Goal: Task Accomplishment & Management: Use online tool/utility

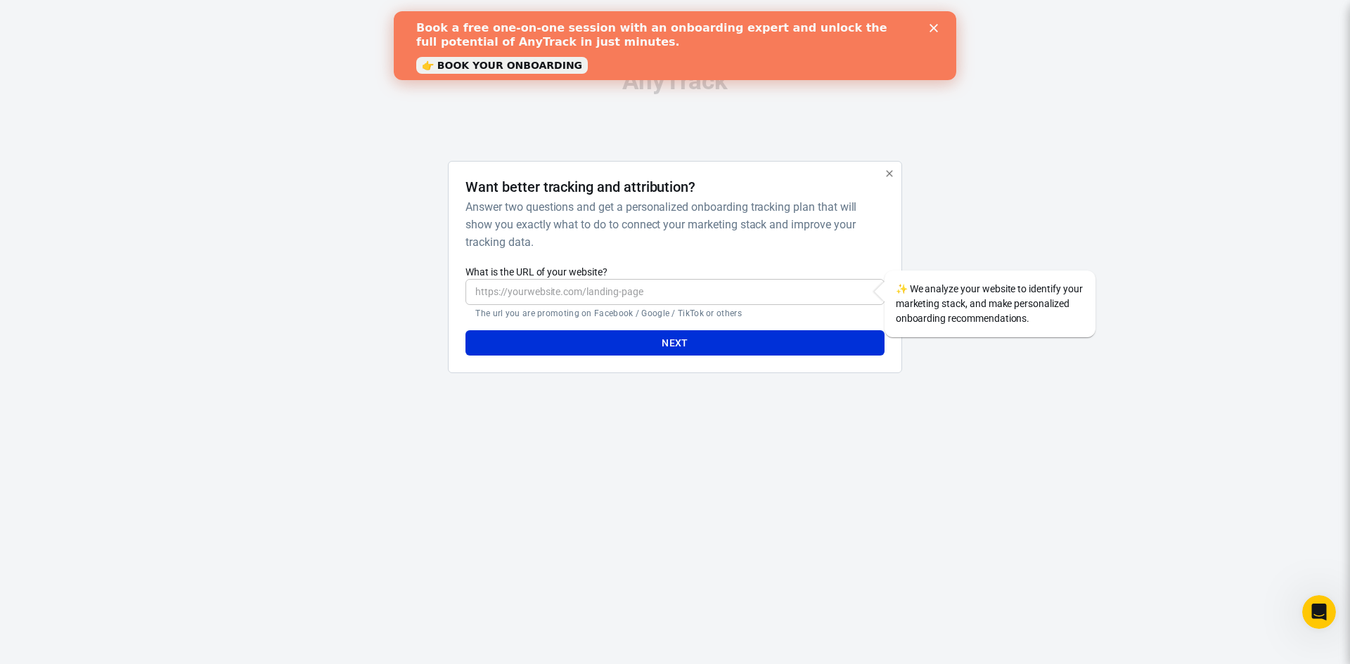
click at [563, 289] on input "What is the URL of your website?" at bounding box center [674, 292] width 418 height 26
paste input "[URL][DOMAIN_NAME]"
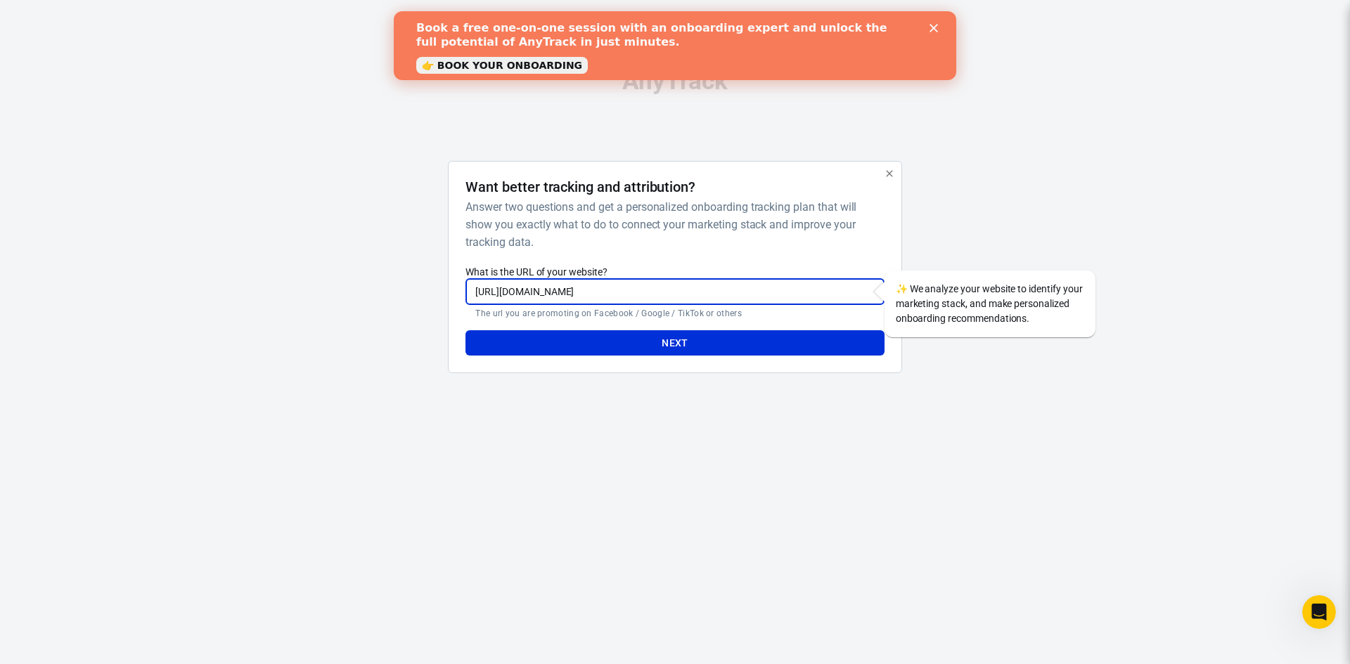
click at [473, 295] on input "[URL][DOMAIN_NAME]" at bounding box center [674, 292] width 418 height 26
type input "[URL][DOMAIN_NAME]"
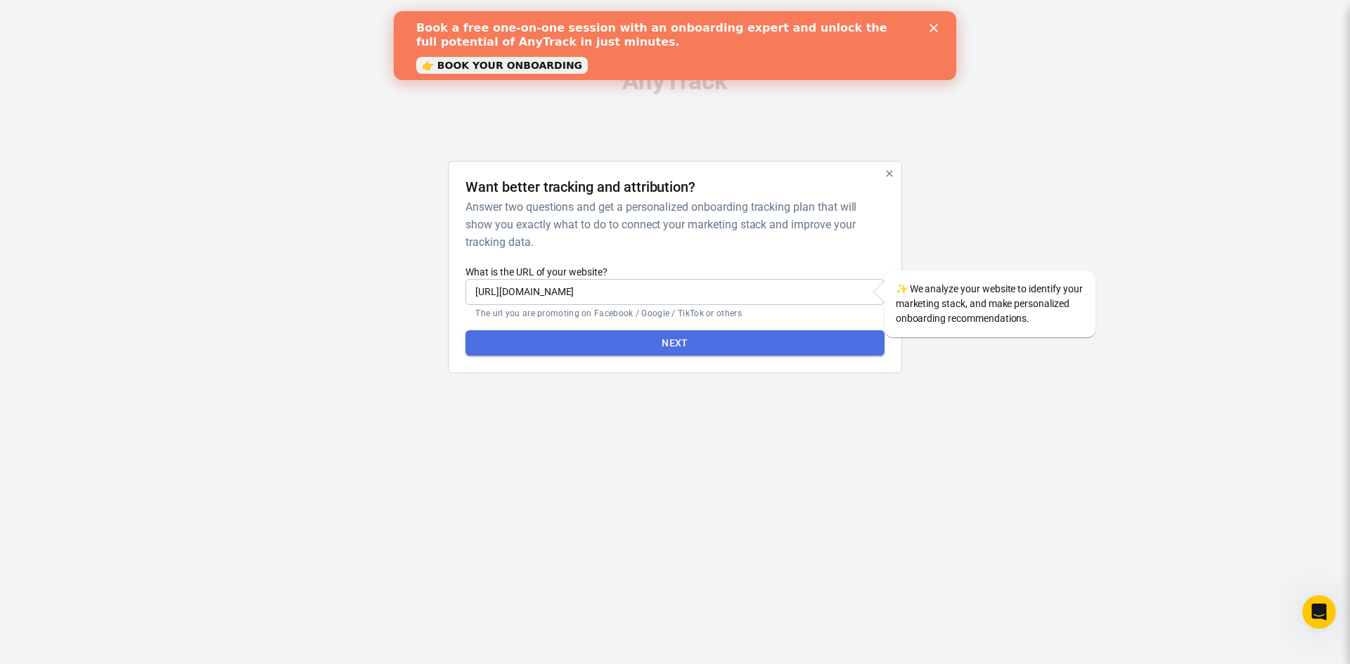
click at [707, 341] on button "Next" at bounding box center [674, 343] width 418 height 26
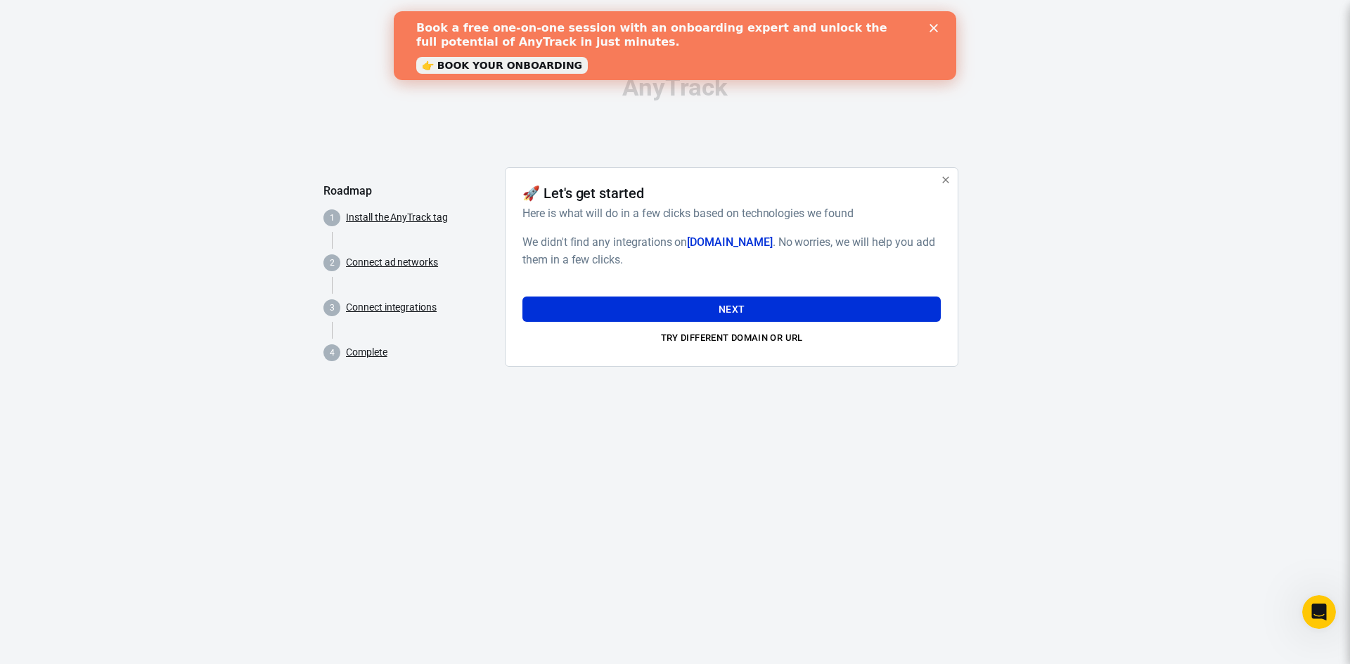
click at [934, 30] on icon "Close" at bounding box center [933, 28] width 8 height 8
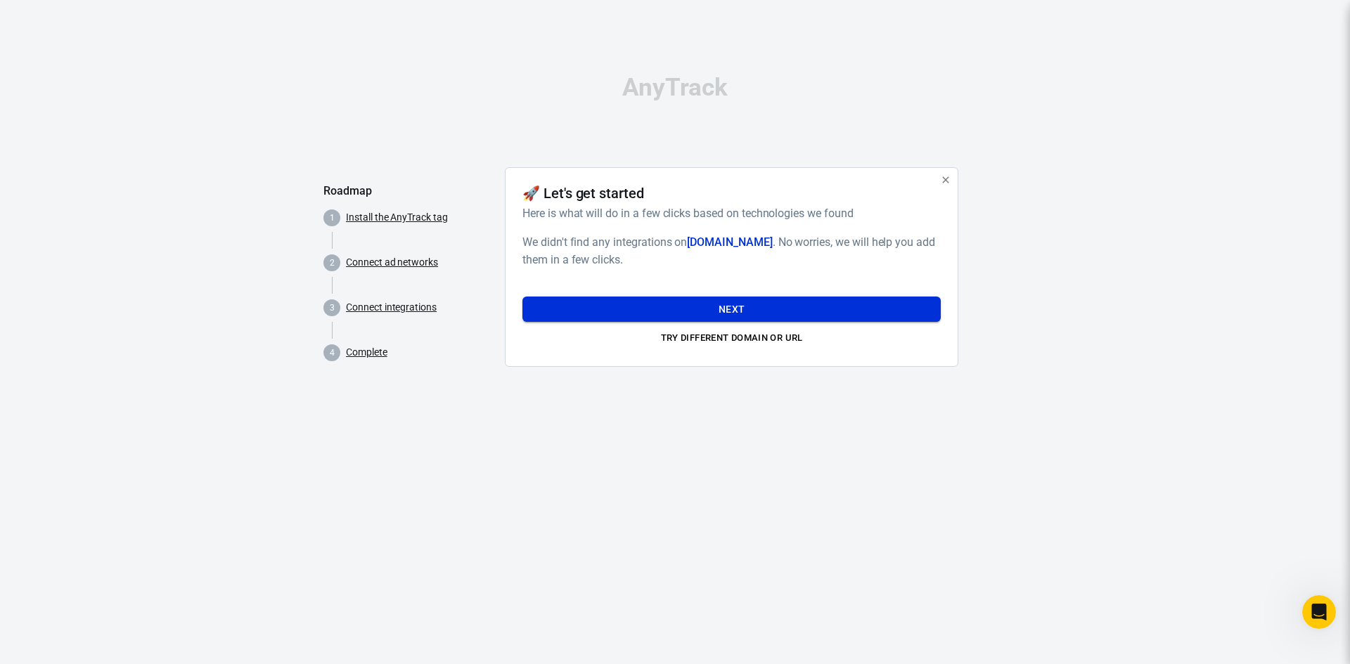
click at [797, 309] on button "Next" at bounding box center [731, 310] width 418 height 26
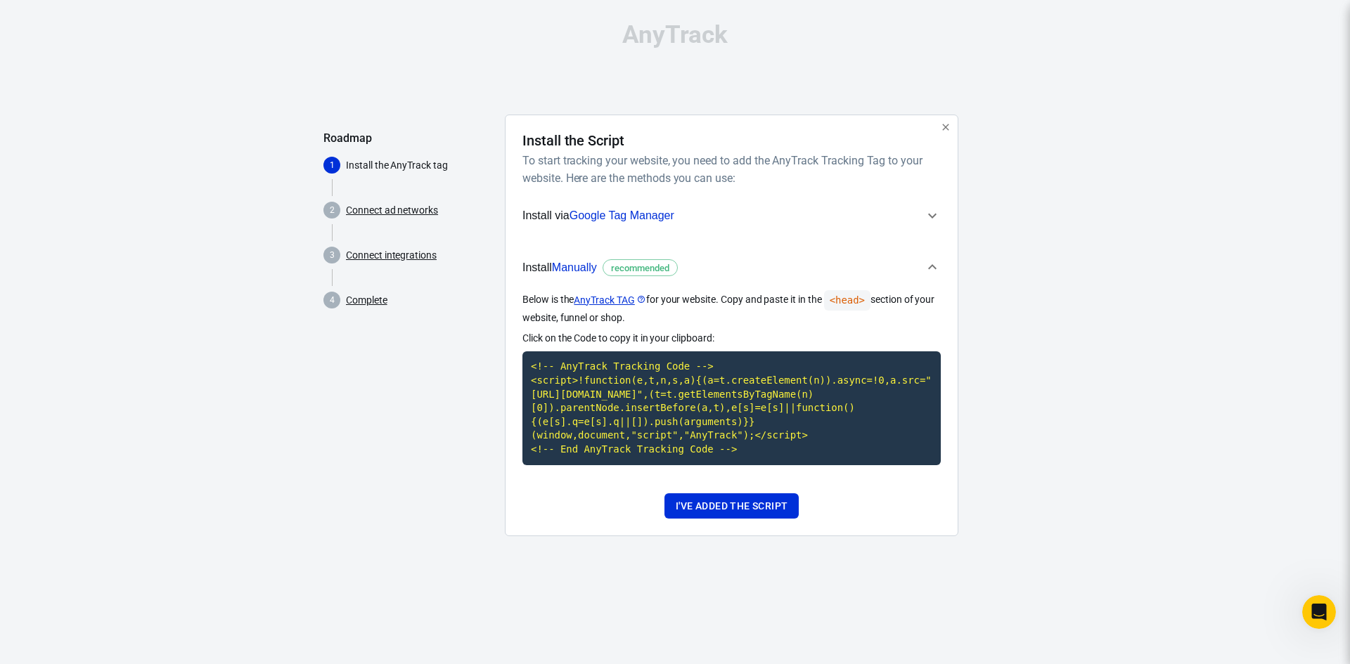
click at [931, 212] on icon "button" at bounding box center [932, 215] width 17 height 17
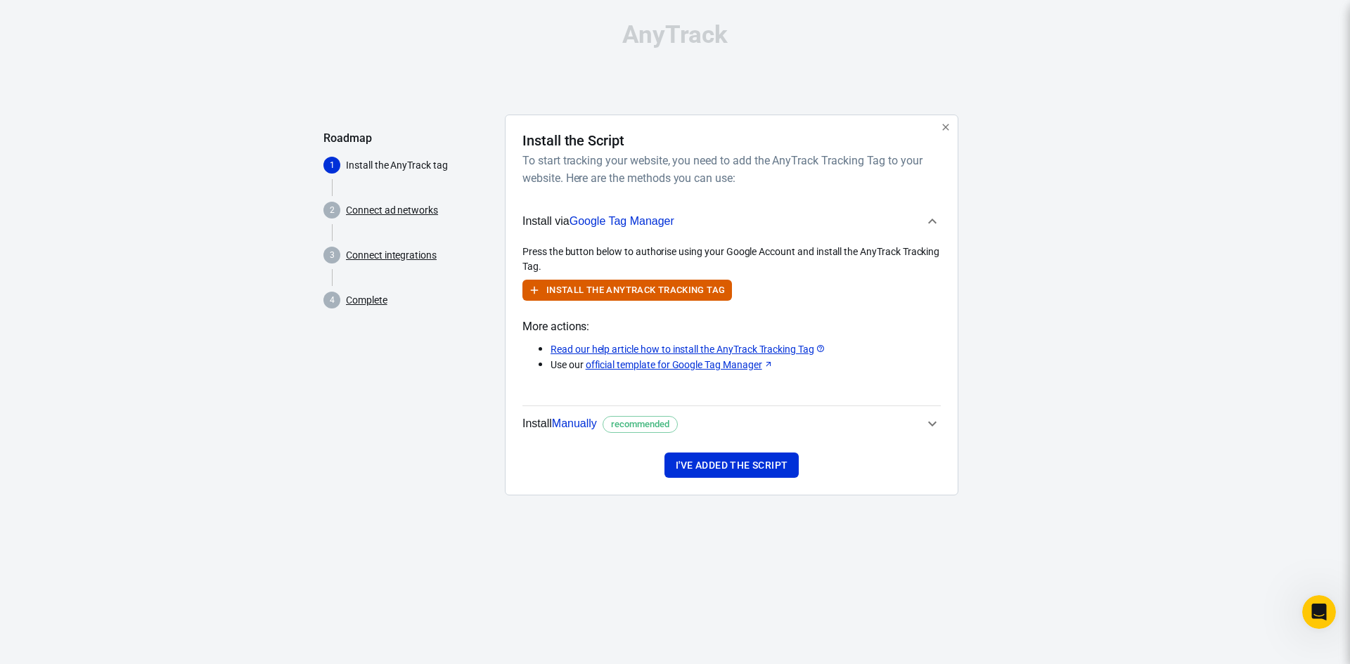
click at [934, 421] on icon "button" at bounding box center [932, 423] width 17 height 17
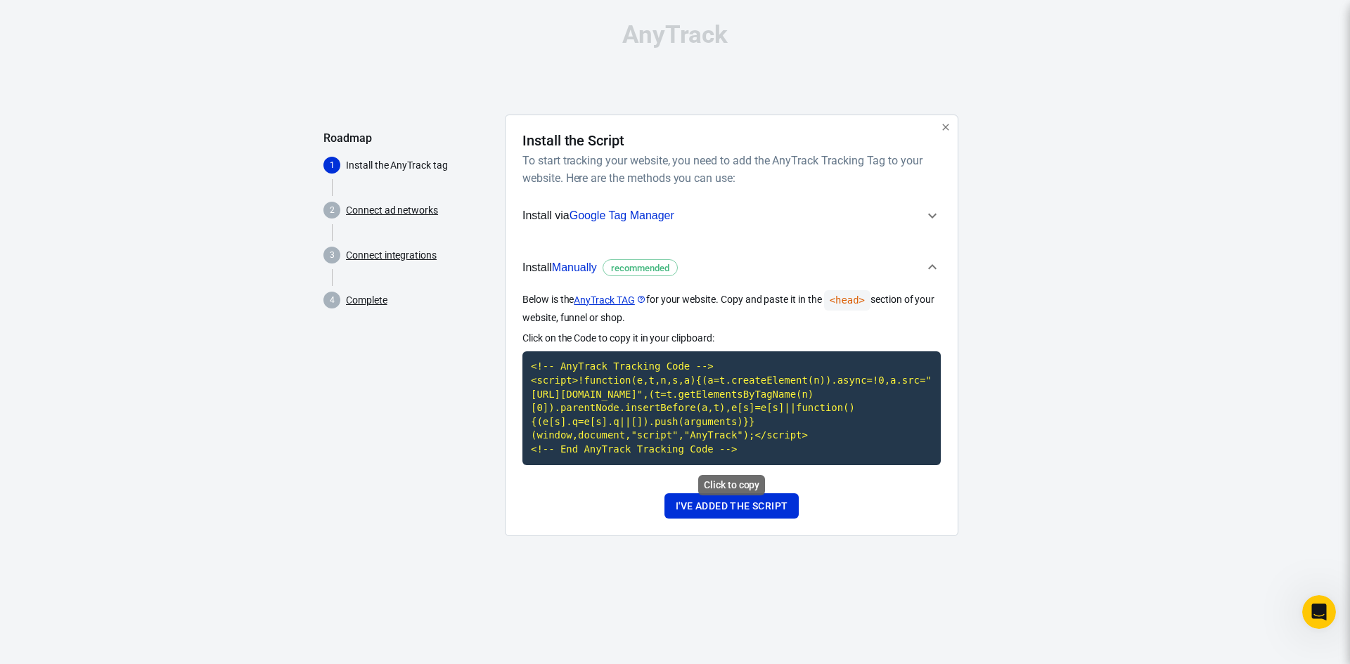
click at [670, 383] on code "<!-- AnyTrack Tracking Code --> <script>!function(e,t,n,s,a){(a=t.createElement…" at bounding box center [731, 408] width 418 height 113
click at [932, 215] on icon "button" at bounding box center [932, 215] width 17 height 17
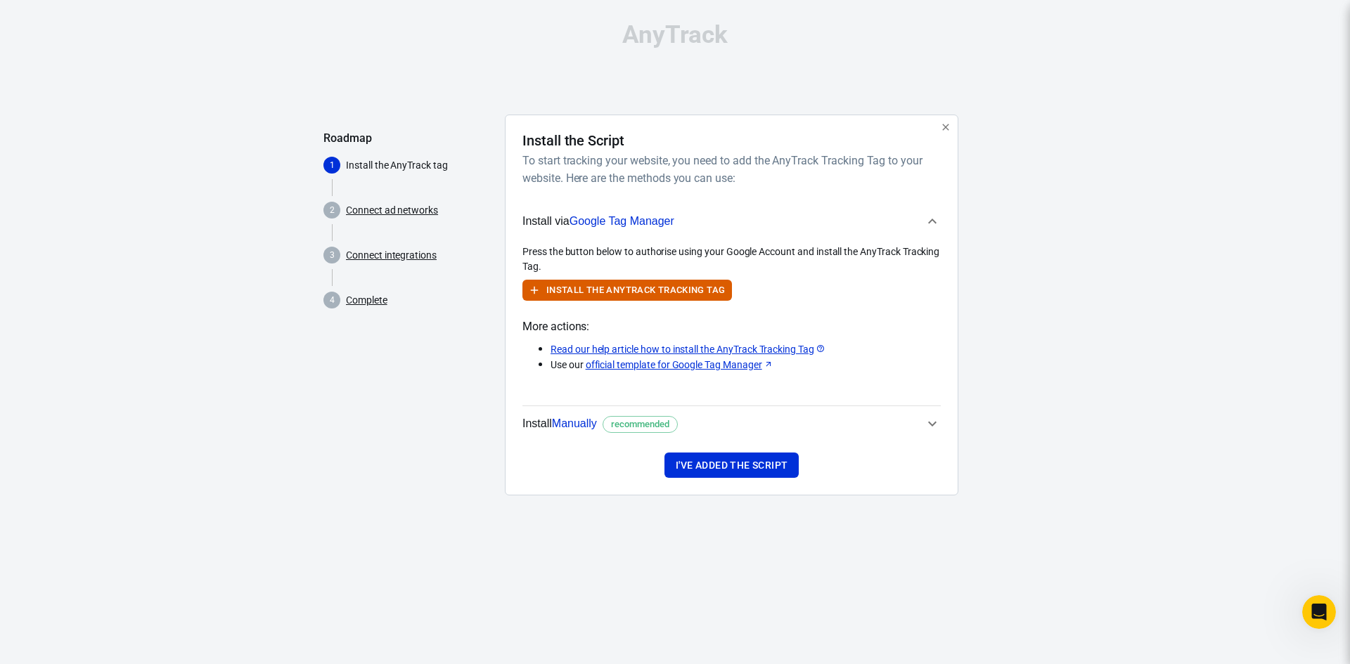
click at [932, 426] on icon "button" at bounding box center [932, 423] width 17 height 17
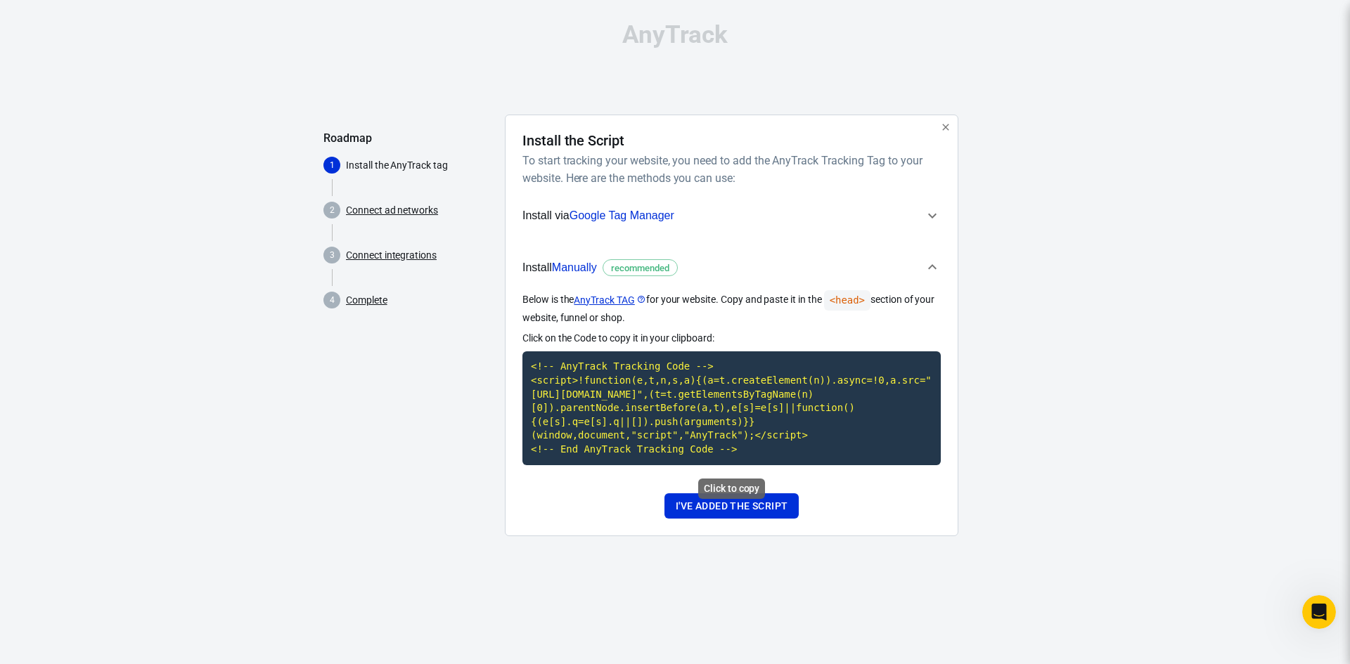
click at [607, 392] on code "<!-- AnyTrack Tracking Code --> <script>!function(e,t,n,s,a){(a=t.createElement…" at bounding box center [731, 408] width 418 height 113
click at [635, 391] on code "<!-- AnyTrack Tracking Code --> <script>!function(e,t,n,s,a){(a=t.createElement…" at bounding box center [731, 408] width 418 height 113
click at [725, 505] on button "I've added the script" at bounding box center [731, 507] width 134 height 26
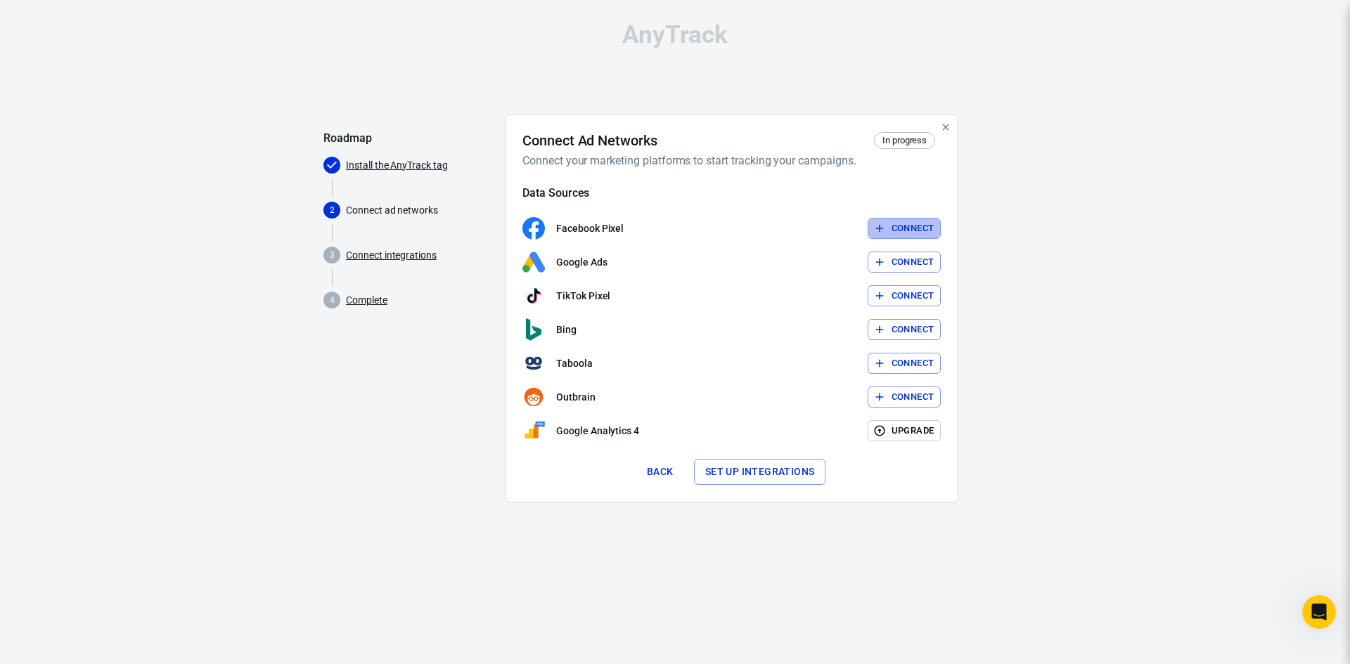
click at [915, 224] on button "Connect" at bounding box center [905, 229] width 74 height 22
click at [882, 229] on div "Facebook Pixel Connect" at bounding box center [731, 228] width 418 height 22
click at [654, 466] on button "Back" at bounding box center [660, 472] width 45 height 26
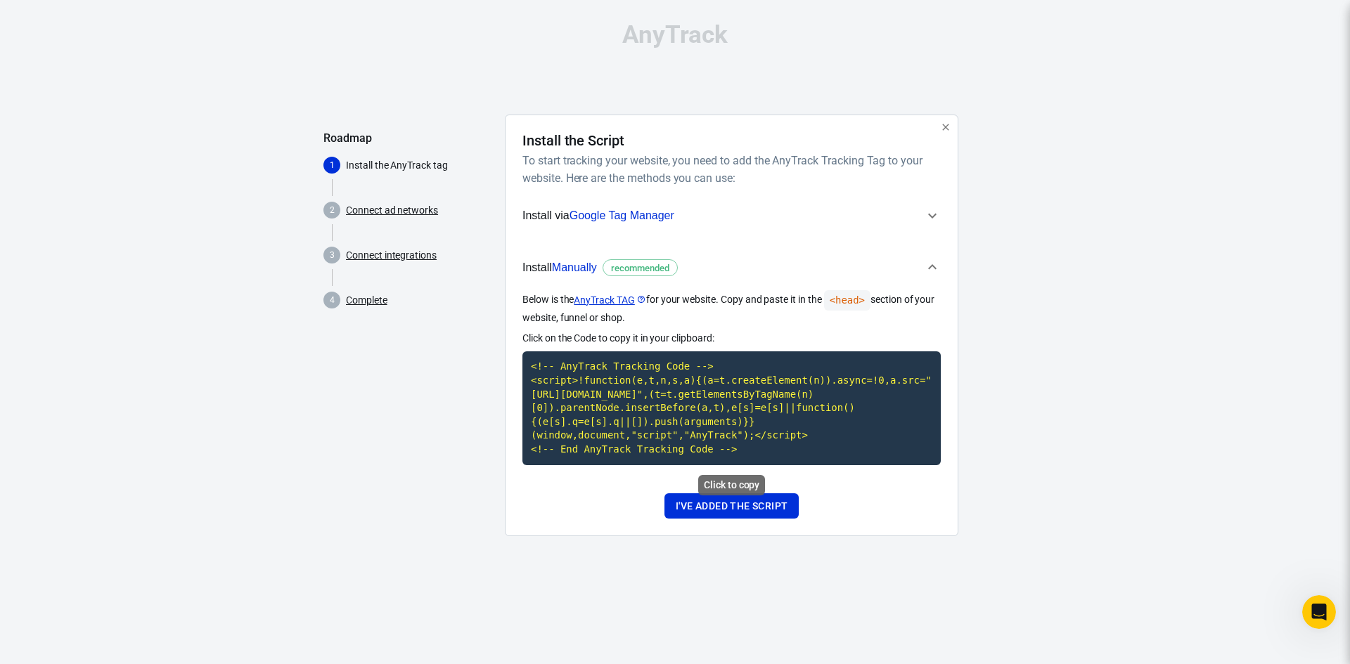
click at [612, 399] on code "<!-- AnyTrack Tracking Code --> <script>!function(e,t,n,s,a){(a=t.createElement…" at bounding box center [731, 408] width 418 height 113
click at [742, 508] on button "I've added the script" at bounding box center [731, 507] width 134 height 26
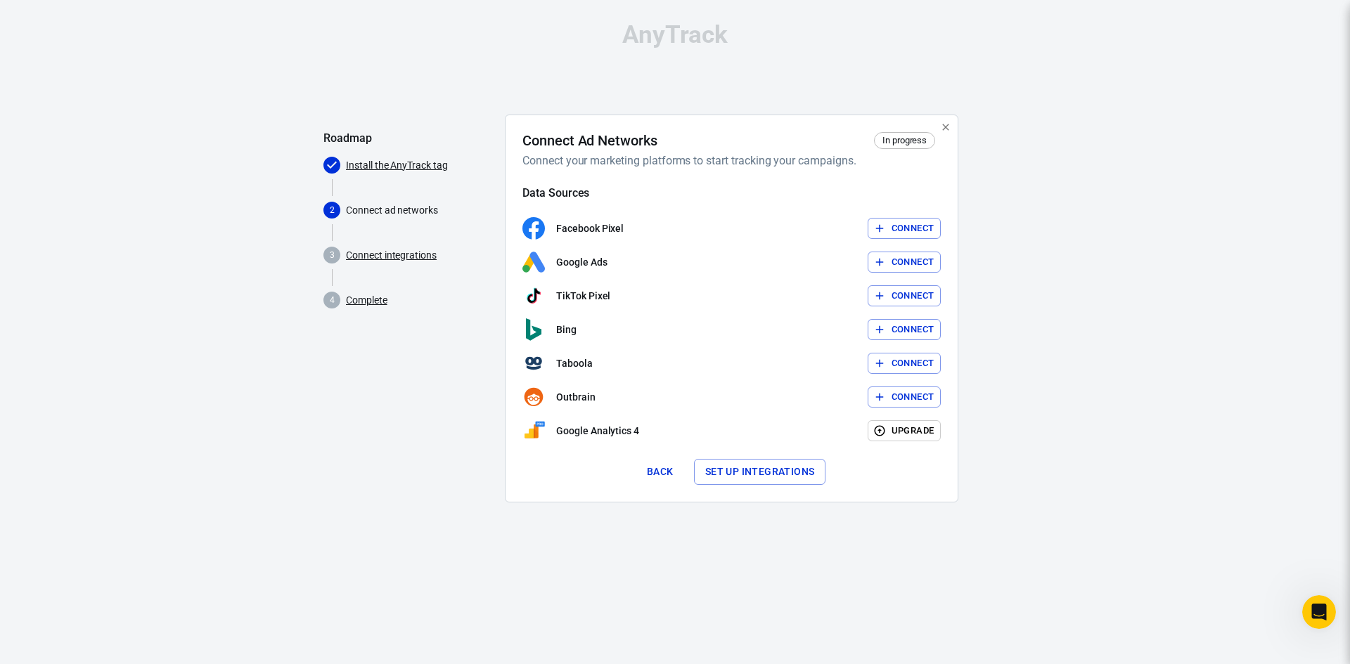
click at [913, 221] on button "Connect" at bounding box center [905, 229] width 74 height 22
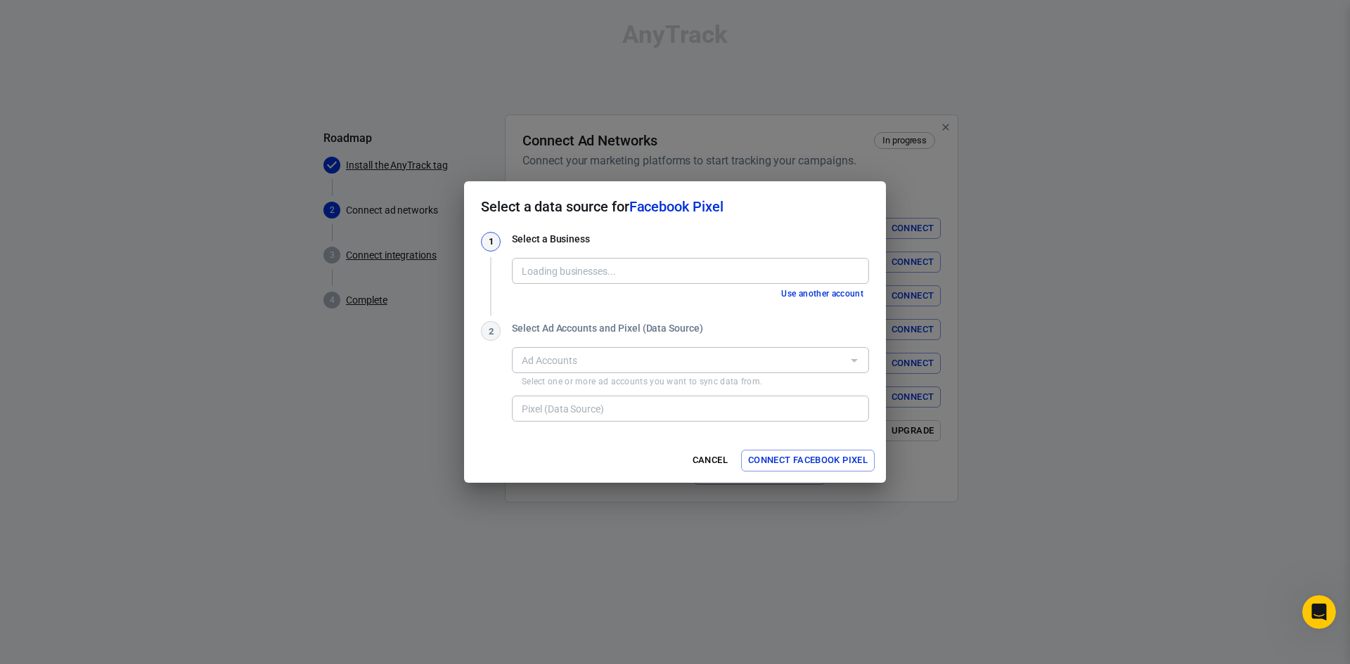
type input "[PERSON_NAME] Digital Marketing [740810291924220]"
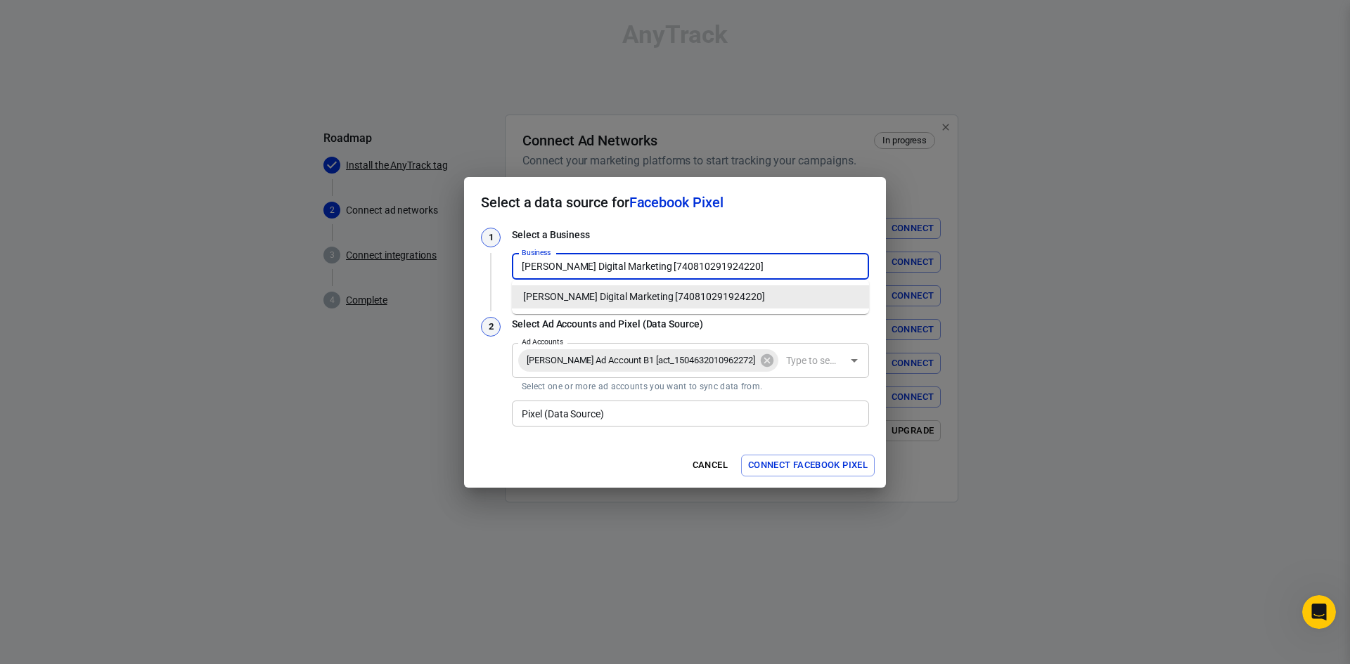
click at [758, 263] on input "[PERSON_NAME] Digital Marketing [740810291924220]" at bounding box center [689, 267] width 347 height 18
click at [708, 298] on li "[PERSON_NAME] Digital Marketing [740810291924220]" at bounding box center [690, 296] width 357 height 23
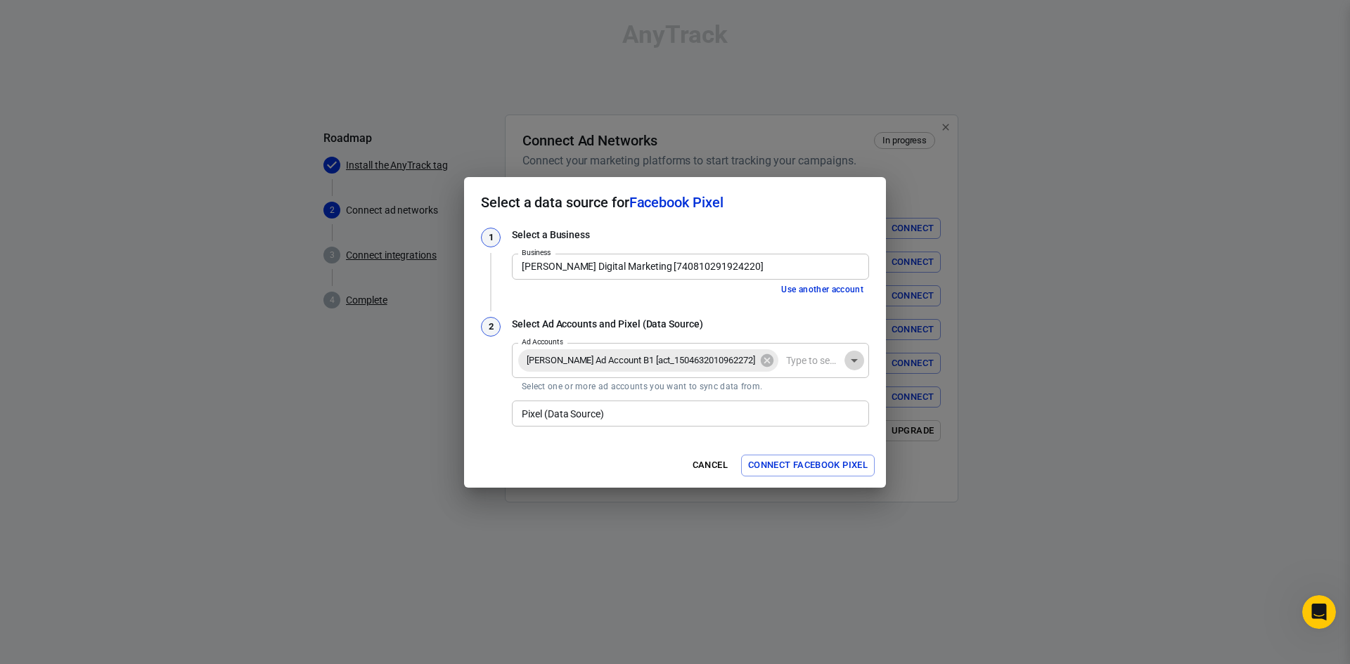
click at [856, 362] on icon "Open" at bounding box center [854, 360] width 17 height 17
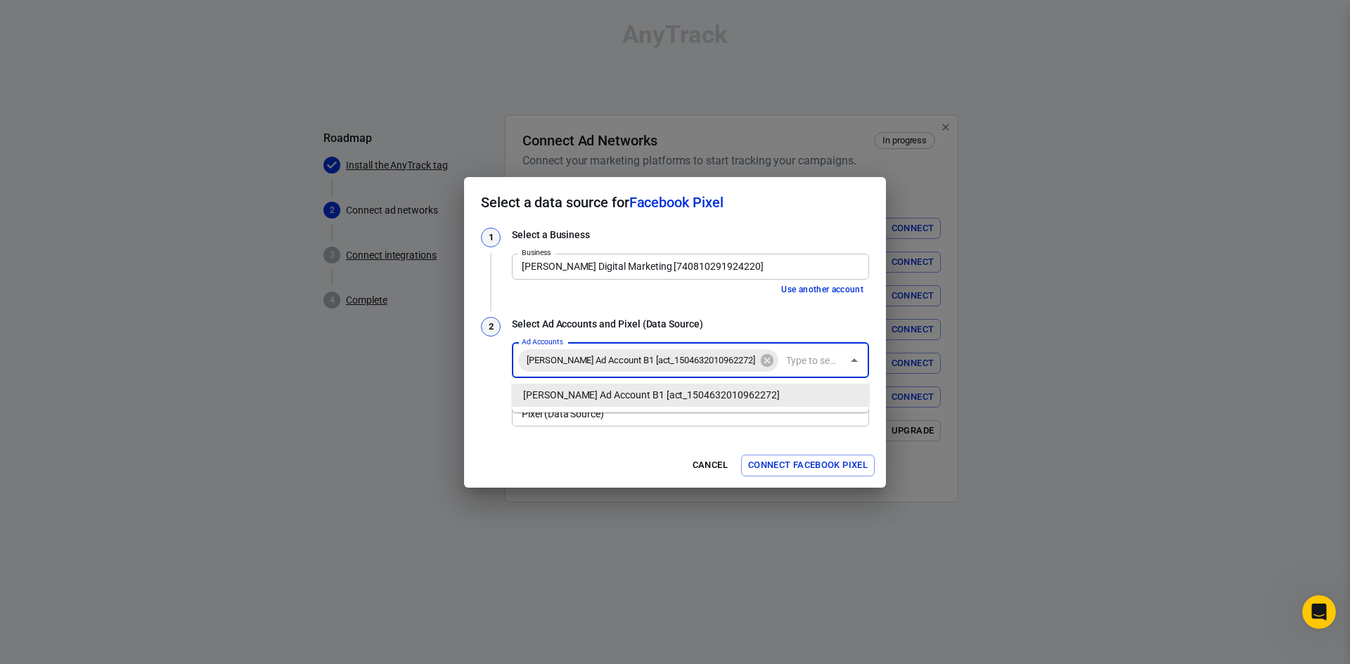
click at [794, 393] on li "[PERSON_NAME] Ad Account B1 [act_1504632010962272]" at bounding box center [690, 395] width 357 height 23
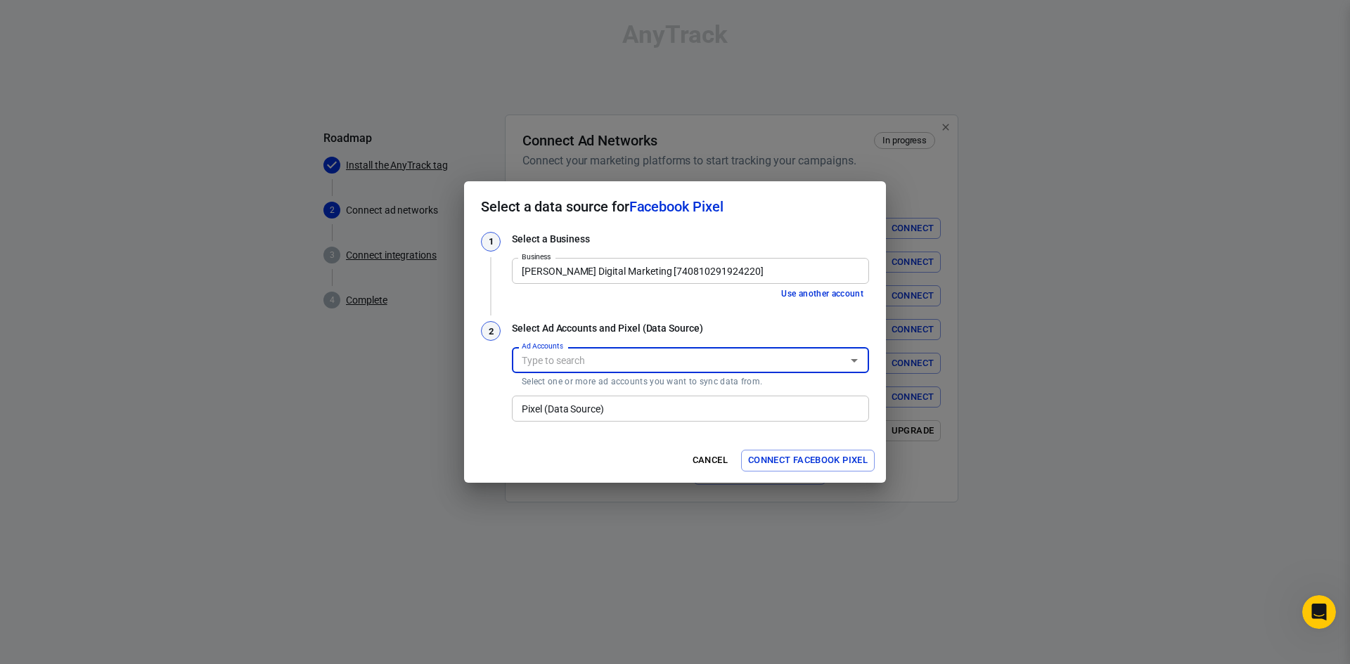
click at [638, 407] on input "Pixel (Data Source)" at bounding box center [689, 409] width 347 height 18
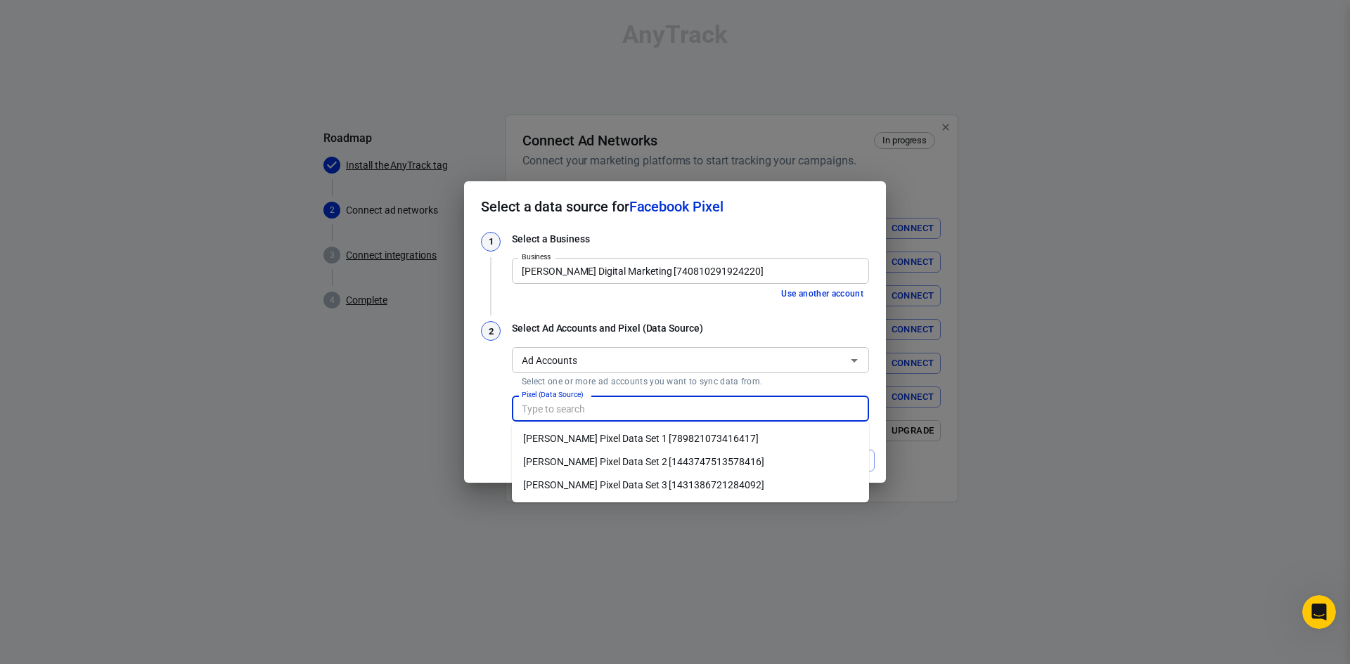
click at [672, 436] on li "[PERSON_NAME] Pixel Data Set 1 [789821073416417]" at bounding box center [690, 438] width 357 height 23
type input "[PERSON_NAME] Pixel Data Set 1 [789821073416417]"
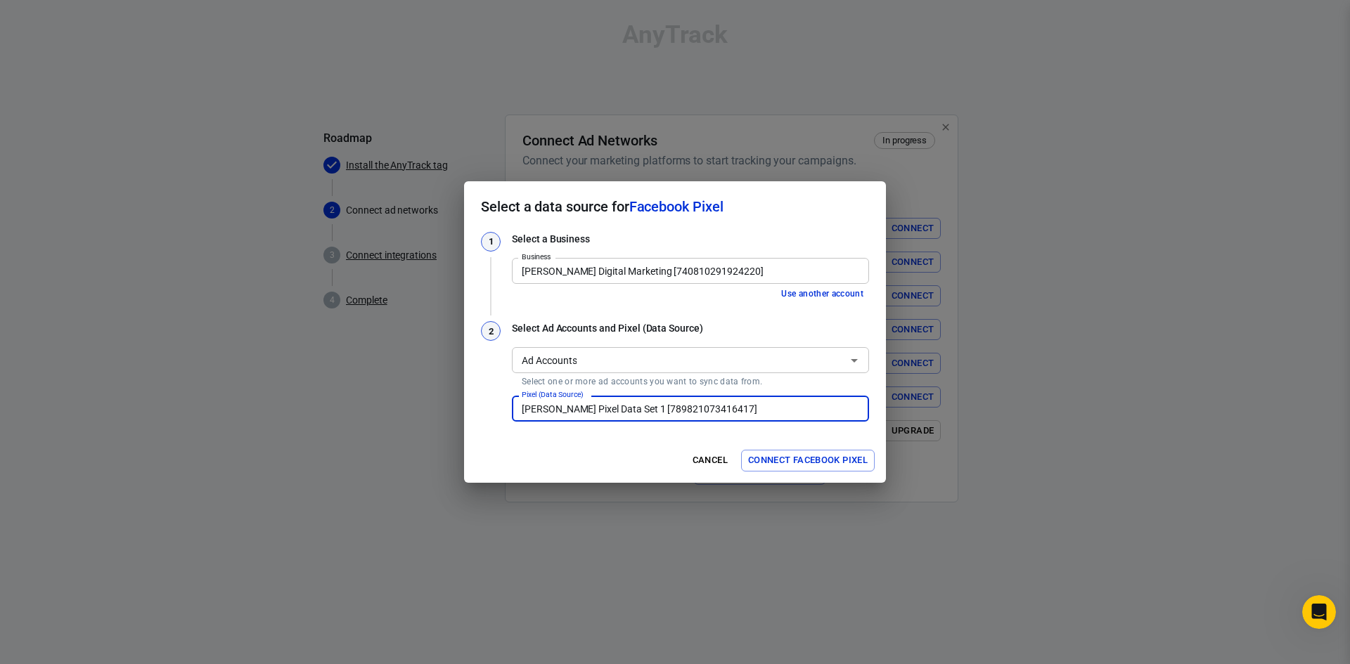
click at [821, 458] on button "Connect Facebook Pixel" at bounding box center [808, 461] width 134 height 22
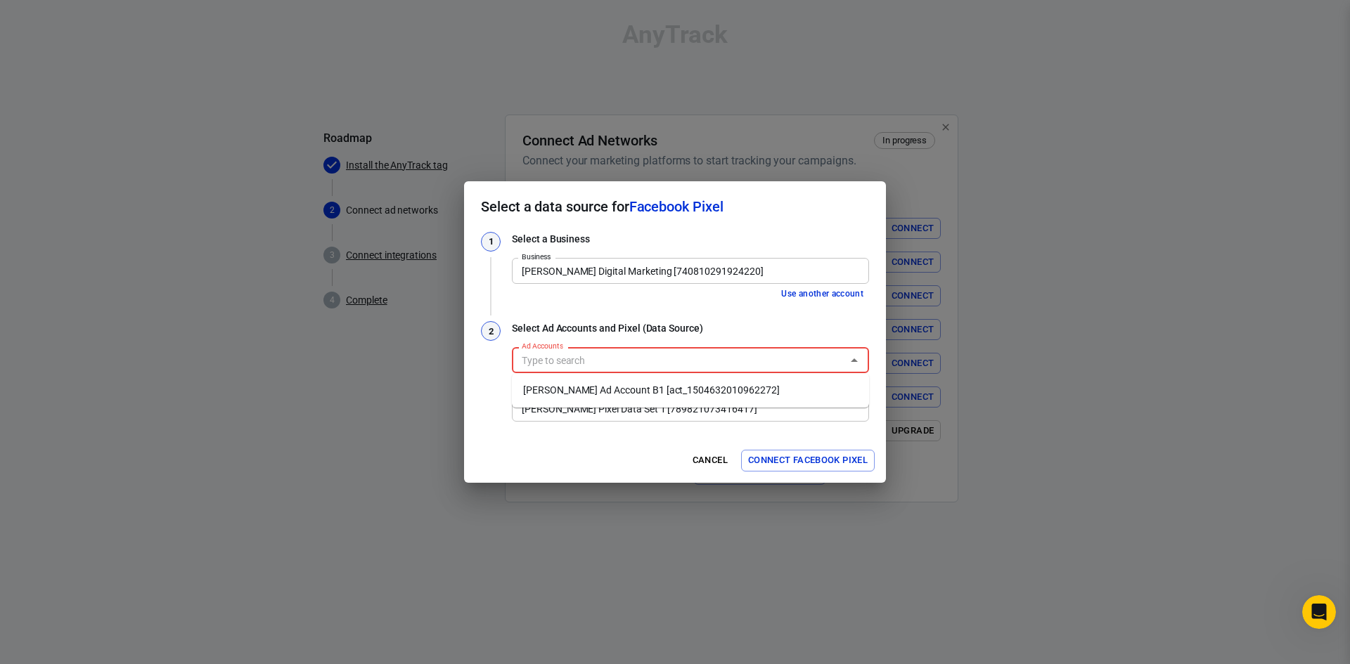
click at [737, 356] on input "Ad Accounts" at bounding box center [678, 361] width 325 height 18
click at [579, 388] on li "[PERSON_NAME] Ad Account B1 [act_1504632010962272]" at bounding box center [690, 390] width 357 height 23
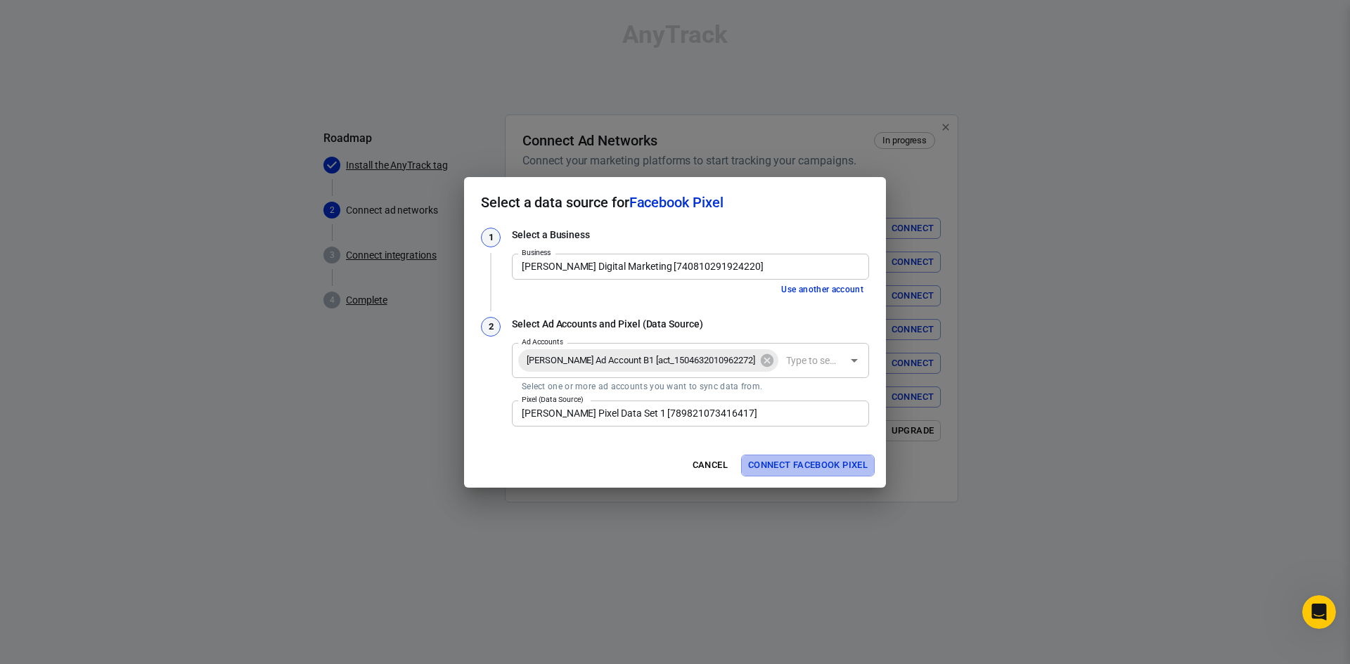
click at [820, 468] on button "Connect Facebook Pixel" at bounding box center [808, 466] width 134 height 22
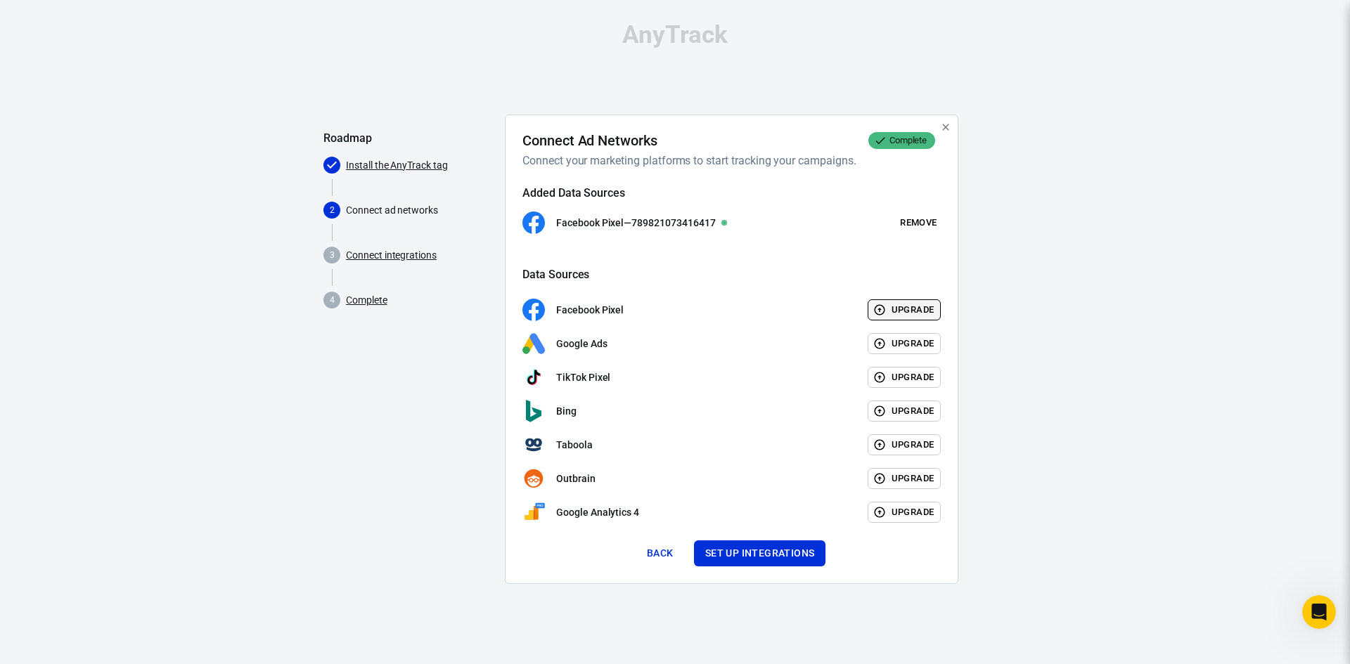
click at [914, 308] on button "Upgrade" at bounding box center [905, 310] width 74 height 22
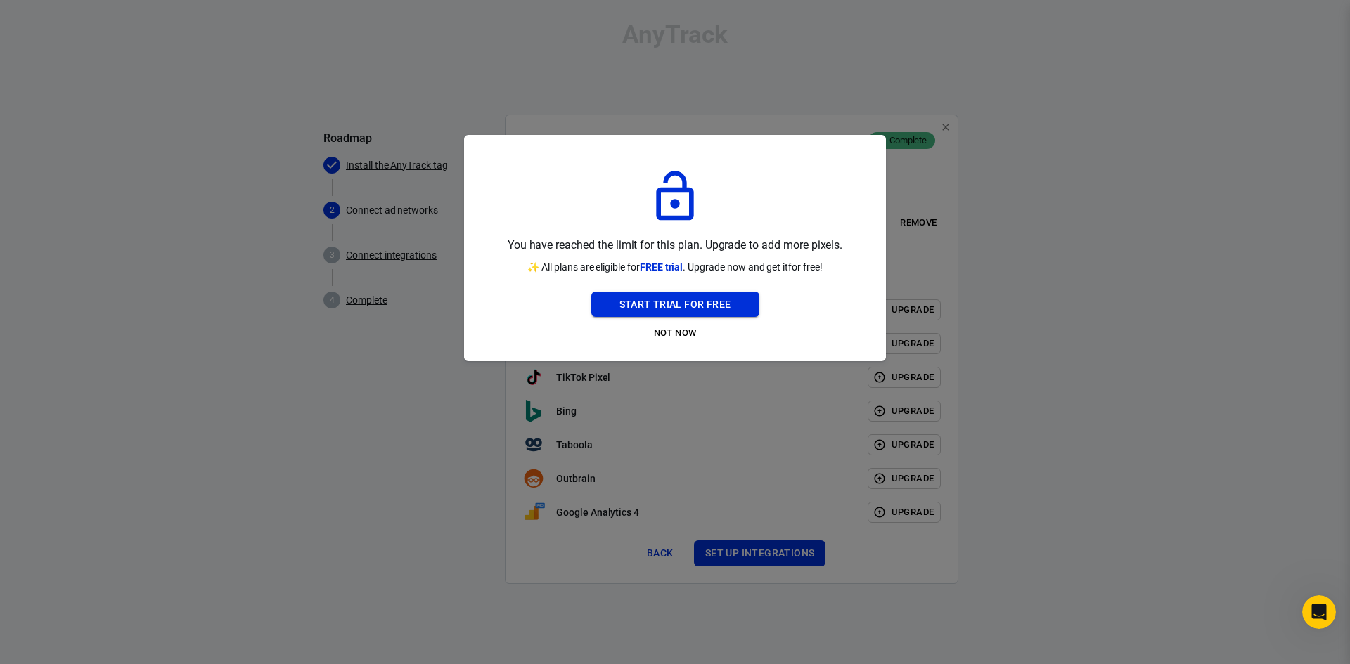
click at [700, 303] on button "Start Trial For Free" at bounding box center [675, 305] width 168 height 26
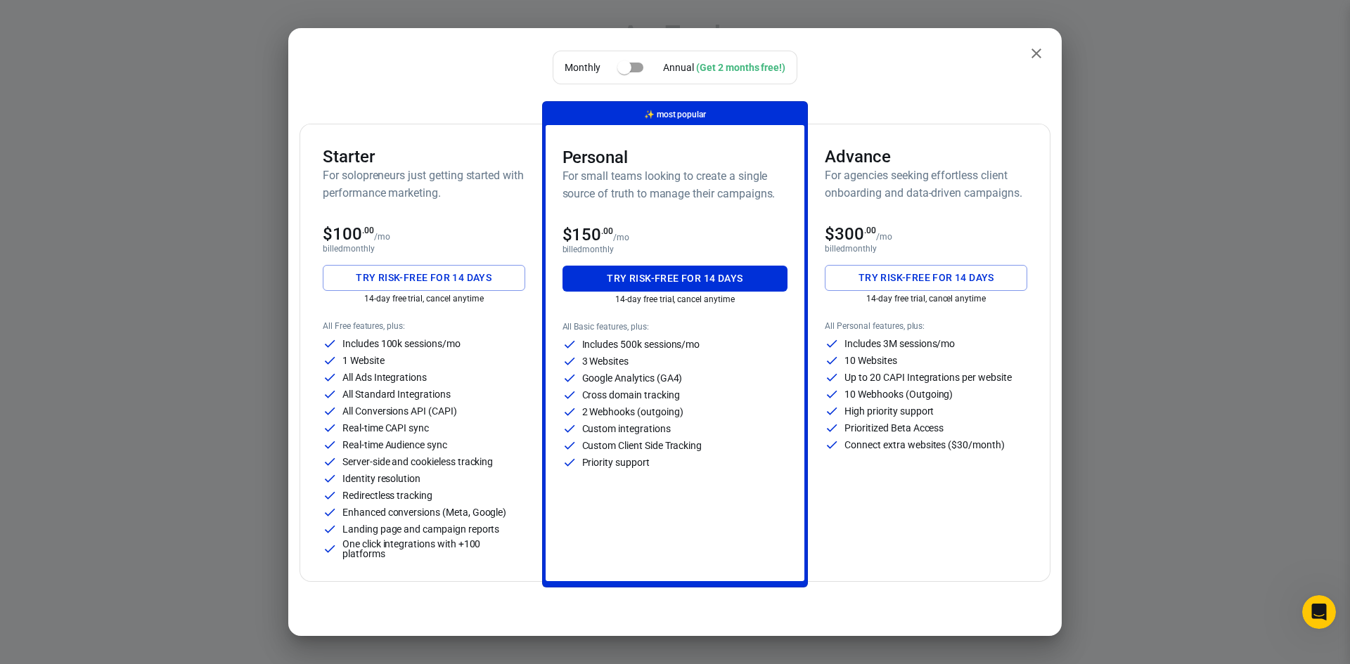
click at [1028, 57] on icon "close" at bounding box center [1036, 53] width 17 height 17
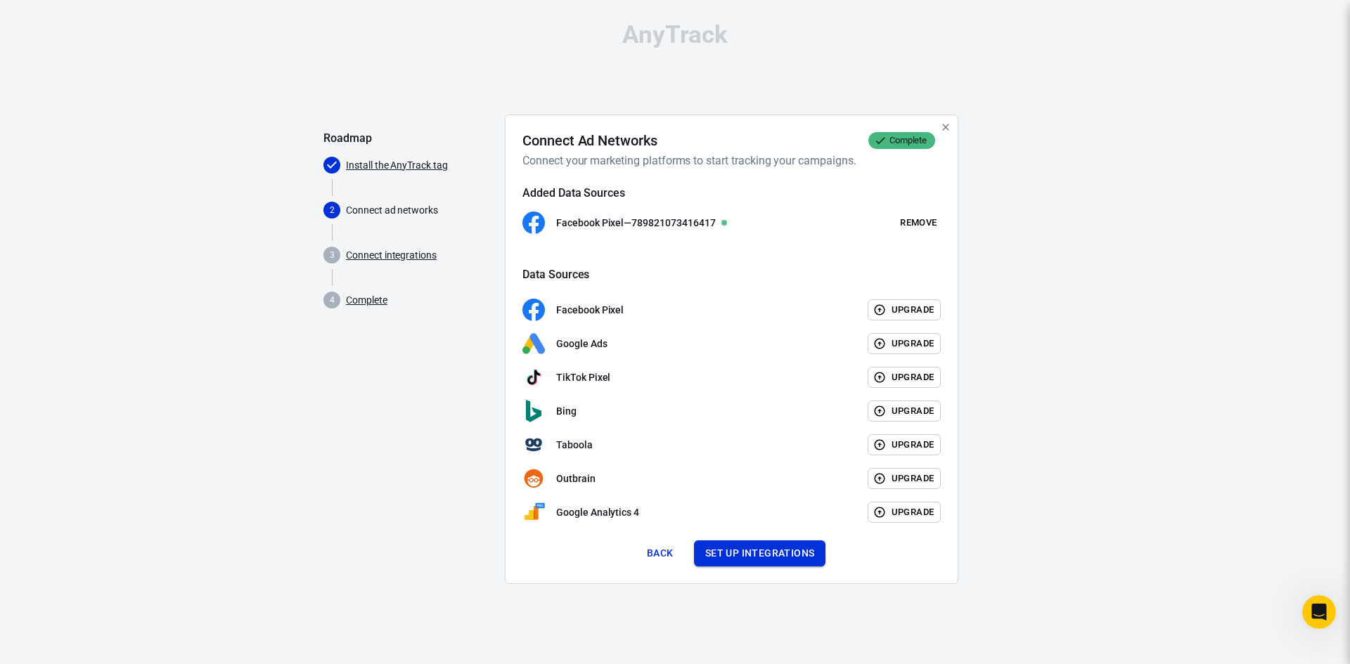
click at [757, 552] on button "Set up integrations" at bounding box center [760, 554] width 132 height 26
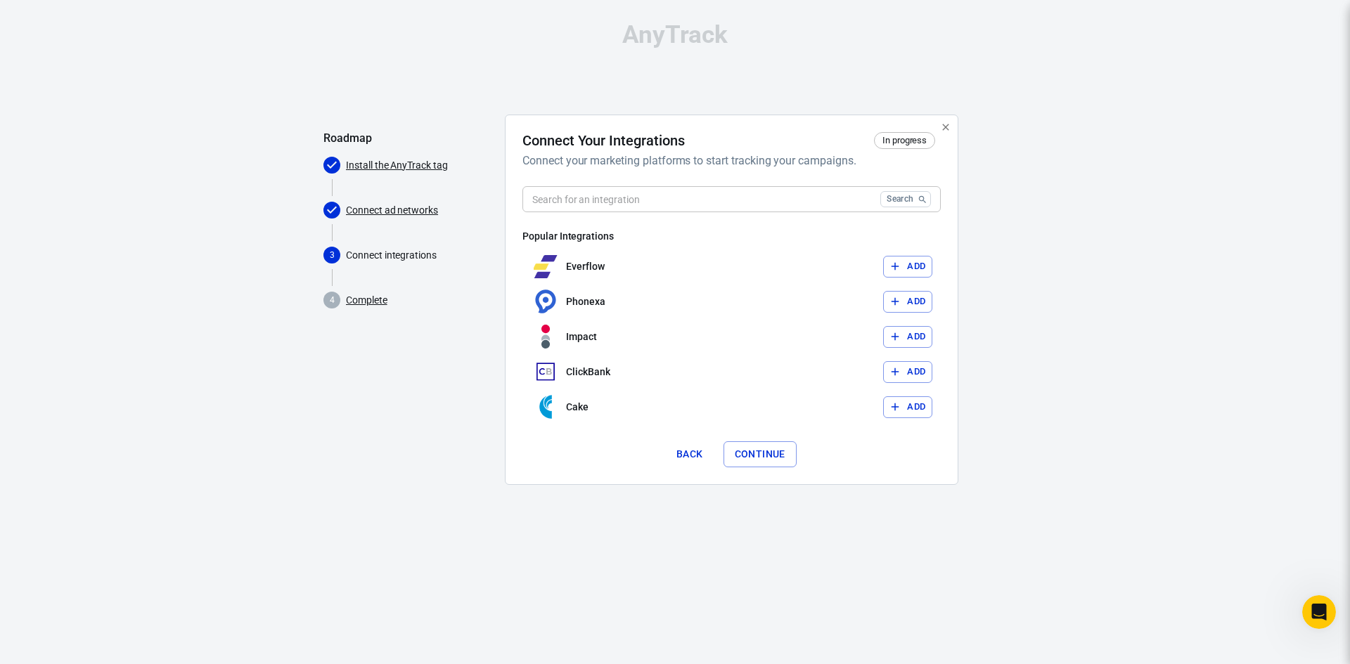
click at [592, 199] on input "text" at bounding box center [698, 199] width 352 height 26
click at [918, 195] on icon "Search" at bounding box center [922, 200] width 10 height 10
drag, startPoint x: 577, startPoint y: 162, endPoint x: 887, endPoint y: 162, distance: 310.0
click at [887, 162] on h6 "Connect your marketing platforms to start tracking your campaigns." at bounding box center [728, 161] width 413 height 18
click at [627, 269] on div "Everflow Add" at bounding box center [731, 266] width 418 height 35
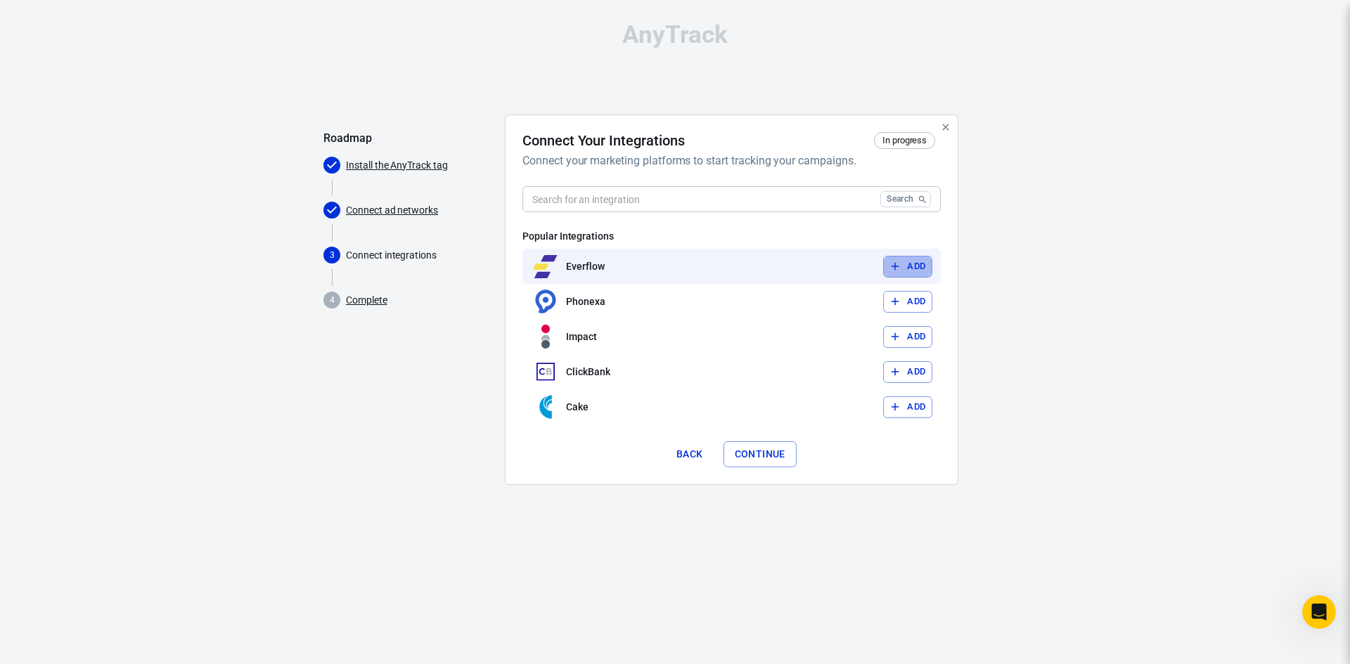
click at [925, 262] on button "Add" at bounding box center [907, 267] width 49 height 22
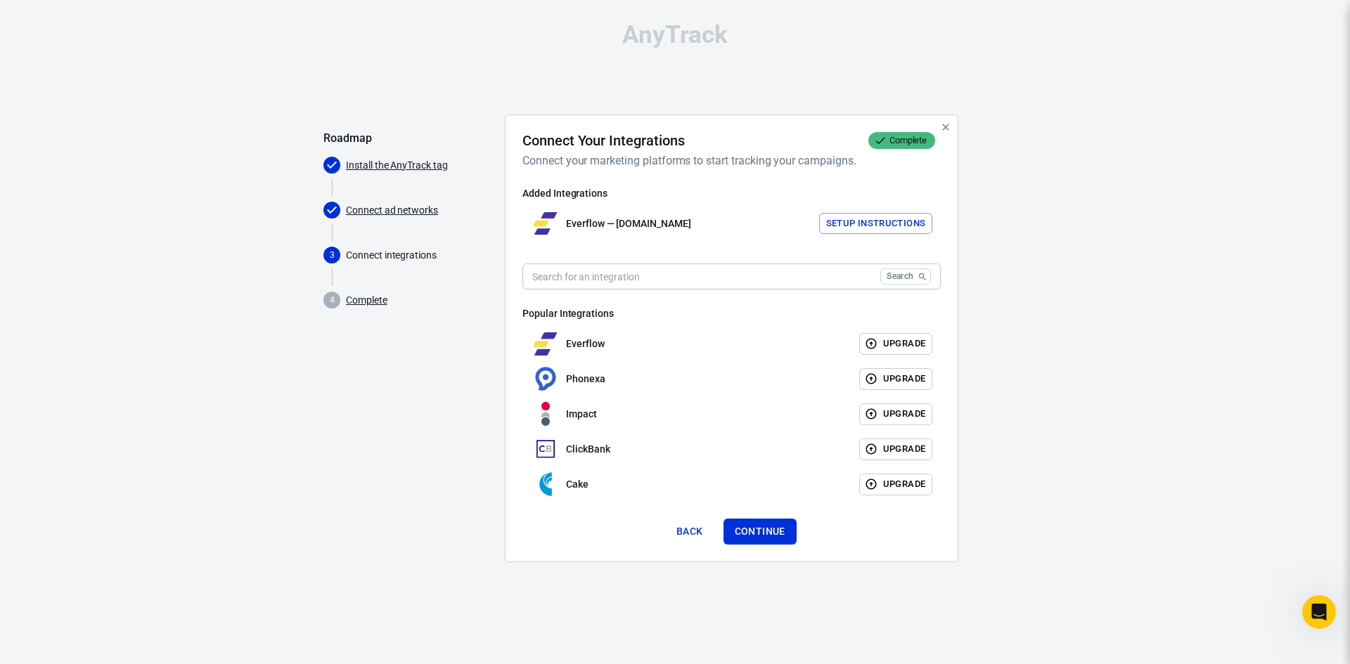
click at [872, 228] on button "Setup Instructions" at bounding box center [876, 224] width 114 height 22
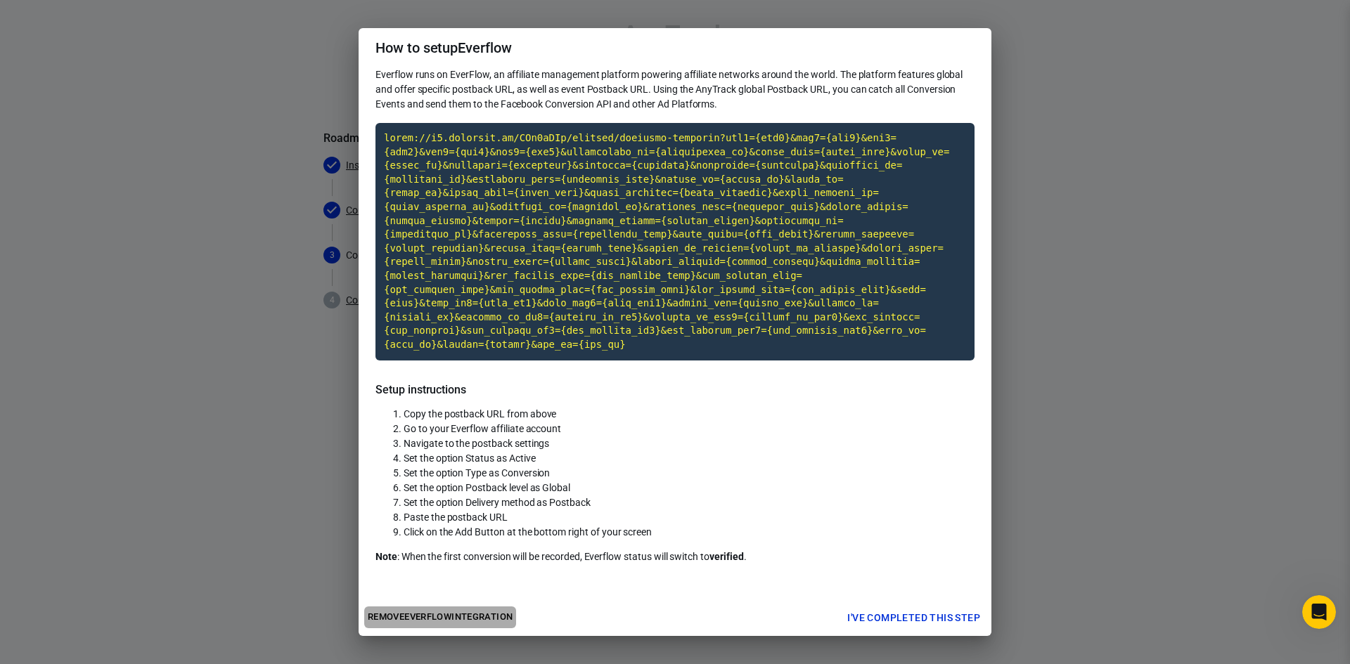
click at [470, 607] on button "Remove Everflow integration" at bounding box center [440, 618] width 152 height 22
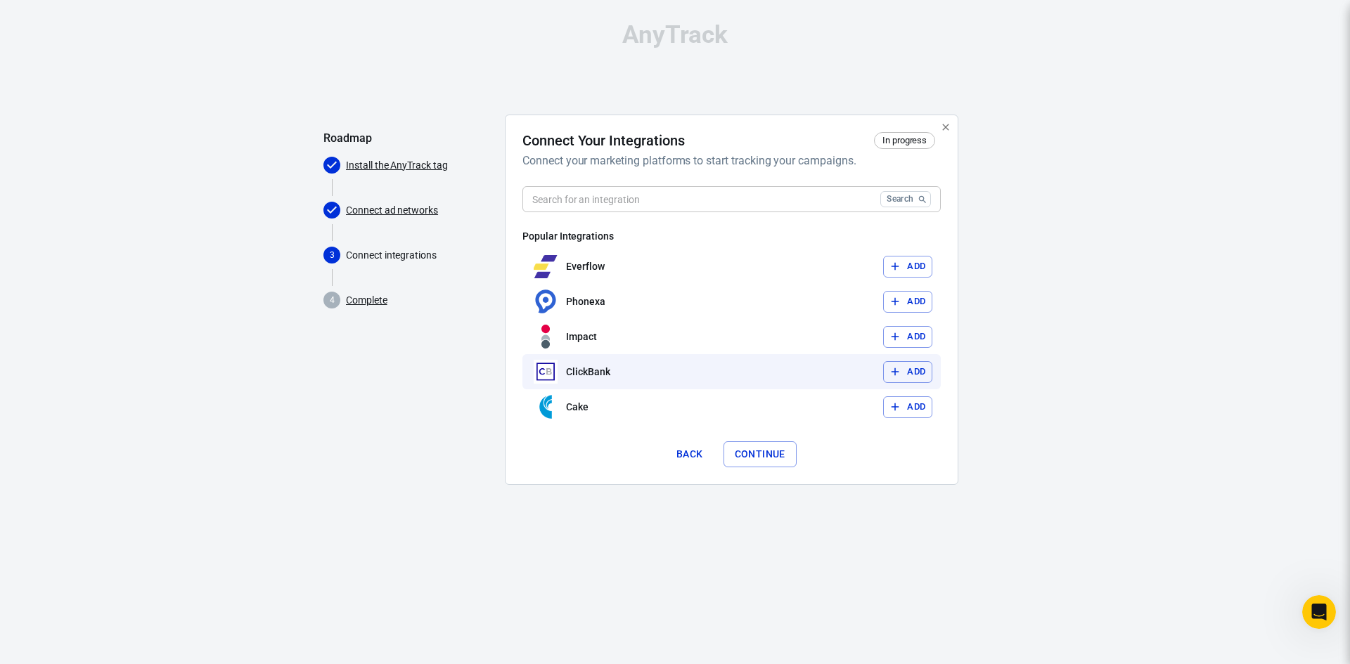
click at [910, 368] on button "Add" at bounding box center [907, 372] width 49 height 22
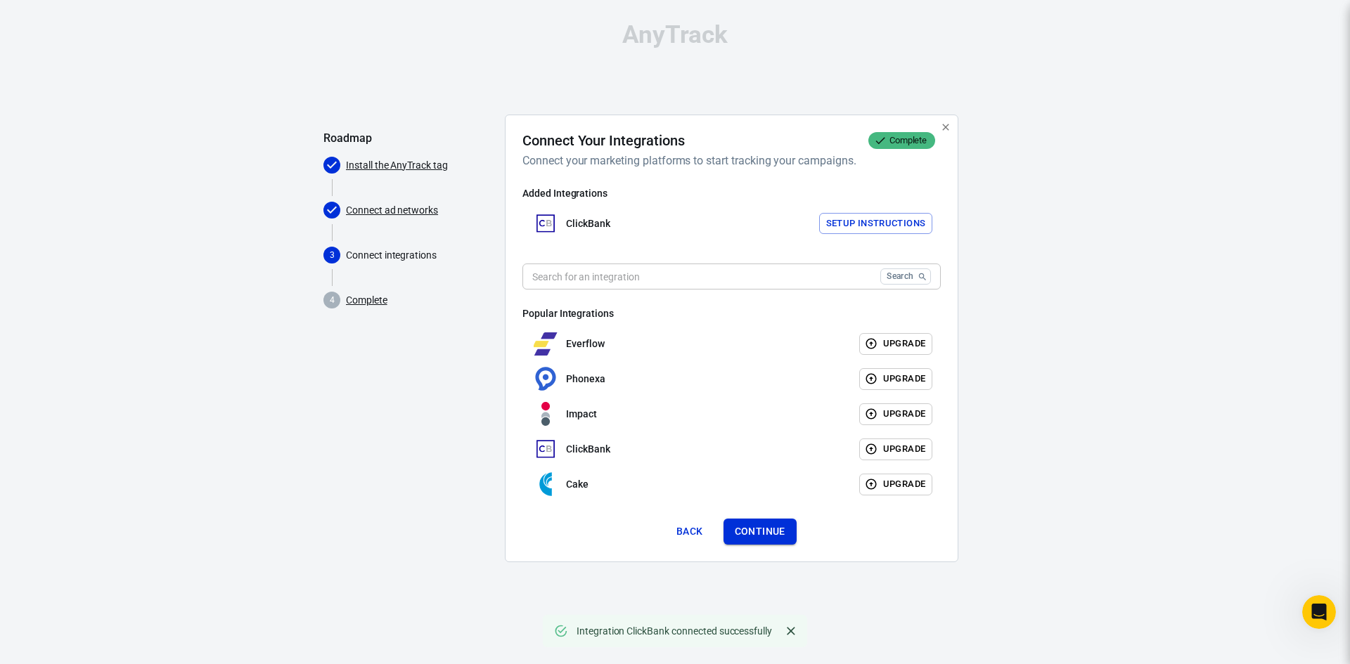
click at [771, 528] on button "Continue" at bounding box center [759, 532] width 73 height 26
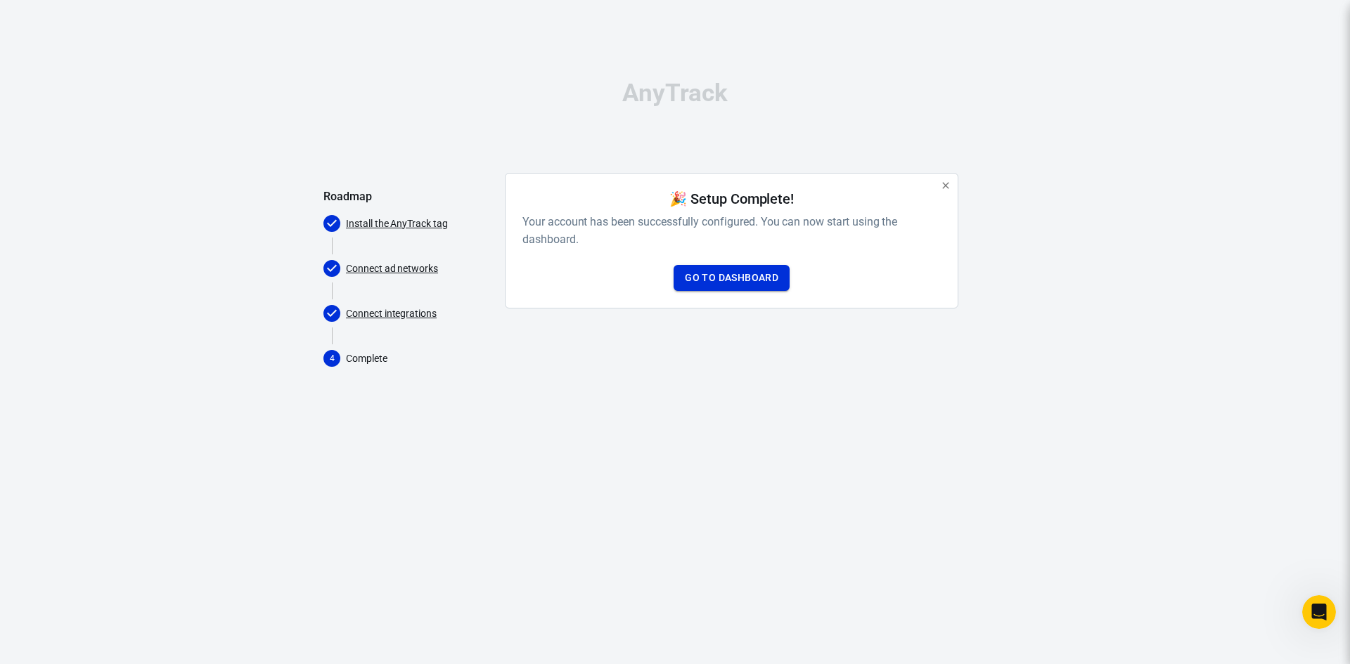
click at [718, 275] on link "Go to Dashboard" at bounding box center [731, 278] width 116 height 26
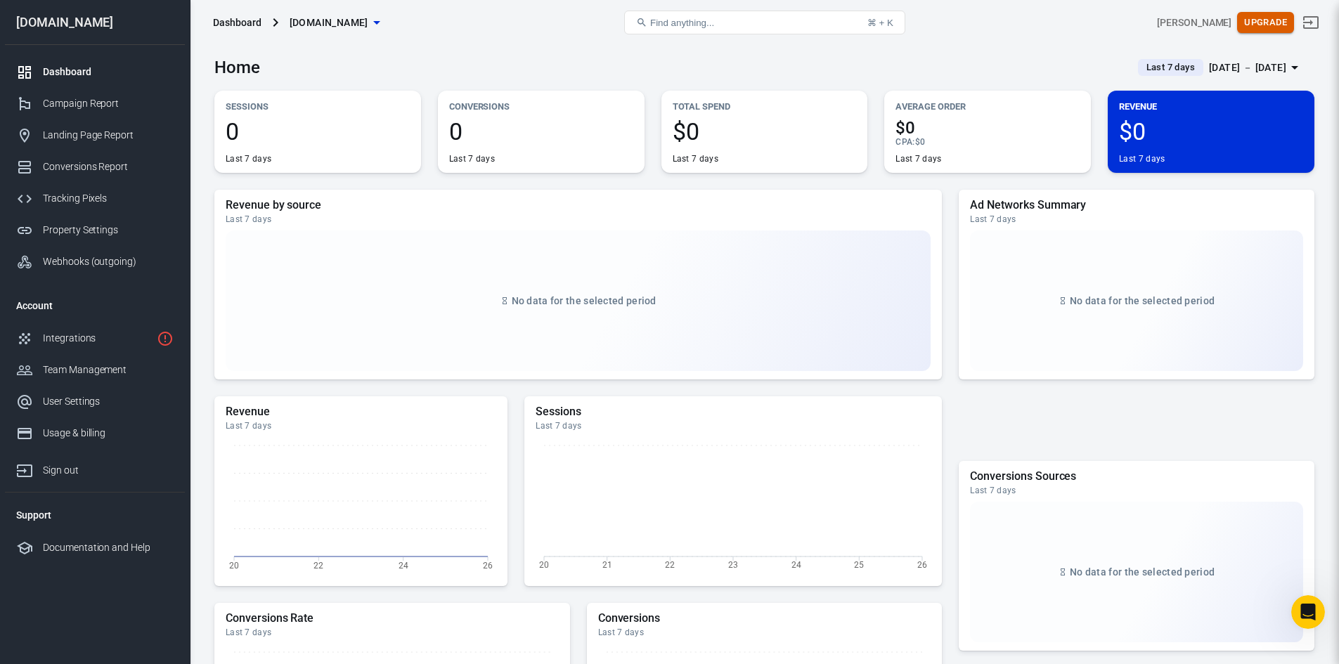
click at [1287, 23] on button "Upgrade" at bounding box center [1265, 23] width 57 height 22
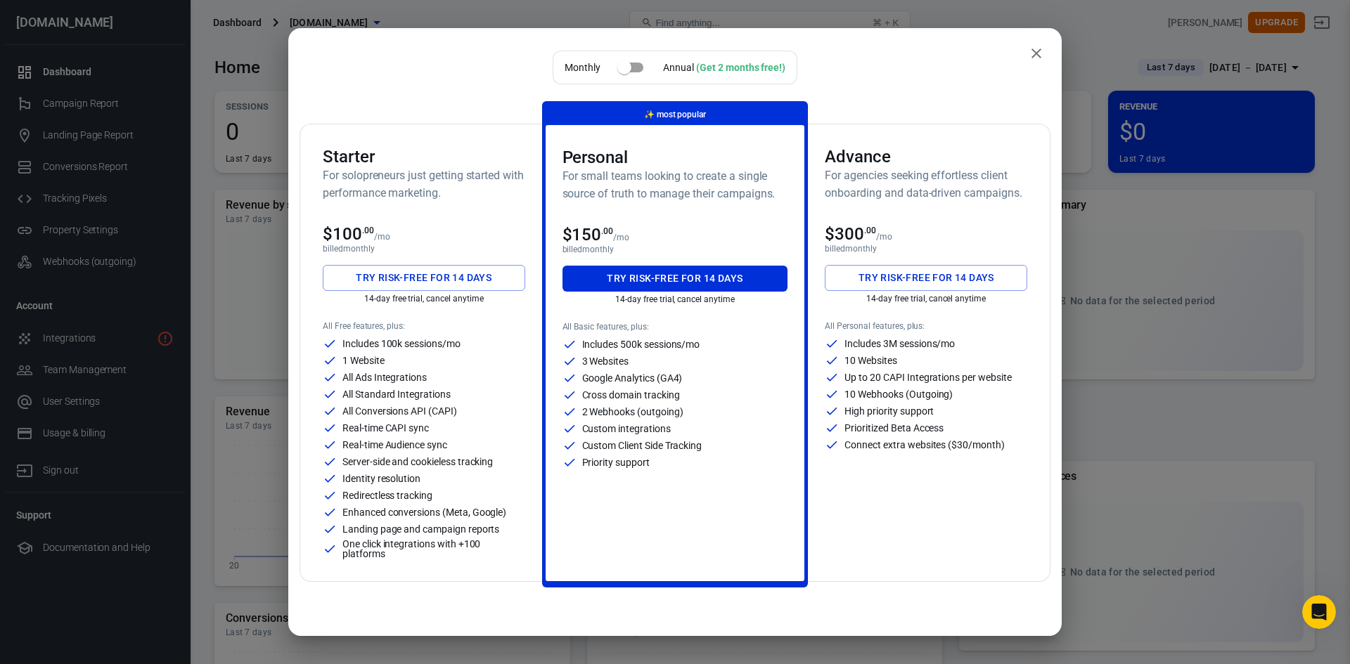
click at [1028, 50] on icon "close" at bounding box center [1036, 53] width 17 height 17
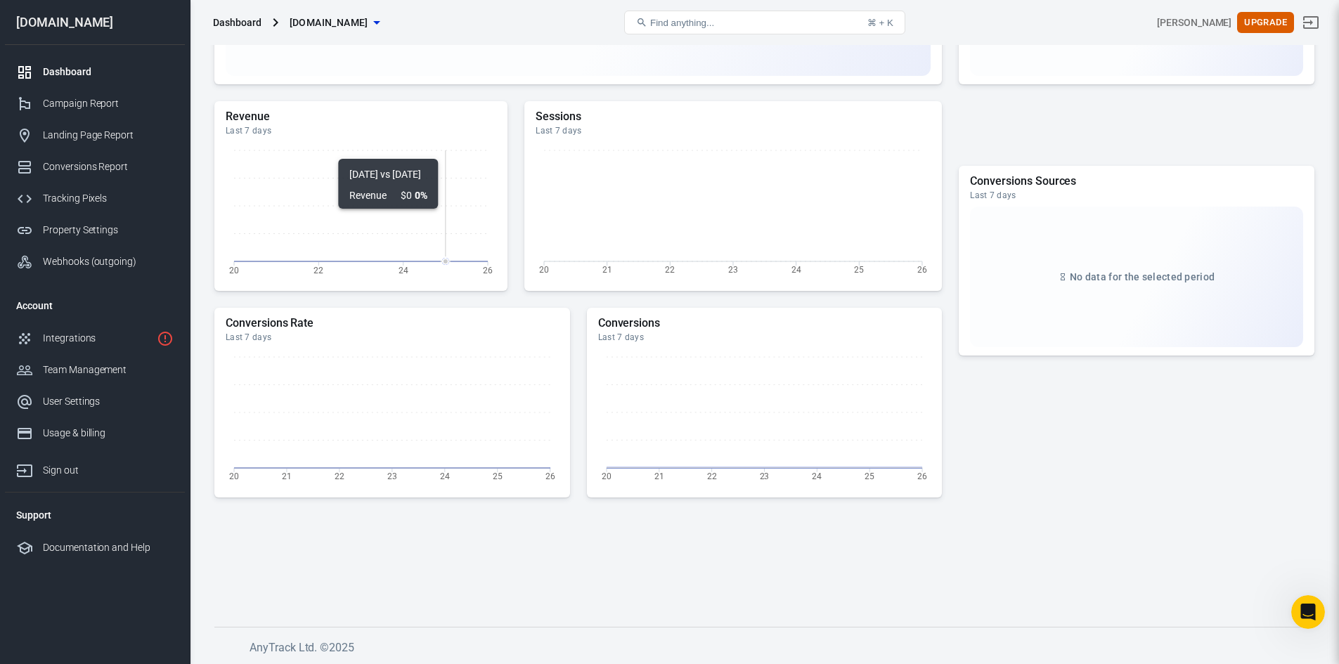
scroll to position [296, 0]
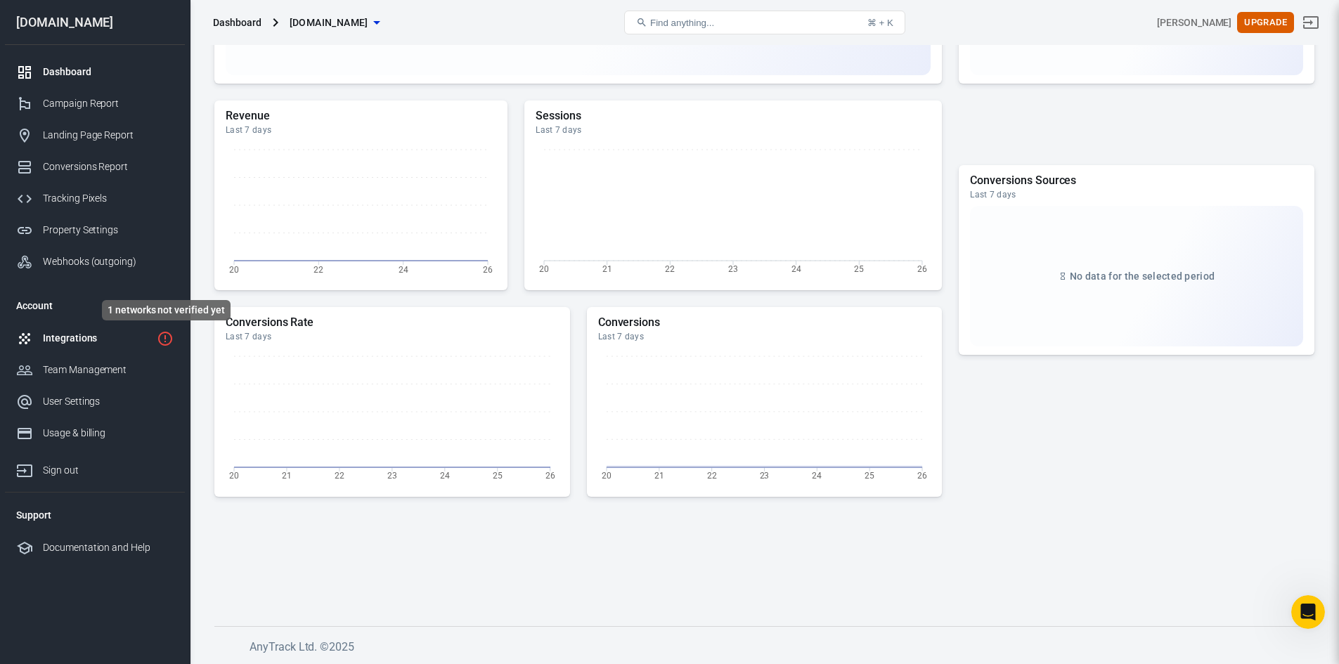
click at [163, 334] on icon "1 networks not verified yet" at bounding box center [165, 338] width 17 height 17
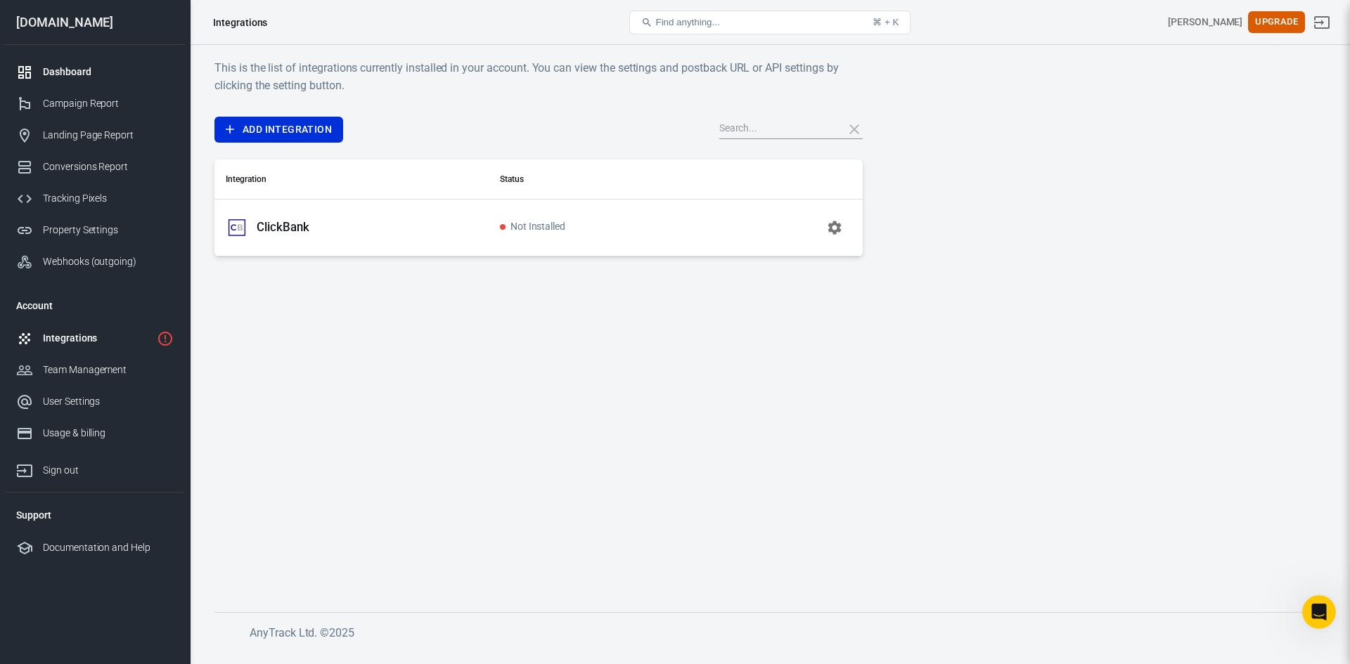
click at [68, 70] on div "Dashboard" at bounding box center [108, 72] width 131 height 15
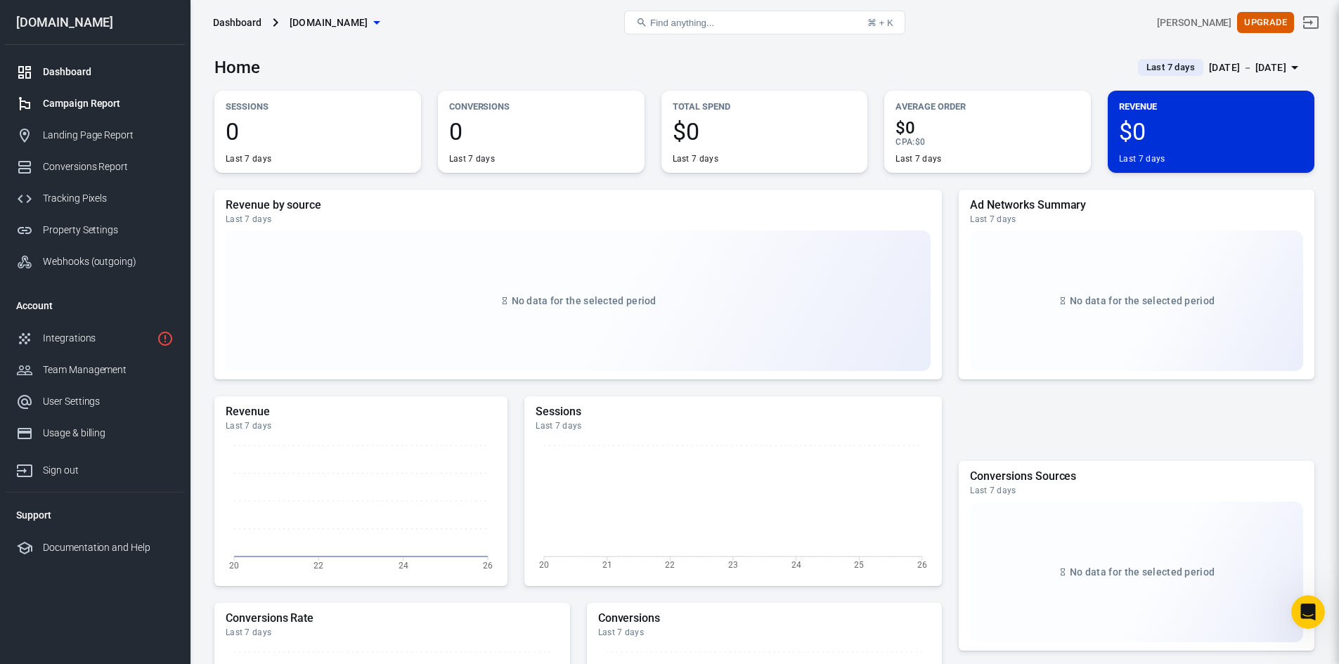
click at [81, 99] on div "Campaign Report" at bounding box center [108, 103] width 131 height 15
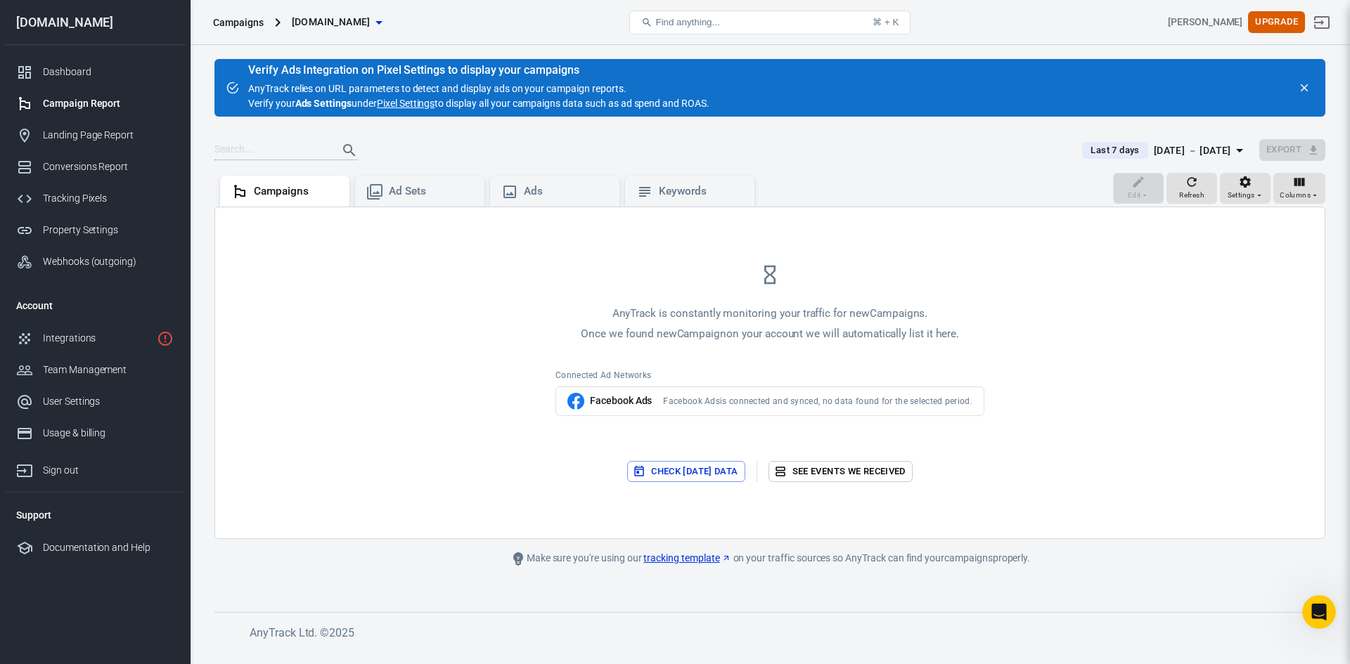
click at [692, 475] on button "Check [DATE] data" at bounding box center [685, 472] width 117 height 22
click at [101, 134] on div "Landing Page Report" at bounding box center [108, 135] width 131 height 15
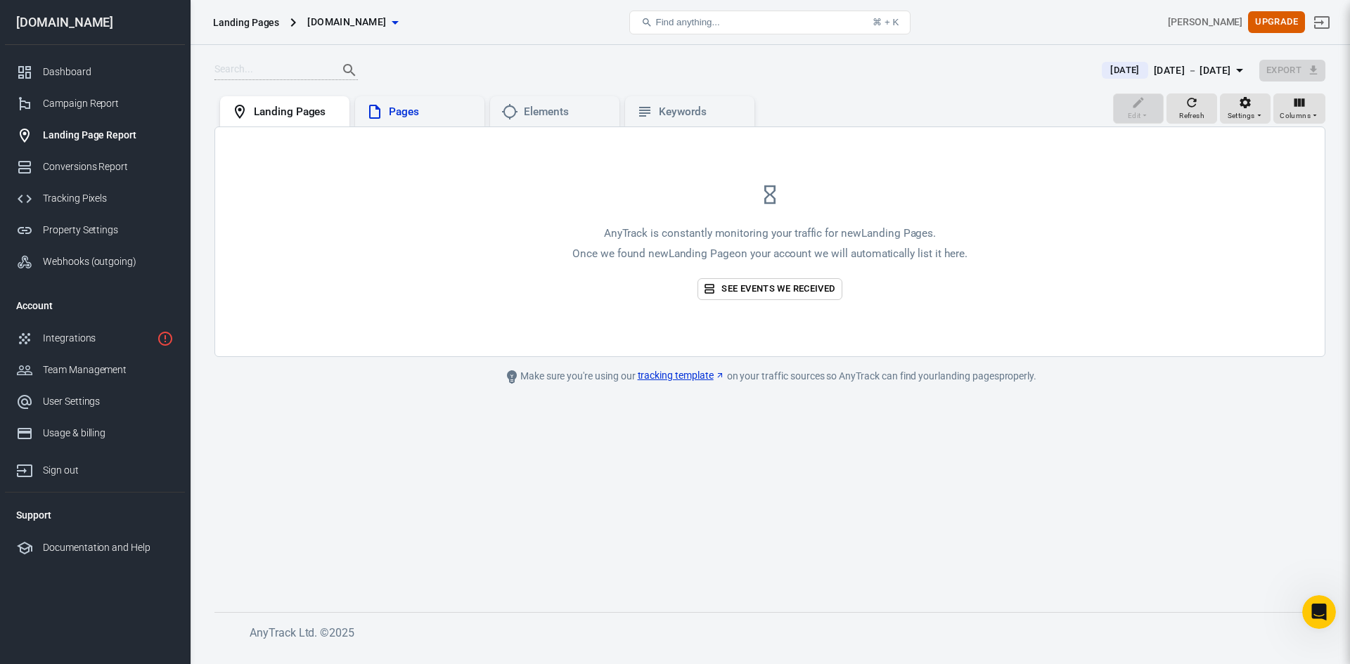
click at [405, 115] on div "Pages" at bounding box center [431, 112] width 84 height 15
drag, startPoint x: 251, startPoint y: 114, endPoint x: 375, endPoint y: 110, distance: 123.8
click at [252, 114] on div "Landing Pages" at bounding box center [284, 111] width 107 height 17
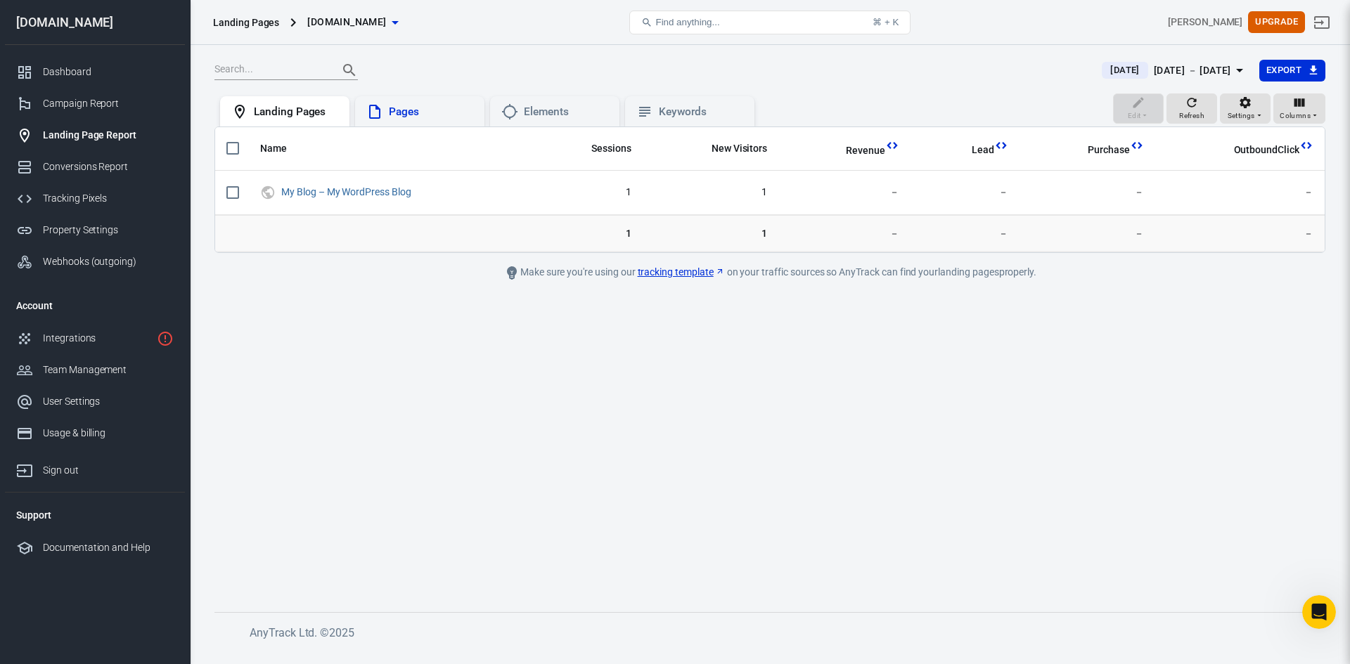
click at [418, 110] on div "Pages" at bounding box center [431, 112] width 84 height 15
click at [299, 118] on div "Landing Pages" at bounding box center [296, 112] width 84 height 15
click at [431, 114] on div "Pages" at bounding box center [431, 112] width 84 height 15
click at [550, 112] on div "Elements" at bounding box center [566, 112] width 84 height 15
click at [666, 111] on div "Keywords" at bounding box center [701, 112] width 84 height 15
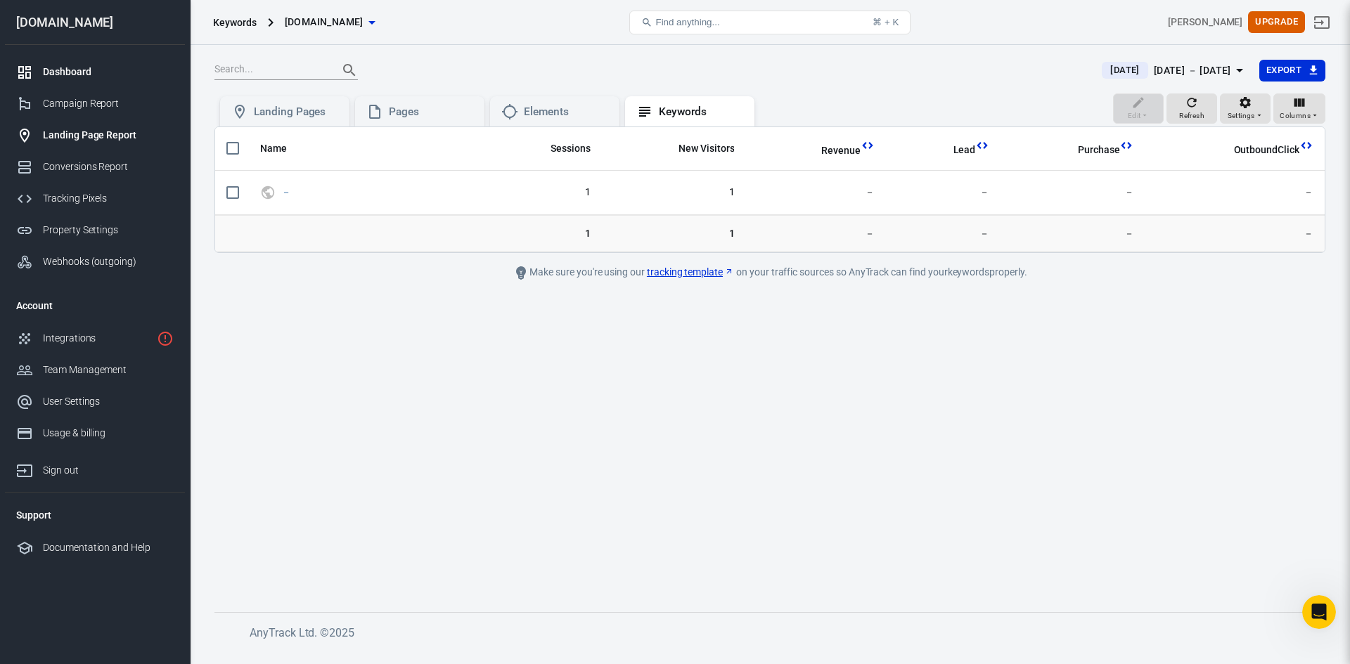
click at [88, 75] on div "Dashboard" at bounding box center [108, 72] width 131 height 15
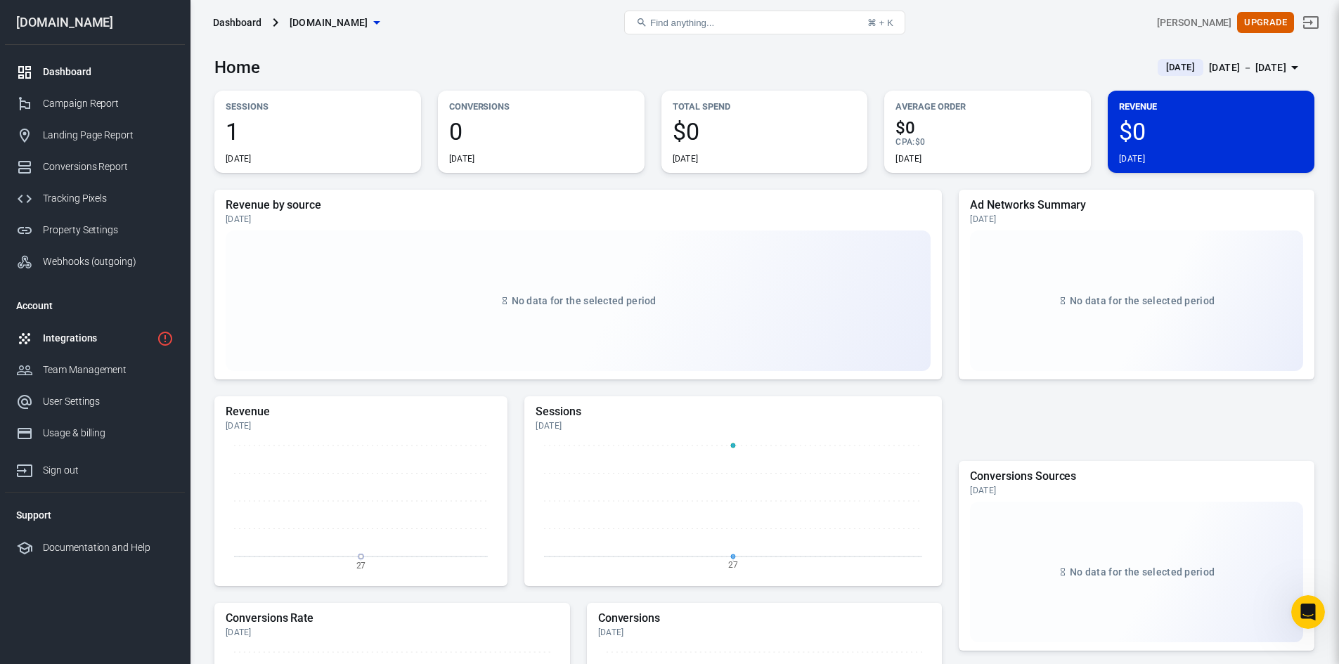
click at [80, 340] on div "Integrations" at bounding box center [97, 338] width 108 height 15
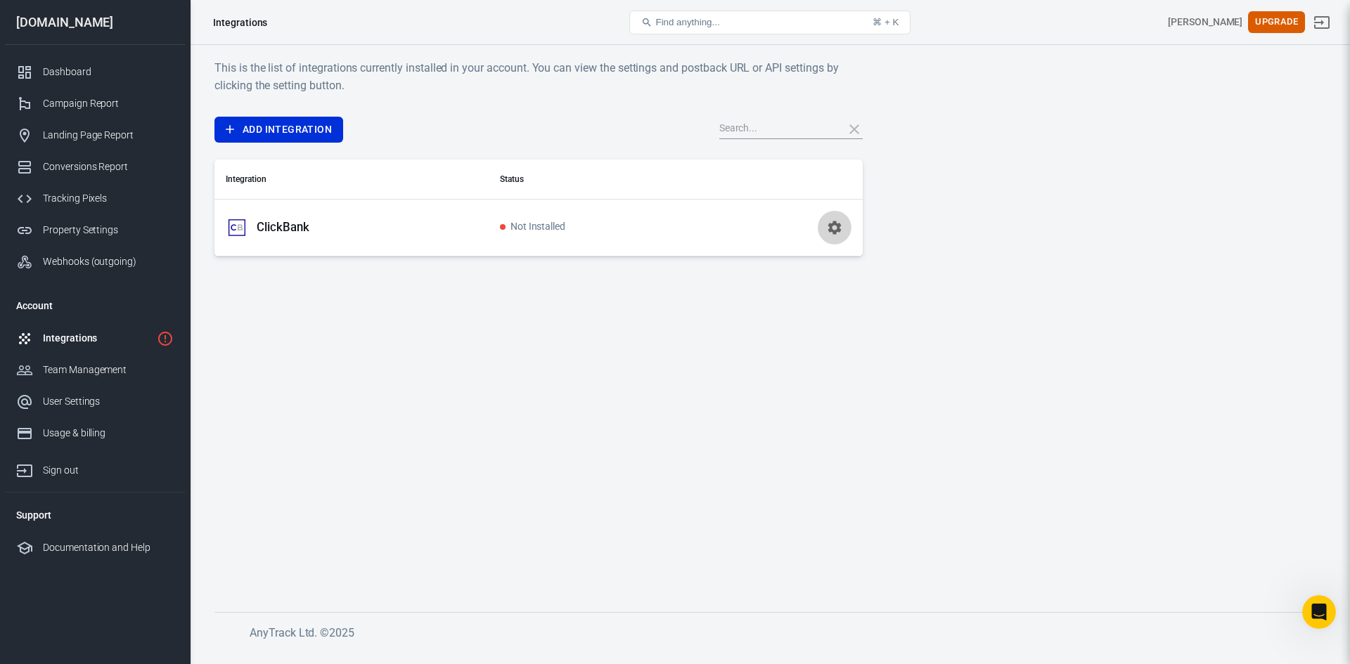
click at [833, 224] on icon "button" at bounding box center [833, 227] width 13 height 13
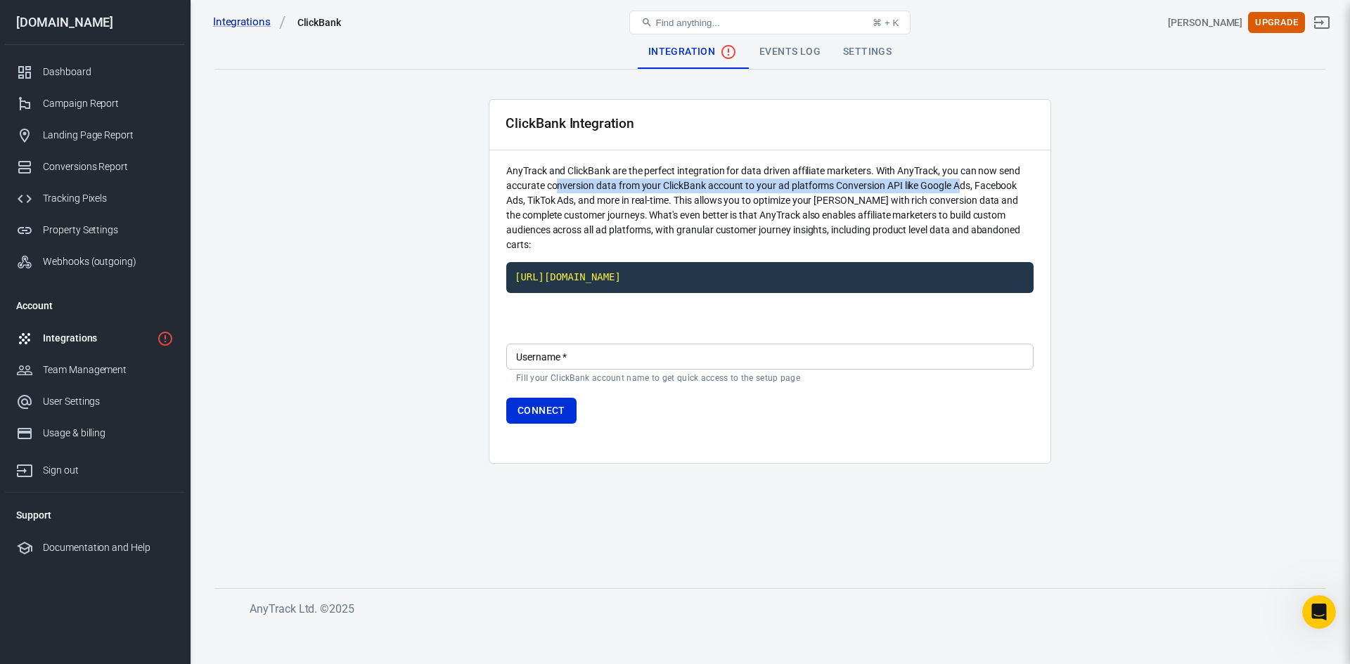
drag, startPoint x: 558, startPoint y: 187, endPoint x: 961, endPoint y: 193, distance: 402.9
click at [961, 193] on p "AnyTrack and ClickBank are the perfect integration for data driven affiliate ma…" at bounding box center [769, 208] width 527 height 89
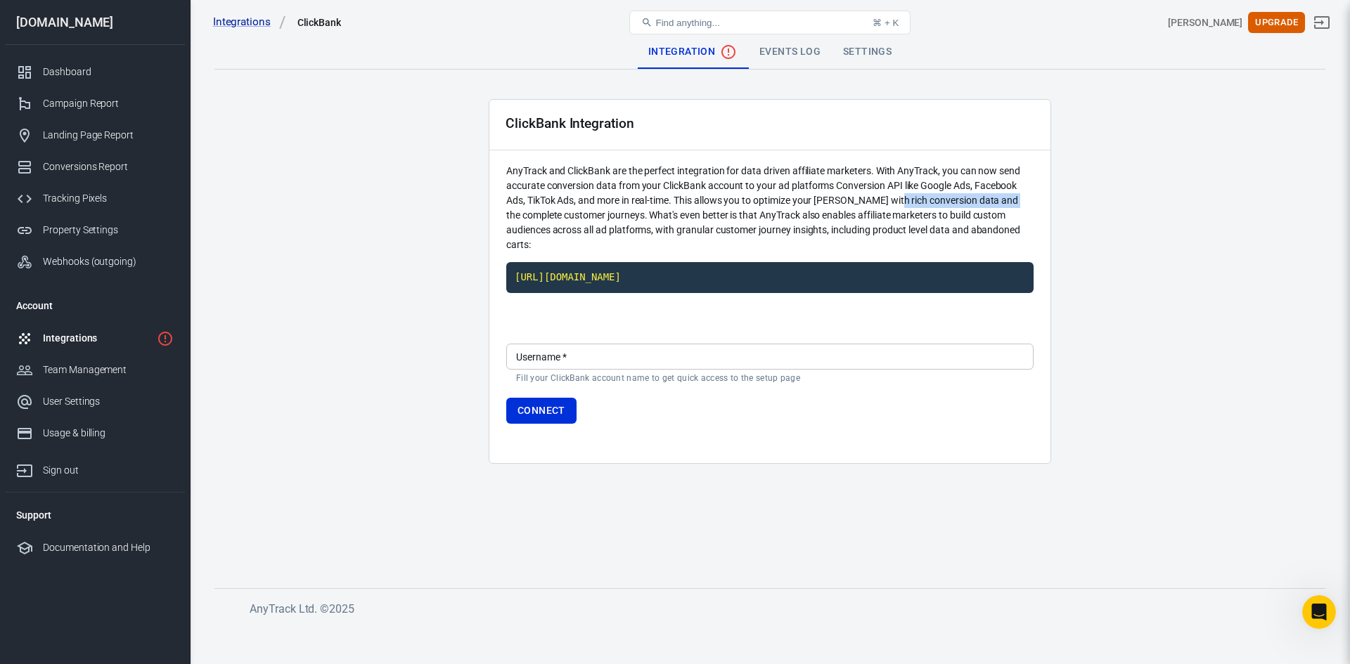
drag, startPoint x: 901, startPoint y: 202, endPoint x: 1015, endPoint y: 204, distance: 114.6
click at [1015, 204] on p "AnyTrack and ClickBank are the perfect integration for data driven affiliate ma…" at bounding box center [769, 208] width 527 height 89
drag, startPoint x: 527, startPoint y: 215, endPoint x: 642, endPoint y: 214, distance: 115.3
click at [642, 214] on p "AnyTrack and ClickBank are the perfect integration for data driven affiliate ma…" at bounding box center [769, 208] width 527 height 89
drag, startPoint x: 664, startPoint y: 216, endPoint x: 965, endPoint y: 220, distance: 300.9
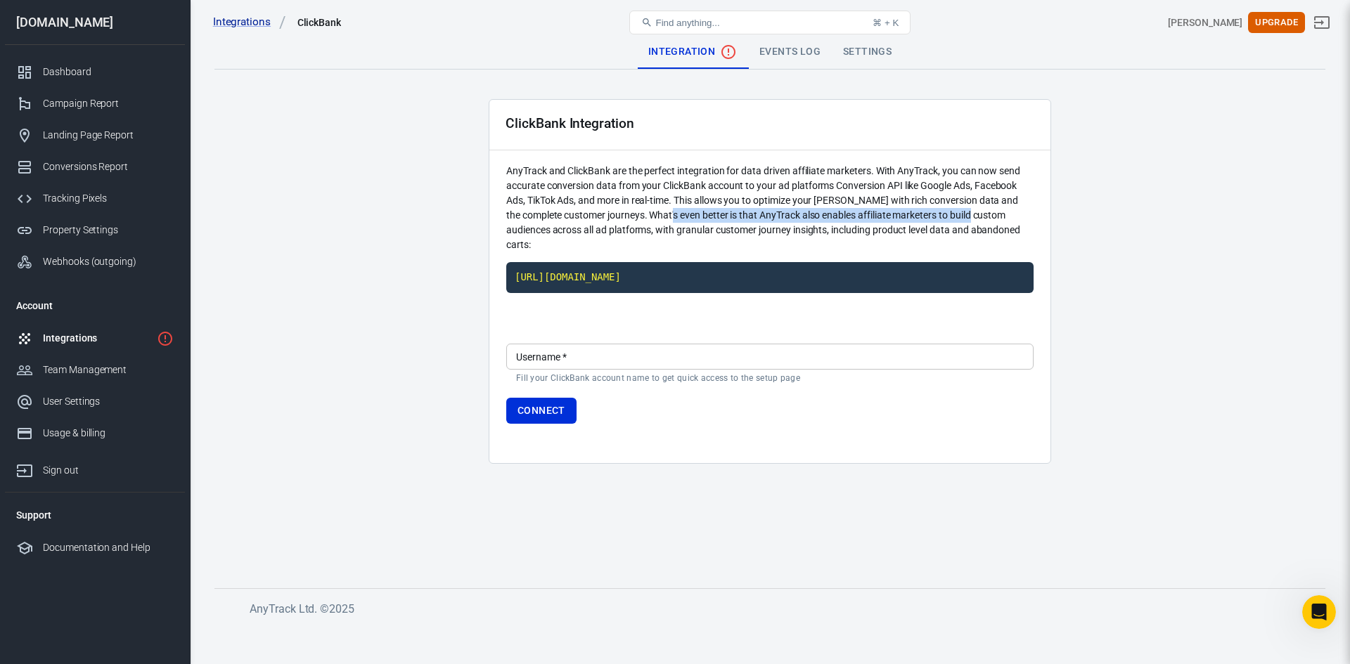
click at [965, 220] on p "AnyTrack and ClickBank are the perfect integration for data driven affiliate ma…" at bounding box center [769, 208] width 527 height 89
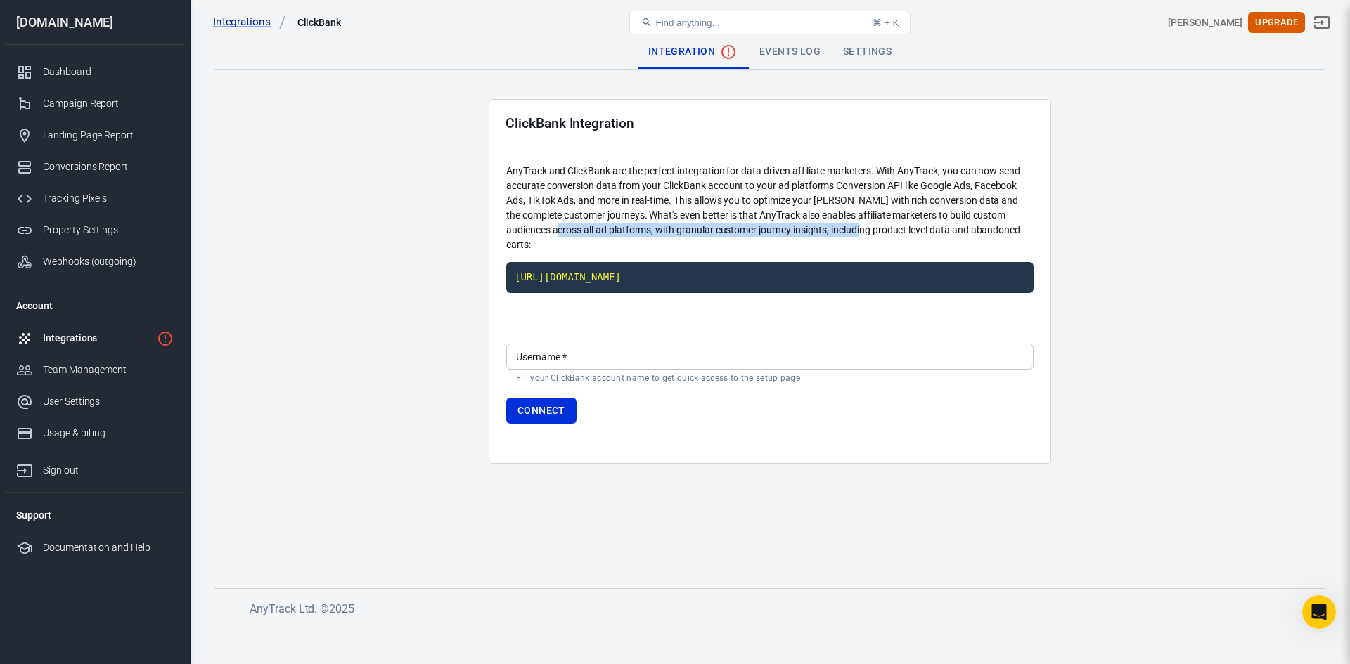
drag, startPoint x: 567, startPoint y: 234, endPoint x: 868, endPoint y: 234, distance: 300.2
click at [868, 234] on p "AnyTrack and ClickBank are the perfect integration for data driven affiliate ma…" at bounding box center [769, 208] width 527 height 89
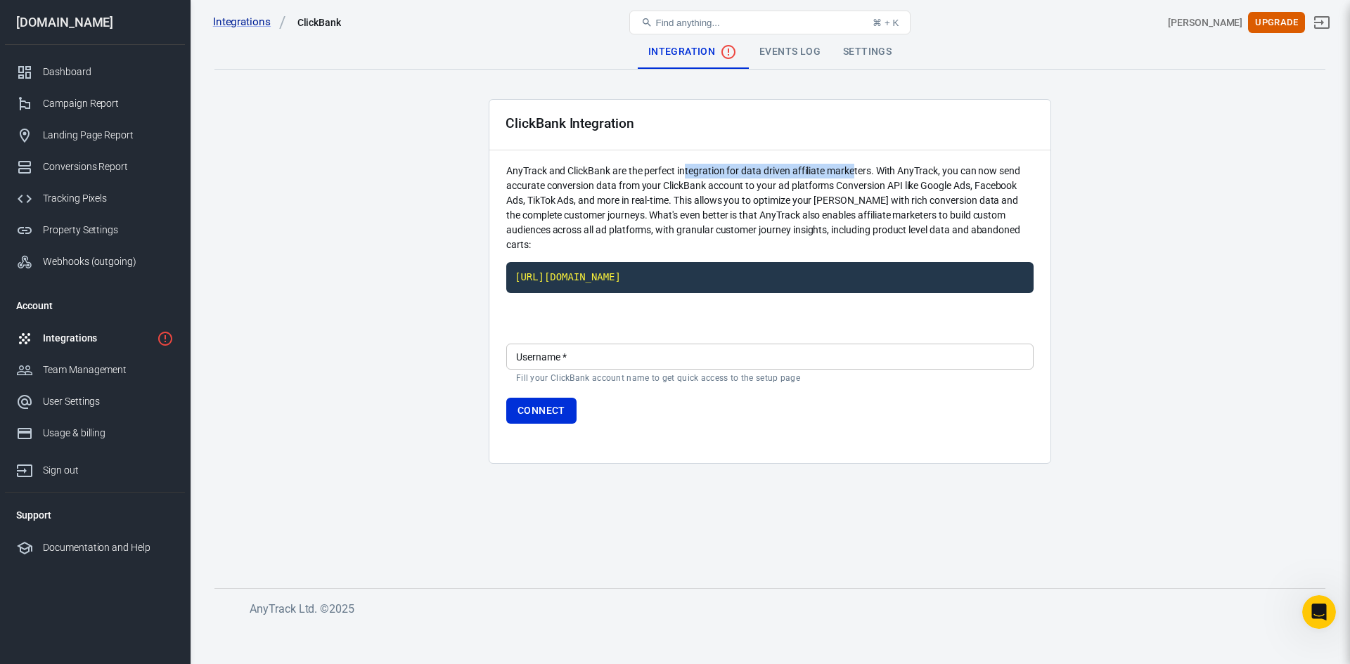
drag, startPoint x: 684, startPoint y: 170, endPoint x: 855, endPoint y: 170, distance: 170.8
click at [855, 170] on p "AnyTrack and ClickBank are the perfect integration for data driven affiliate ma…" at bounding box center [769, 208] width 527 height 89
drag, startPoint x: 609, startPoint y: 184, endPoint x: 981, endPoint y: 186, distance: 371.9
click at [981, 186] on p "AnyTrack and ClickBank are the perfect integration for data driven affiliate ma…" at bounding box center [769, 208] width 527 height 89
click at [562, 281] on code "[URL][DOMAIN_NAME]" at bounding box center [769, 277] width 527 height 31
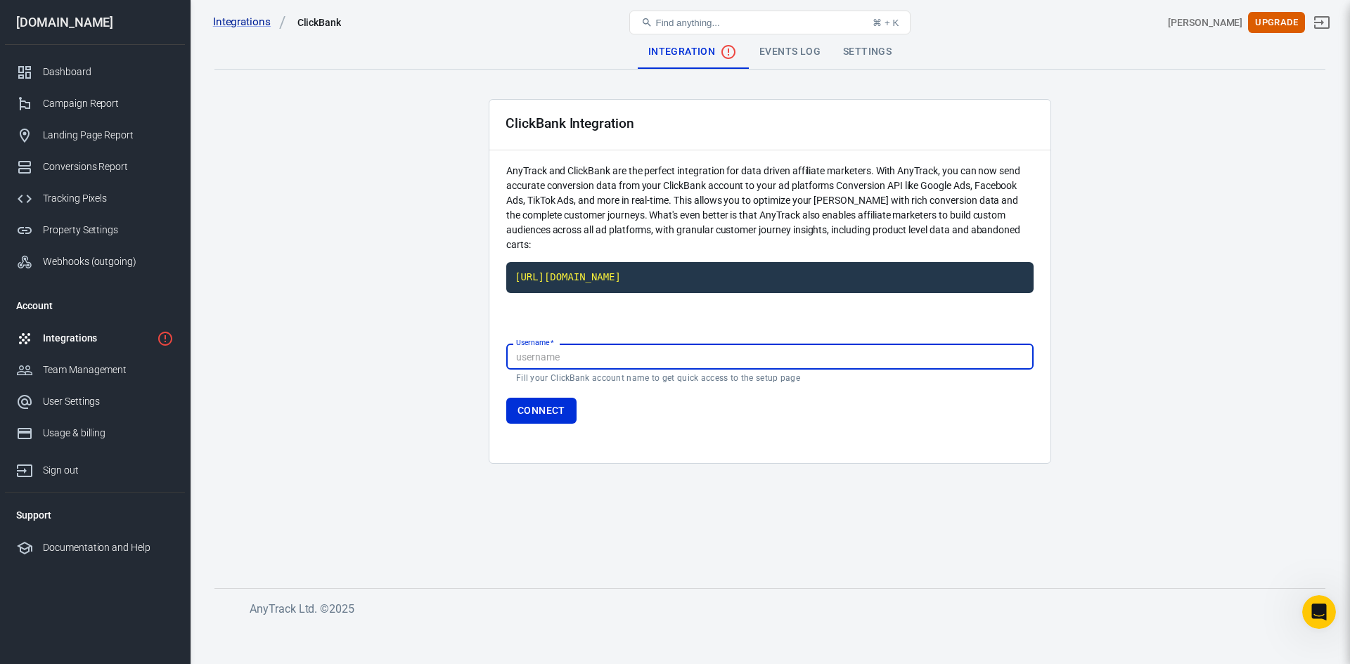
click at [534, 356] on input "Username   *" at bounding box center [769, 357] width 527 height 26
paste input "[URL][DOMAIN_NAME]"
type input "[URL][DOMAIN_NAME]"
click at [534, 411] on button "Connect" at bounding box center [541, 411] width 70 height 26
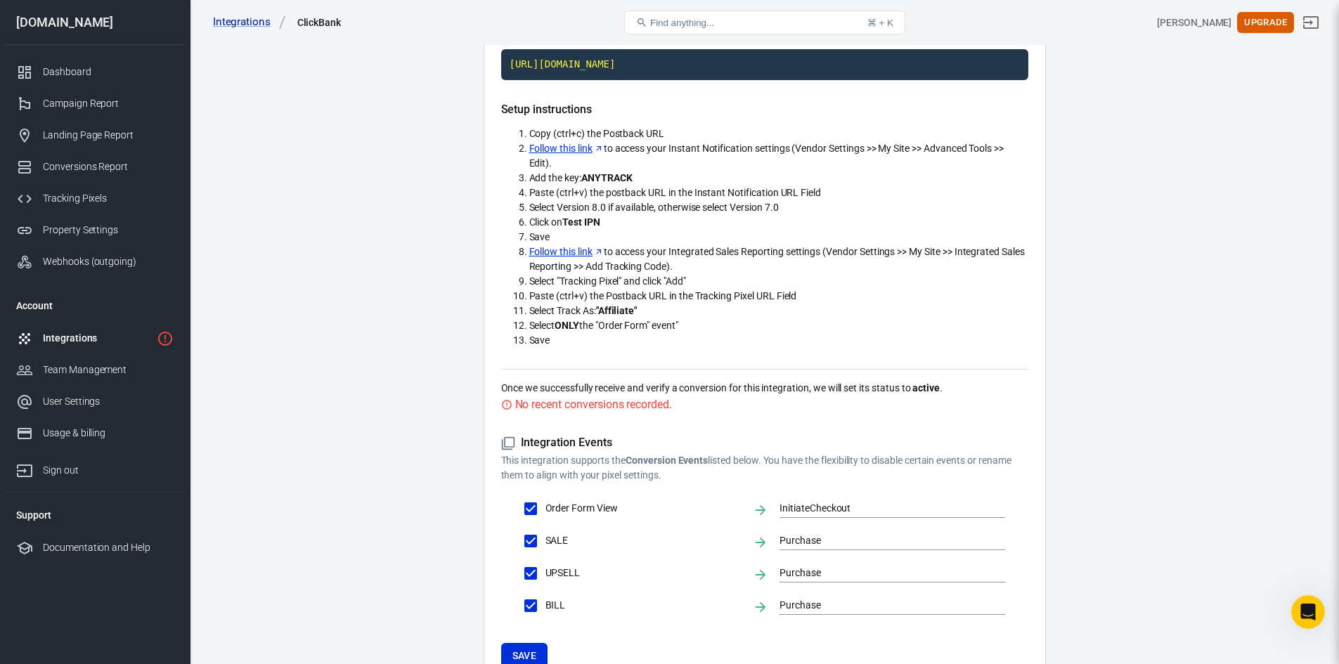
scroll to position [177, 0]
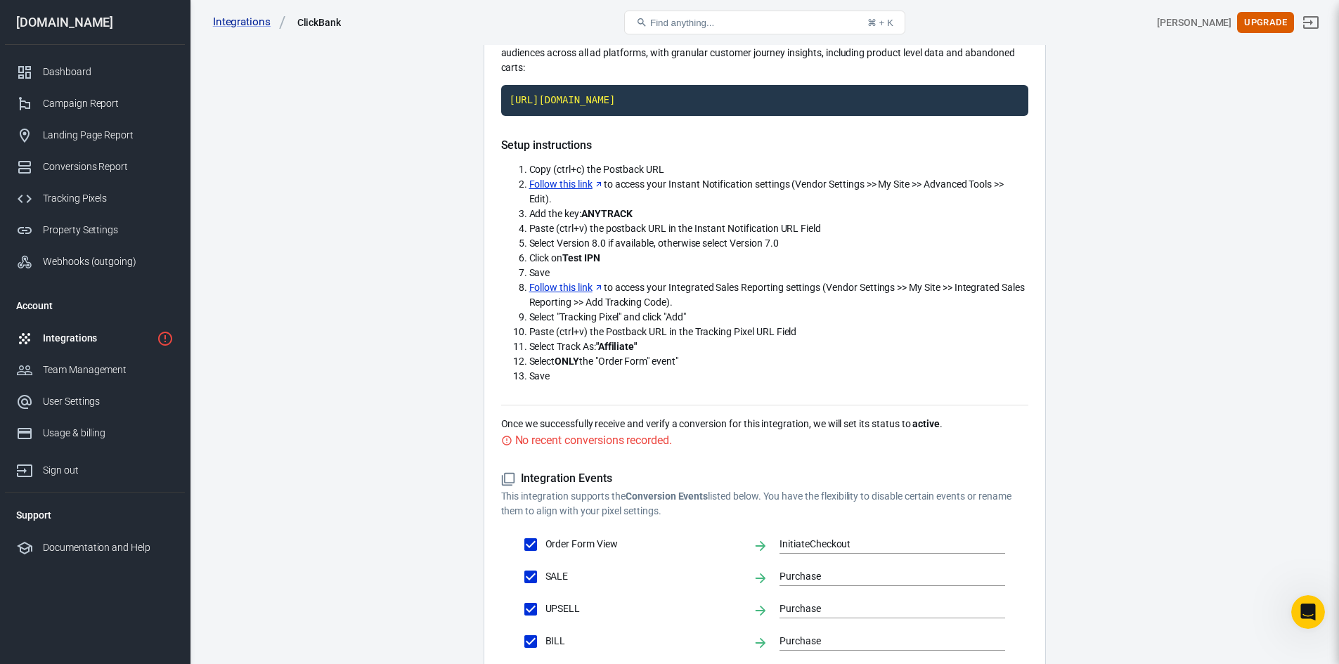
click at [584, 181] on link "Follow this link" at bounding box center [566, 184] width 75 height 15
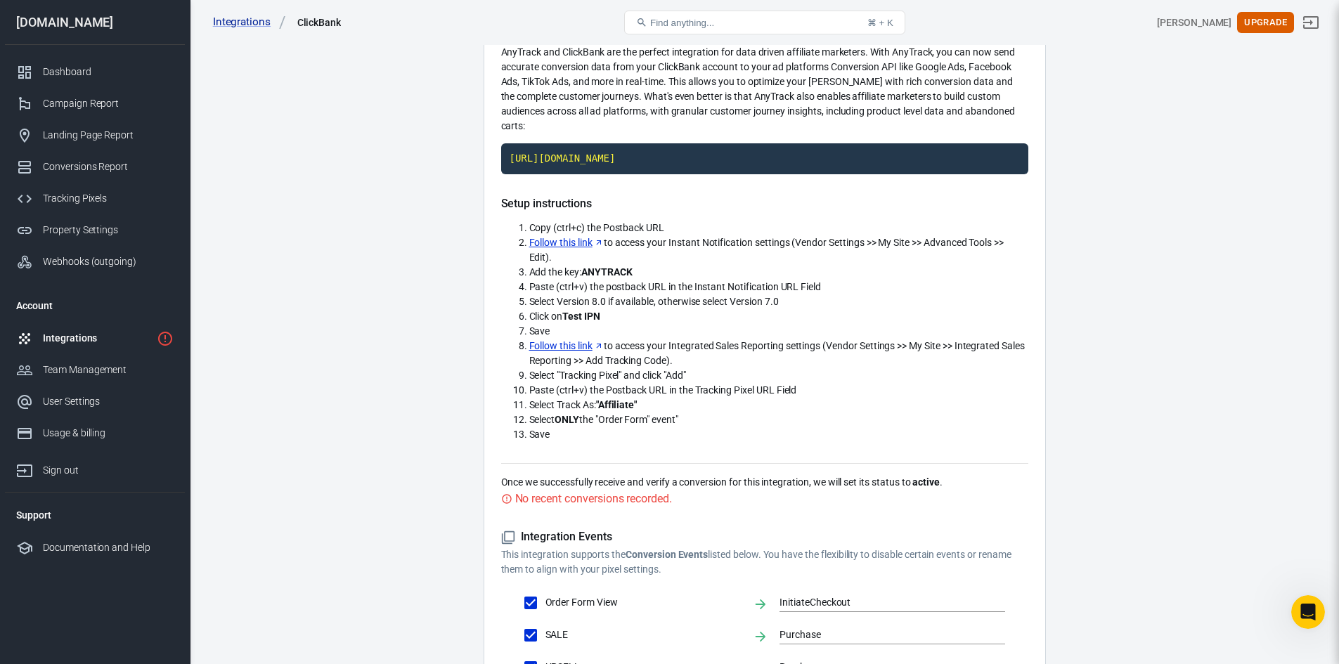
scroll to position [0, 0]
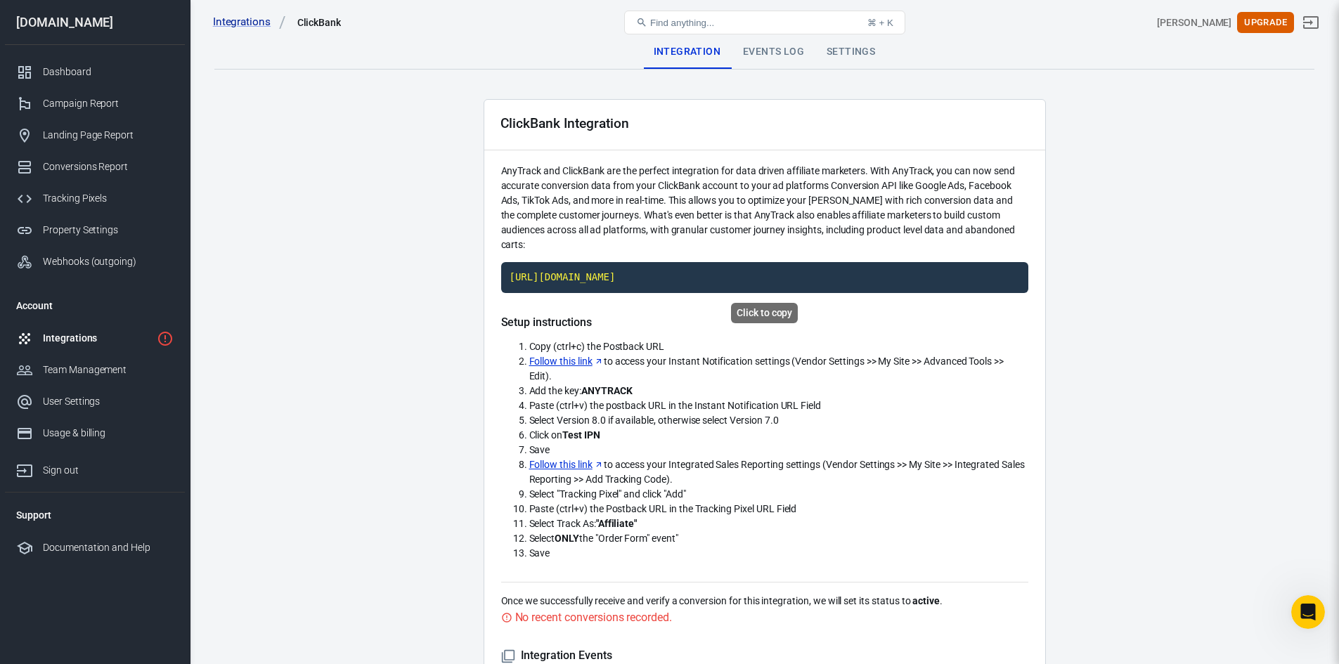
click at [664, 274] on code "[URL][DOMAIN_NAME]" at bounding box center [764, 277] width 527 height 31
drag, startPoint x: 701, startPoint y: 364, endPoint x: 974, endPoint y: 362, distance: 272.8
click at [974, 362] on span "Follow this link to access your Instant Notification settings (Vendor Settings …" at bounding box center [766, 369] width 475 height 26
click at [84, 66] on div "Dashboard" at bounding box center [108, 72] width 131 height 15
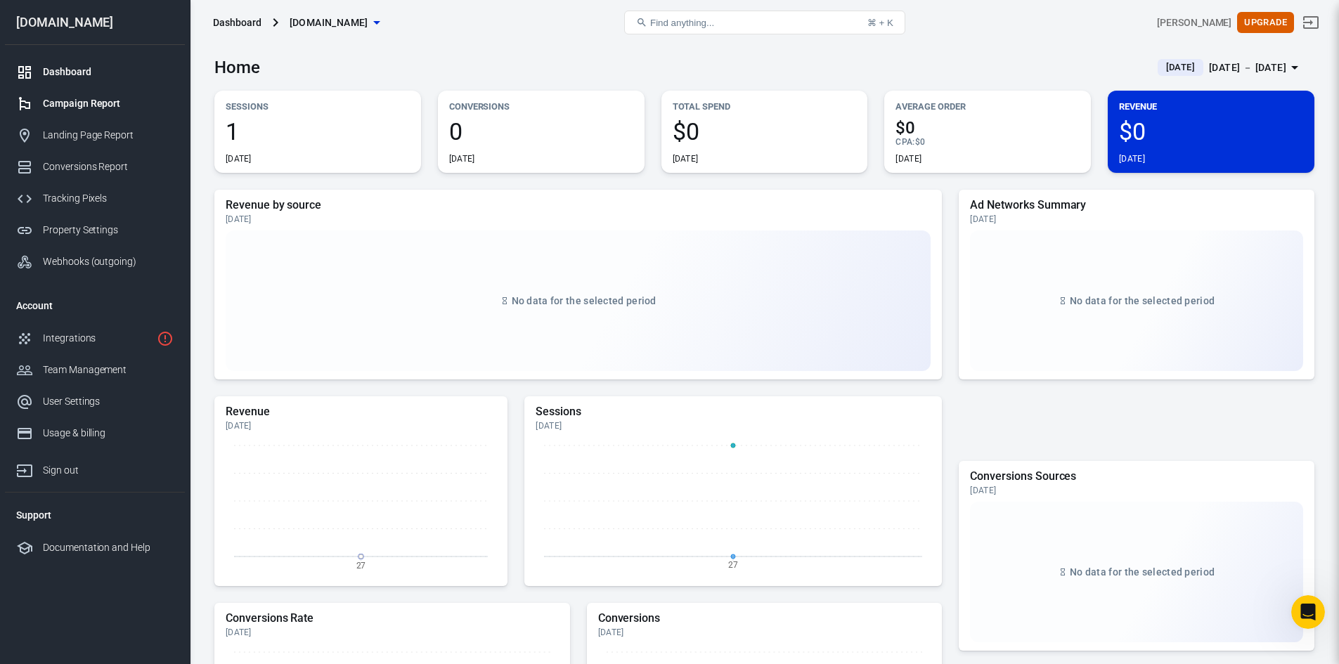
click at [82, 110] on div "Campaign Report" at bounding box center [108, 103] width 131 height 15
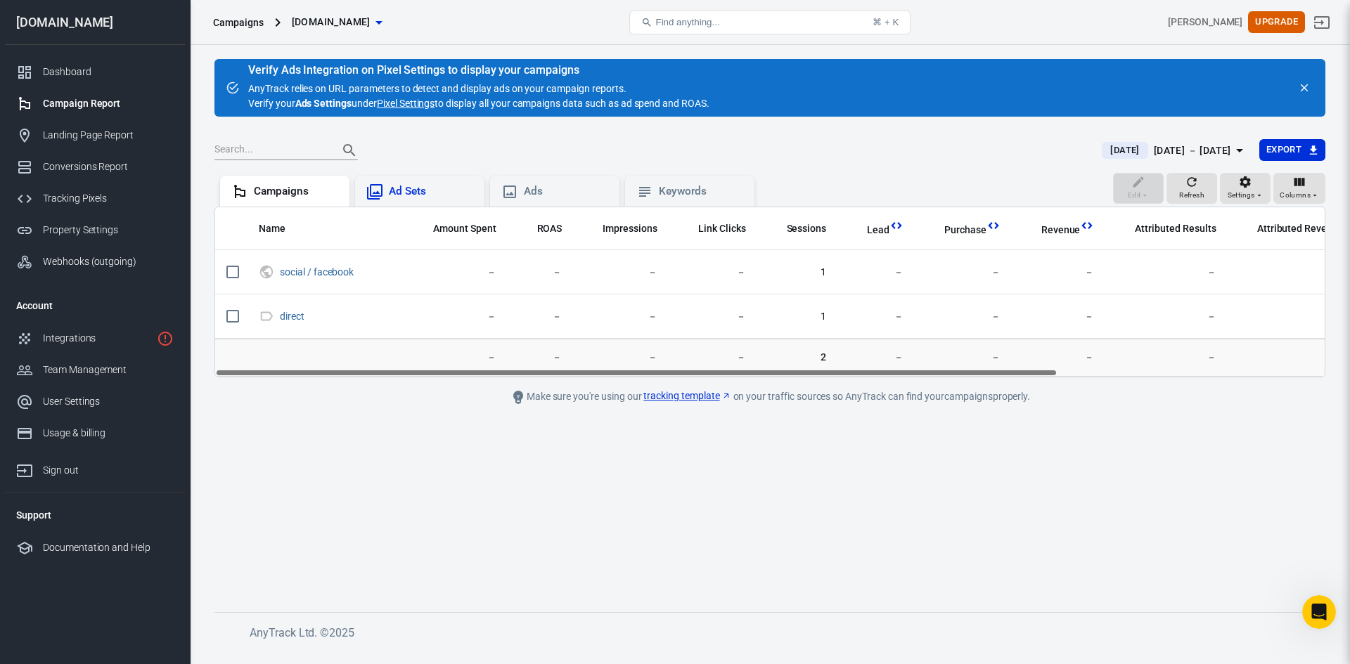
click at [408, 195] on div "Ad Sets" at bounding box center [431, 191] width 84 height 15
click at [557, 195] on div "Ads" at bounding box center [566, 191] width 84 height 15
click at [258, 191] on div "Campaigns" at bounding box center [296, 191] width 84 height 15
drag, startPoint x: 390, startPoint y: 70, endPoint x: 607, endPoint y: 75, distance: 217.3
click at [607, 75] on div "Verify Ads Integration on Pixel Settings to display your campaigns" at bounding box center [478, 70] width 461 height 14
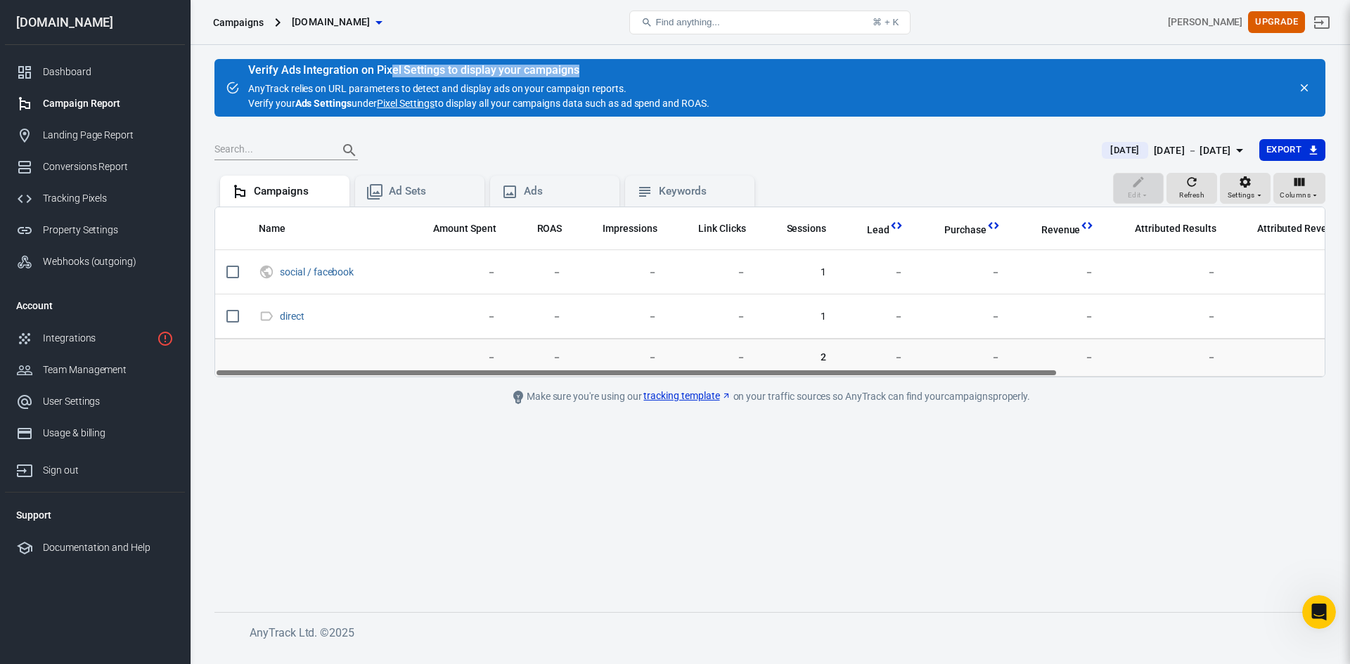
click at [408, 103] on link "Pixel Settings" at bounding box center [406, 103] width 58 height 15
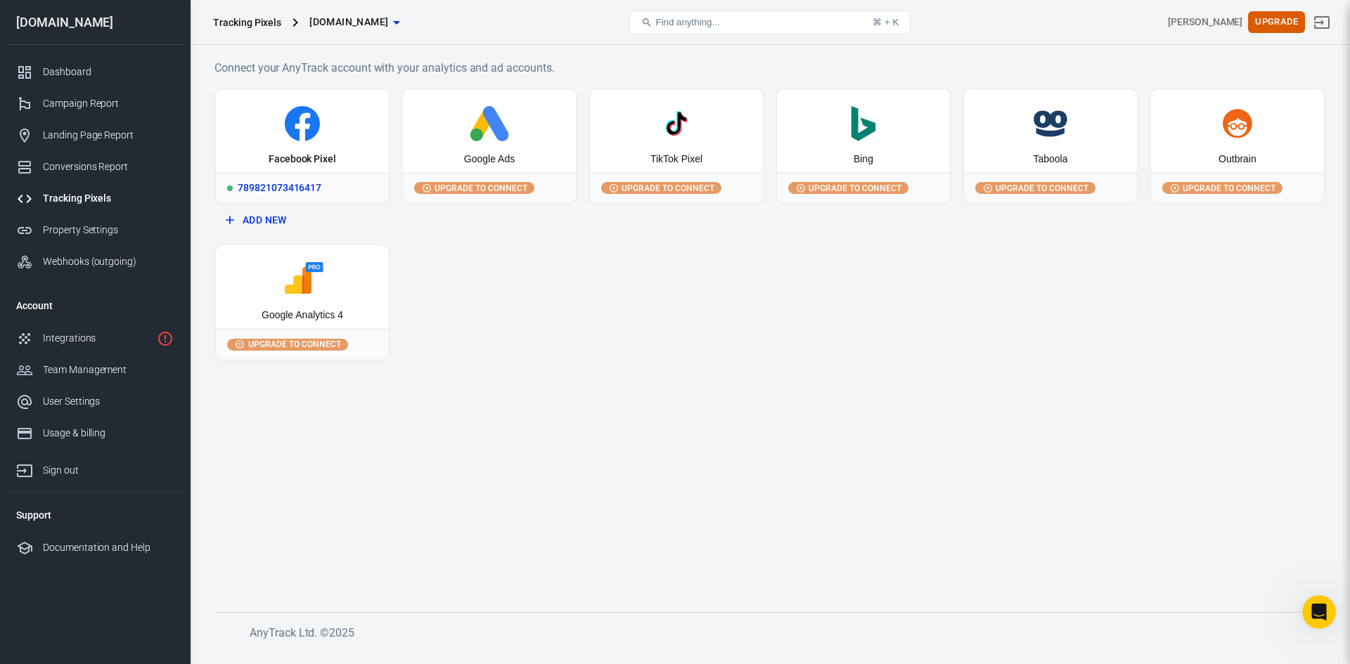
click at [302, 154] on div "Facebook Pixel" at bounding box center [302, 160] width 67 height 14
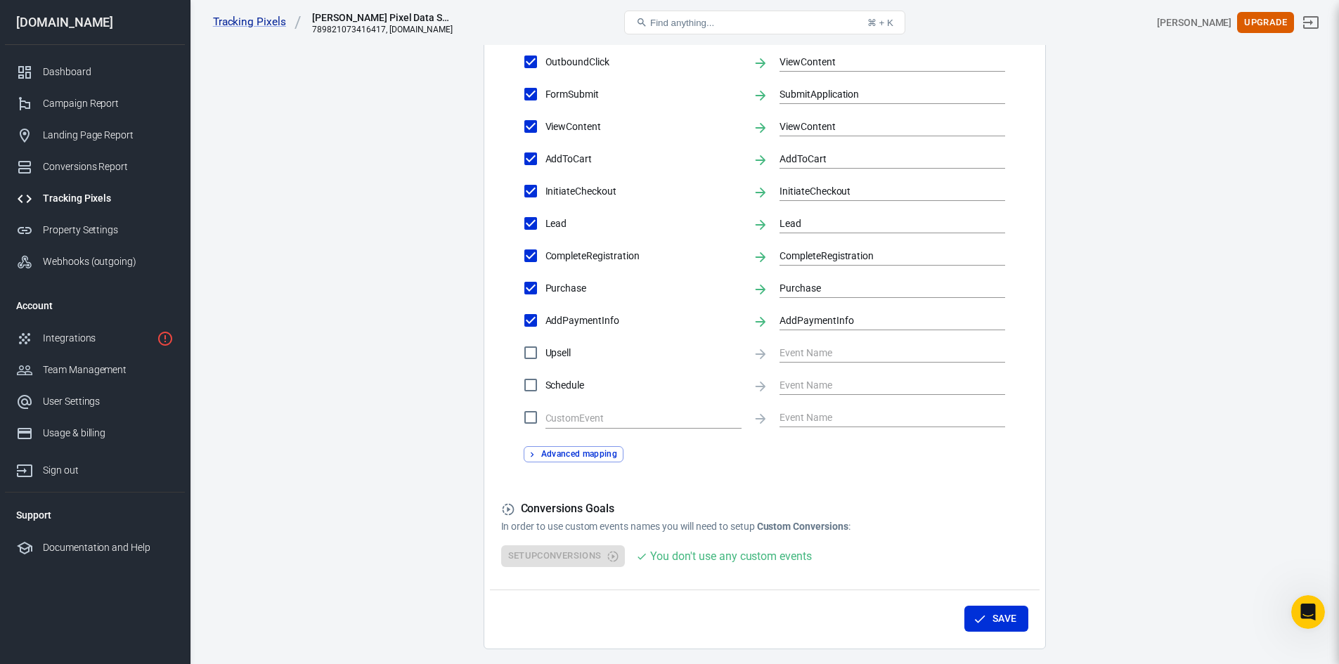
scroll to position [576, 0]
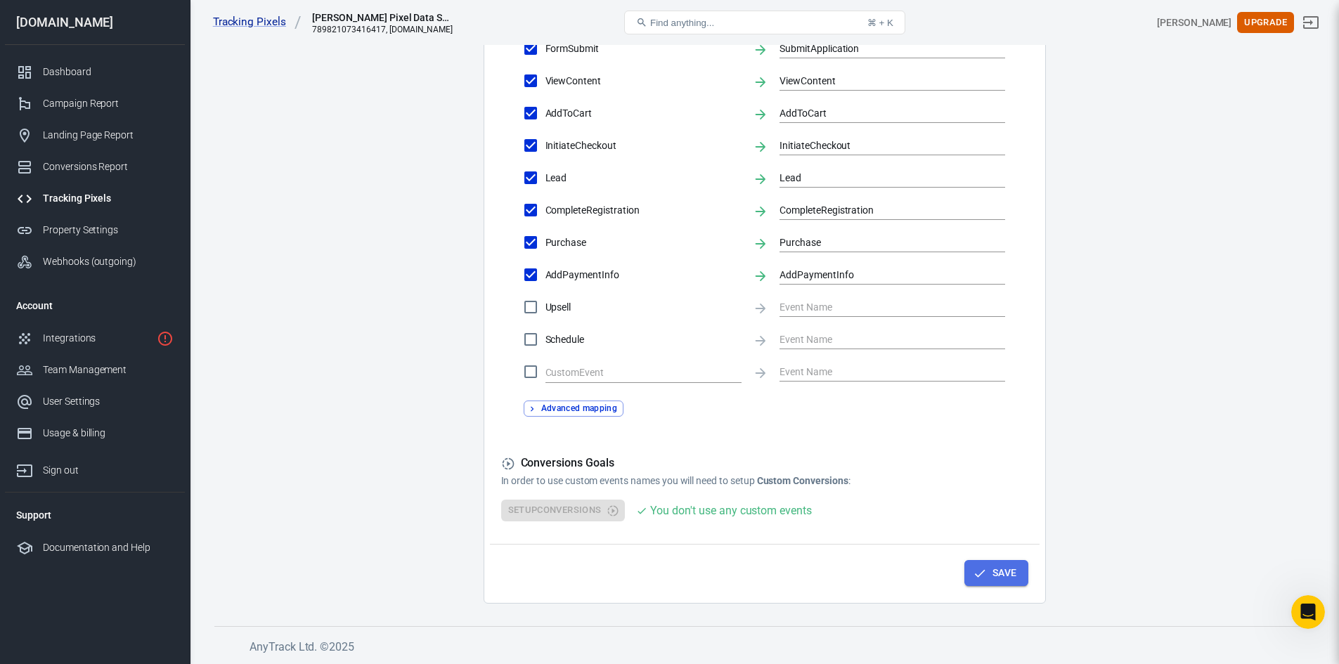
click at [988, 573] on button "Save" at bounding box center [997, 573] width 64 height 26
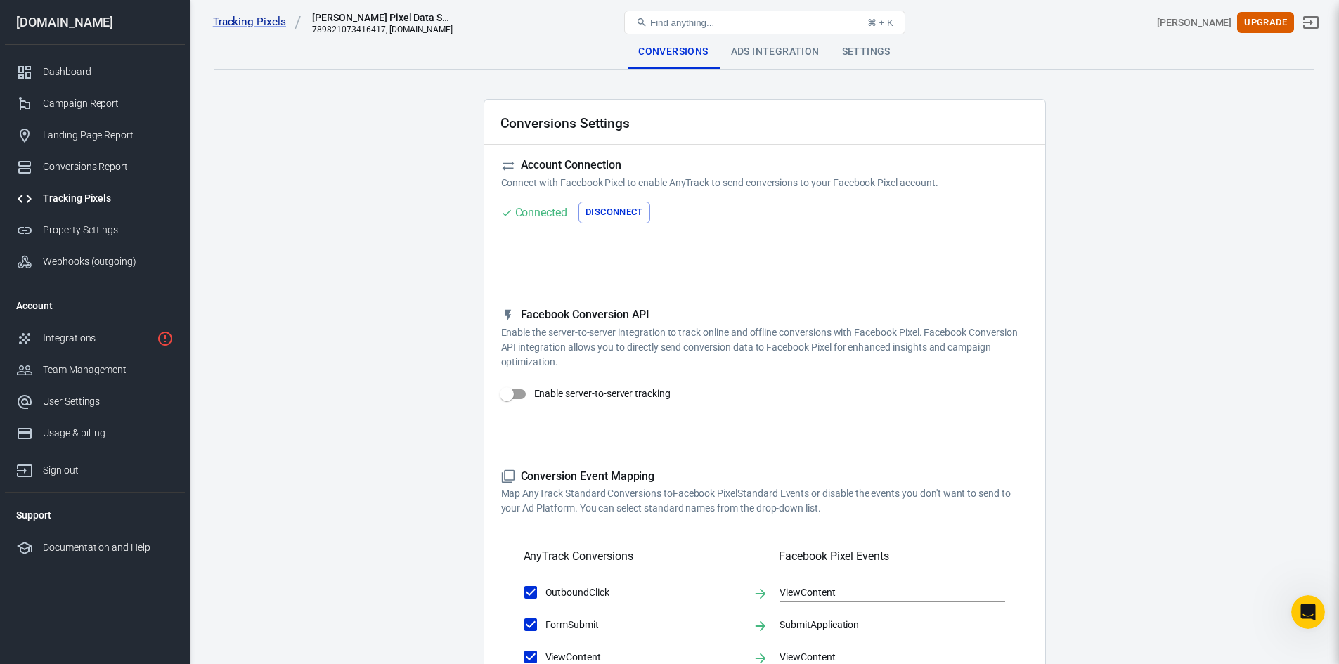
scroll to position [70, 0]
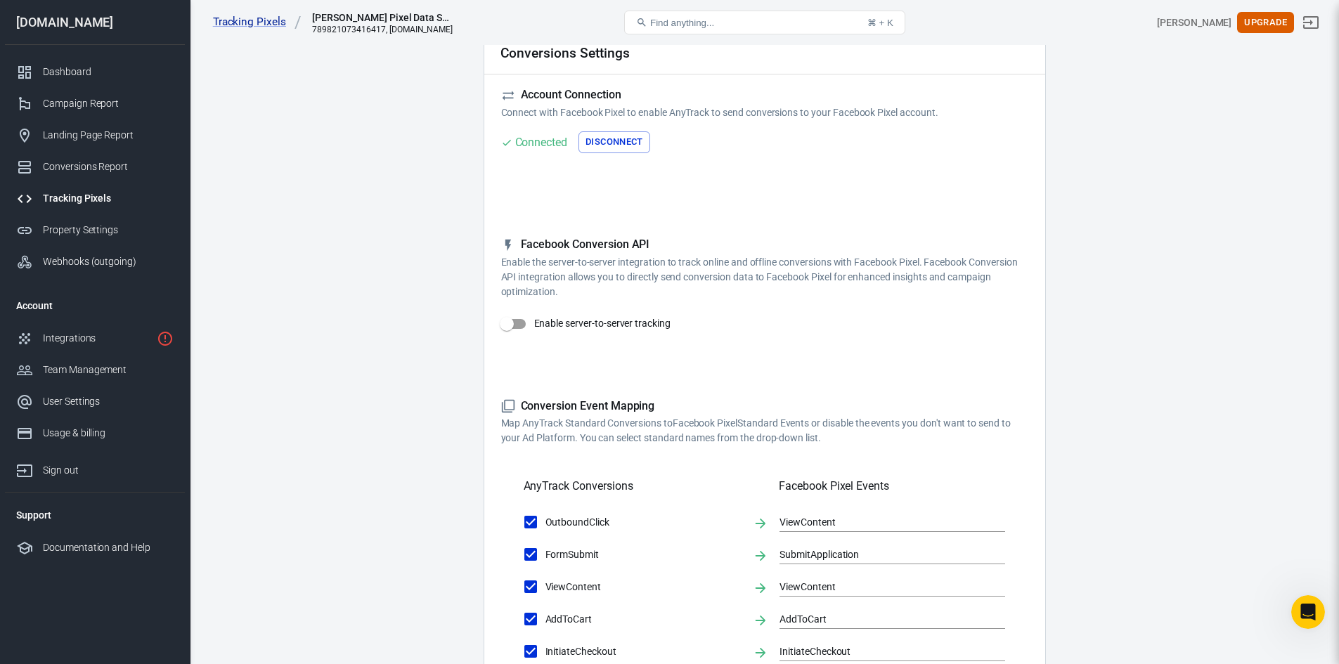
click at [887, 174] on div "Reminder: Don't forget to add the recommended UTM Tracking Template to your ads…" at bounding box center [764, 164] width 527 height 22
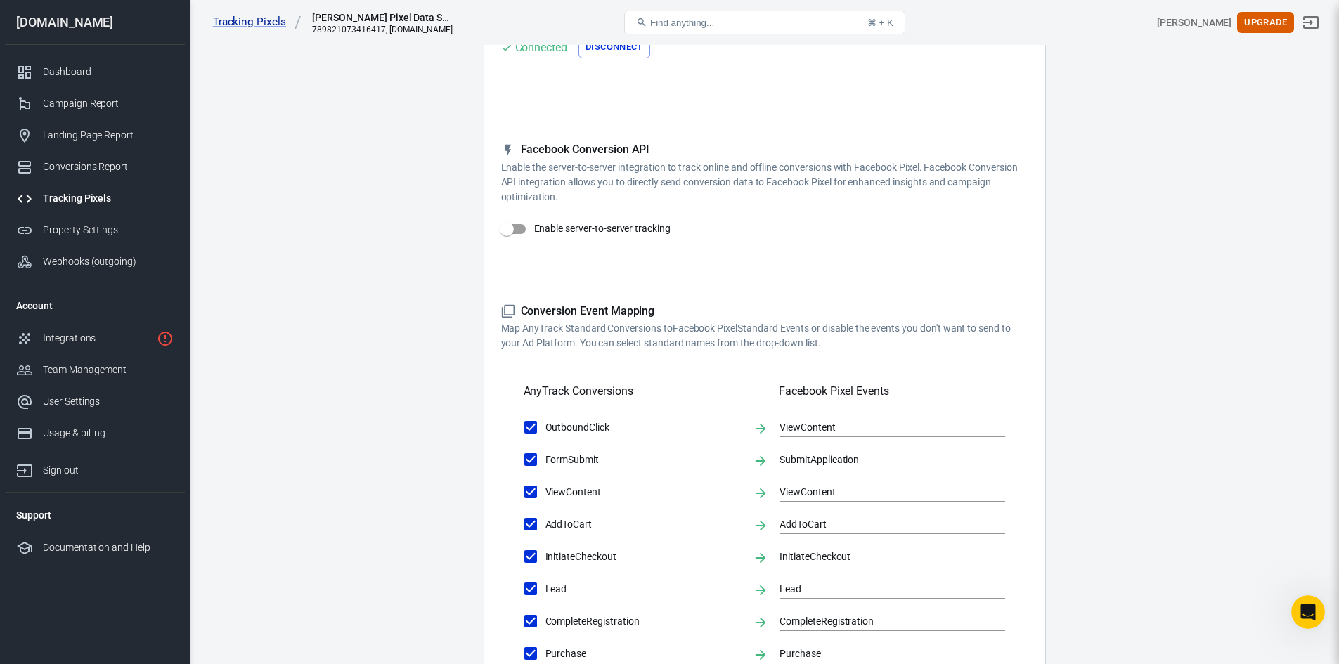
scroll to position [141, 0]
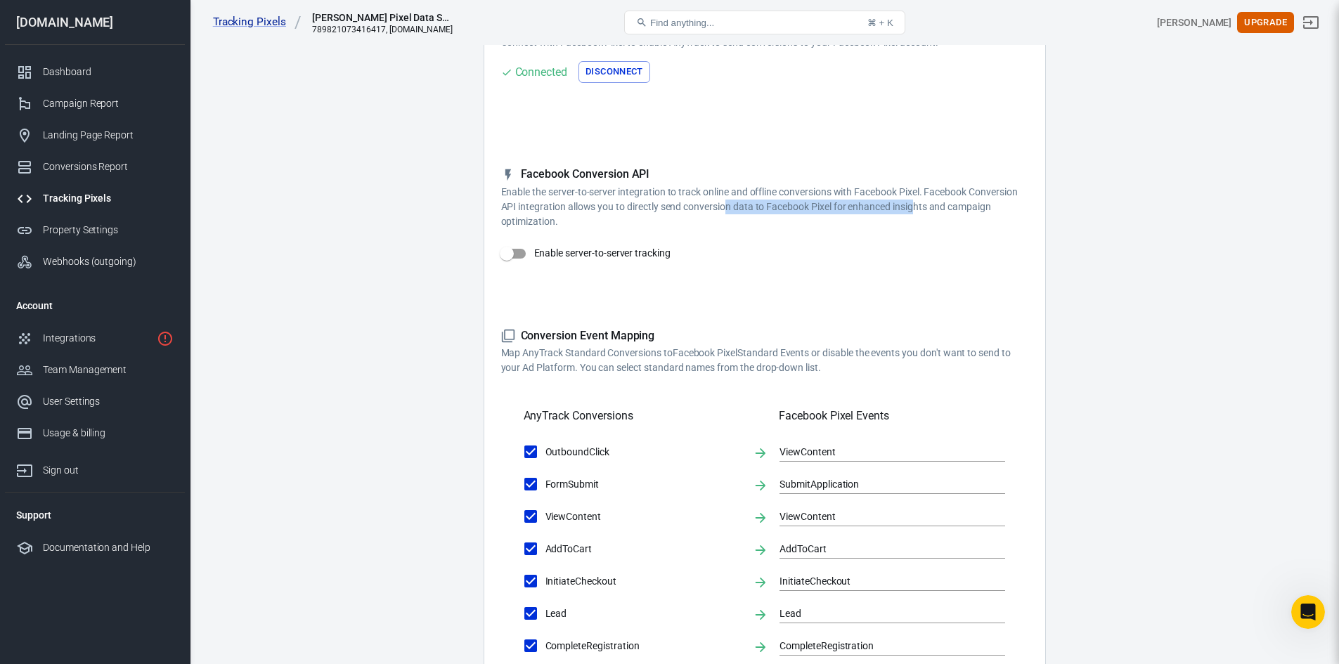
drag, startPoint x: 726, startPoint y: 206, endPoint x: 913, endPoint y: 212, distance: 187.1
click at [913, 212] on p "Enable the server-to-server integration to track online and offline conversions…" at bounding box center [764, 207] width 527 height 44
click at [515, 252] on input "Enable server-to-server tracking" at bounding box center [507, 253] width 80 height 27
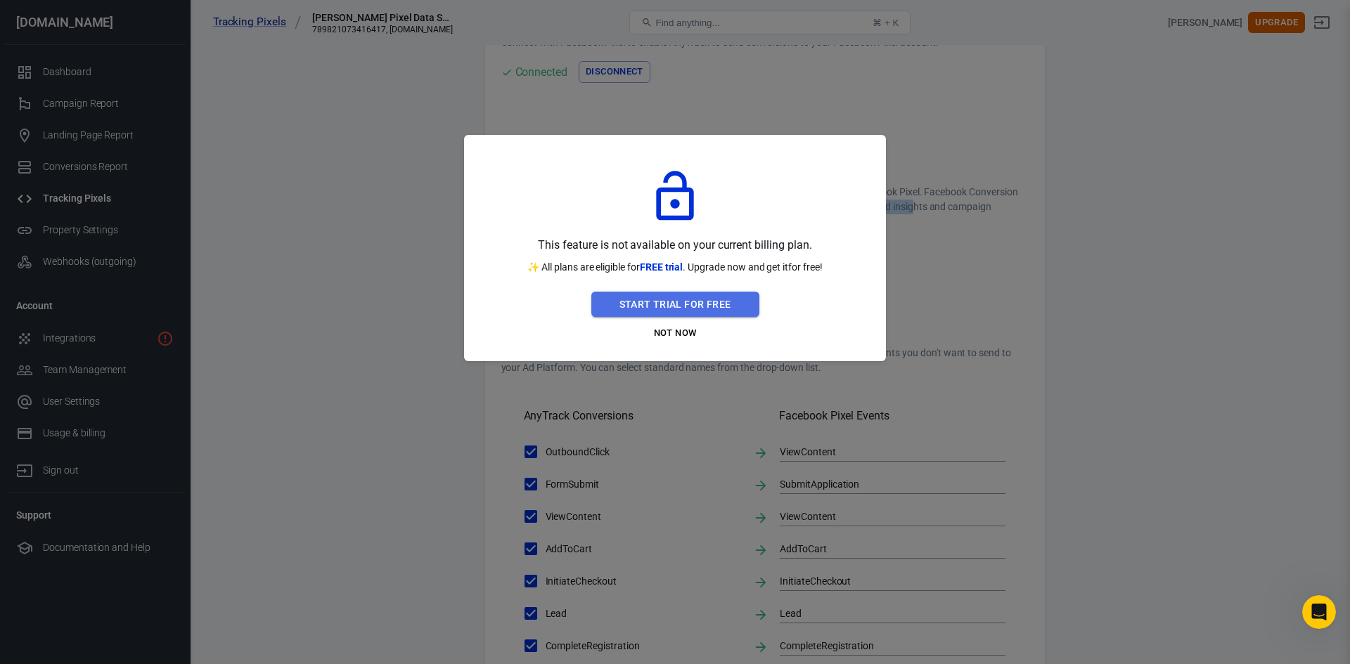
click at [714, 303] on button "Start Trial For Free" at bounding box center [675, 305] width 168 height 26
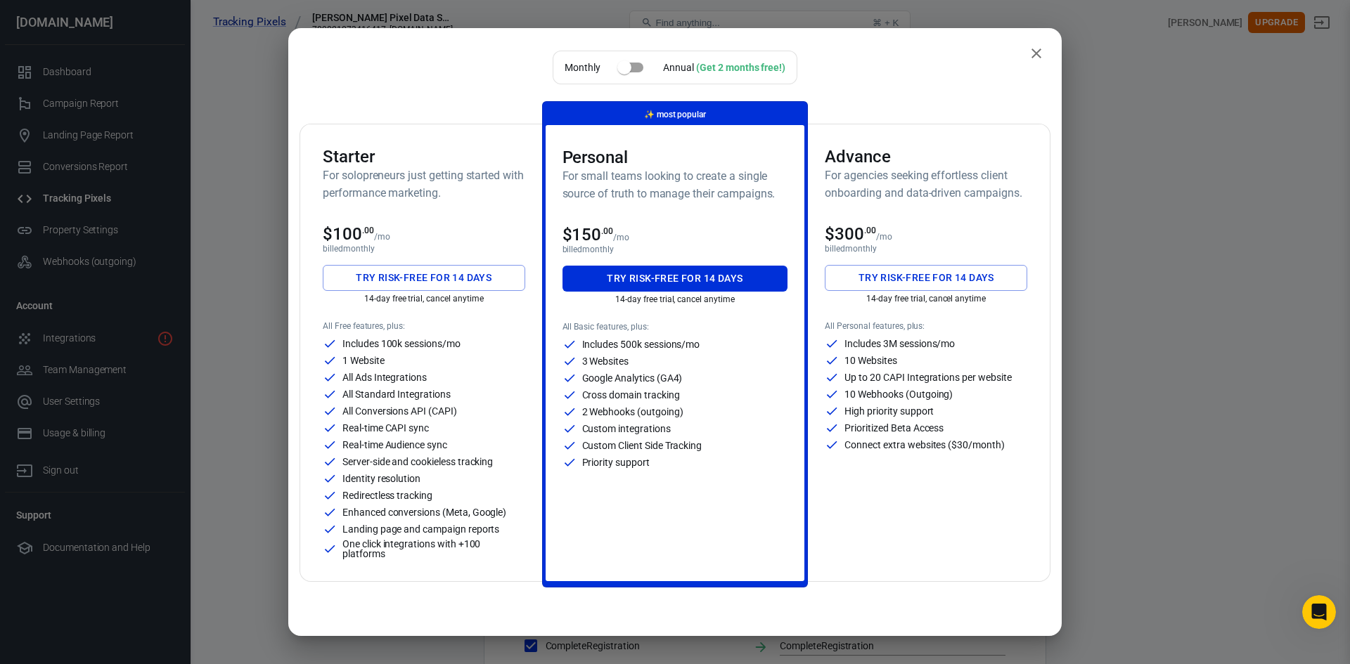
click at [1028, 51] on icon "close" at bounding box center [1036, 53] width 17 height 17
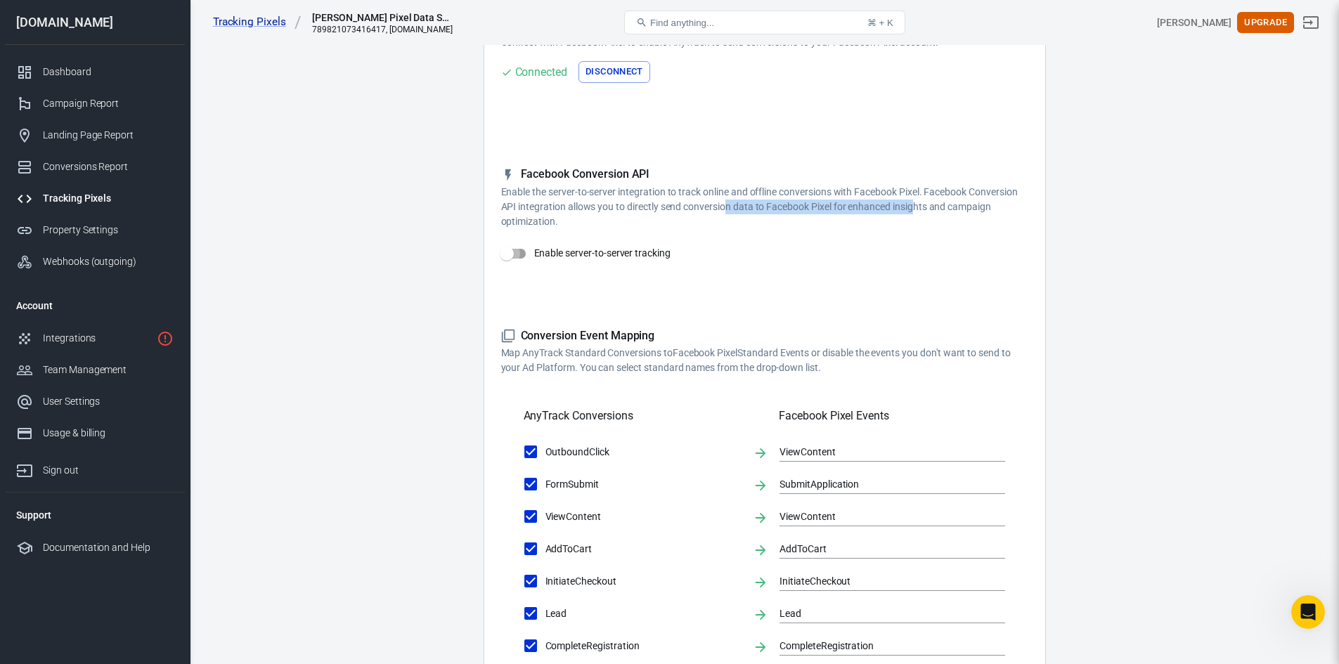
click at [510, 252] on input "Enable server-to-server tracking" at bounding box center [507, 253] width 80 height 27
checkbox input "false"
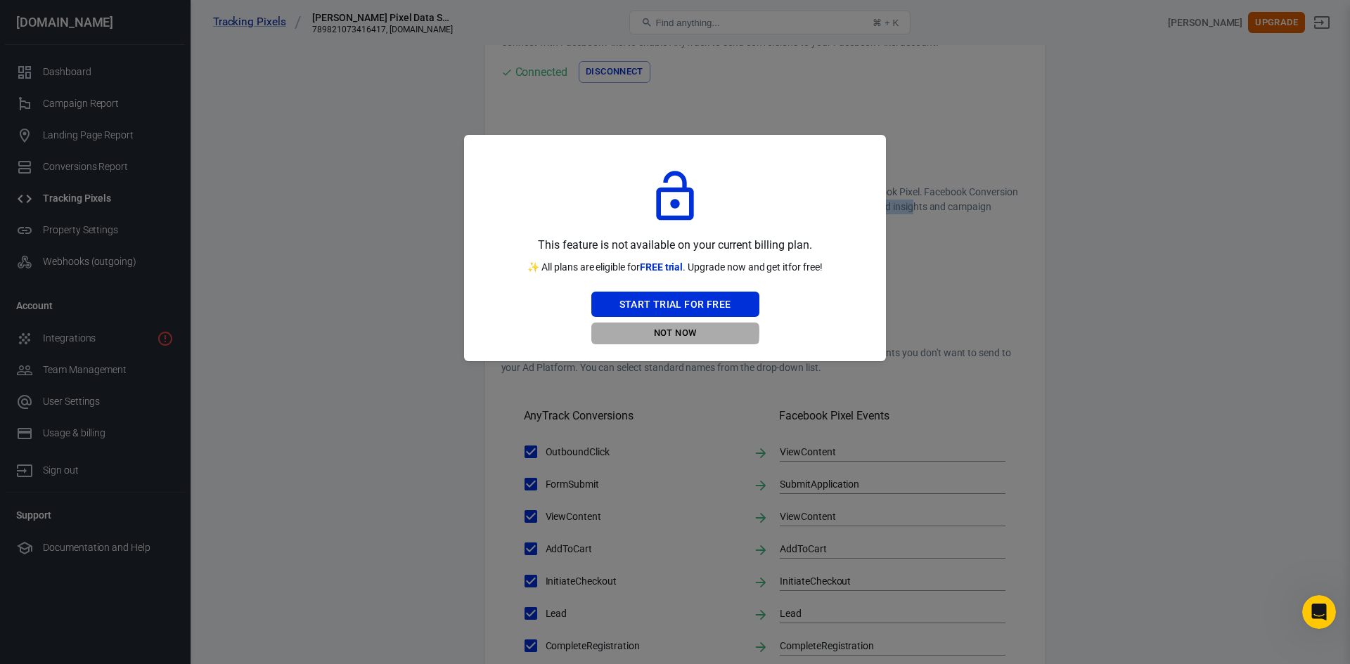
click at [665, 333] on button "Not Now" at bounding box center [675, 334] width 168 height 22
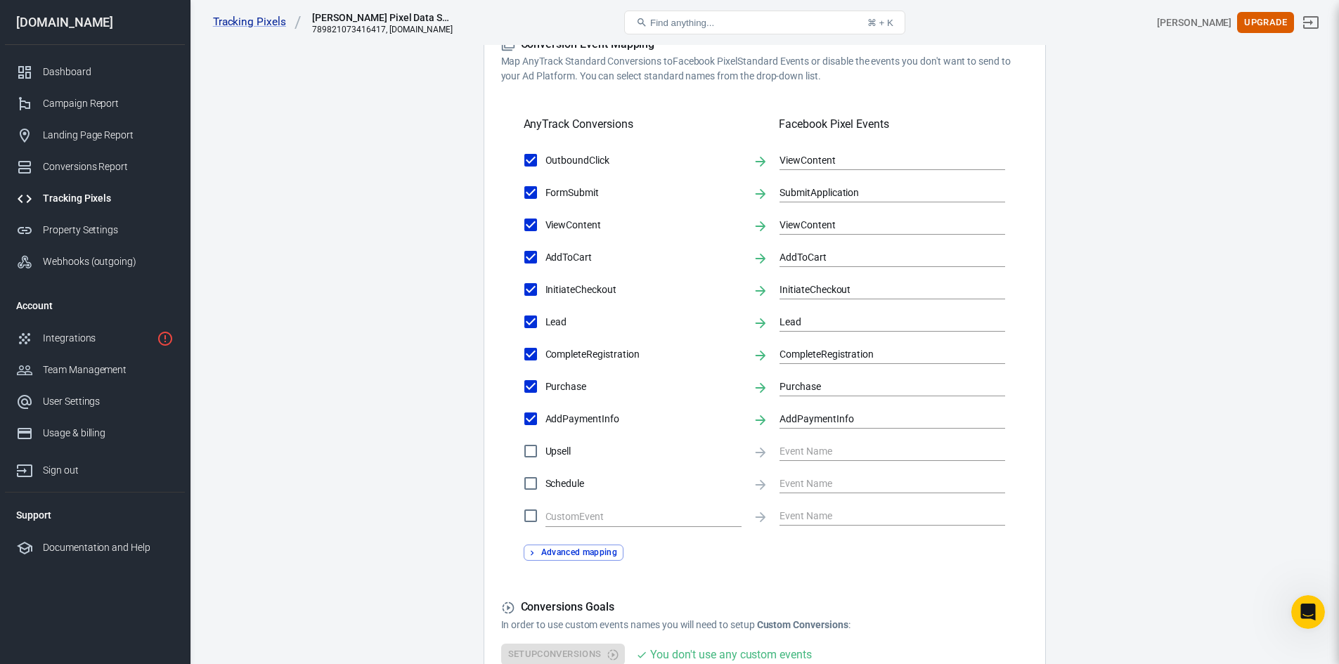
scroll to position [492, 0]
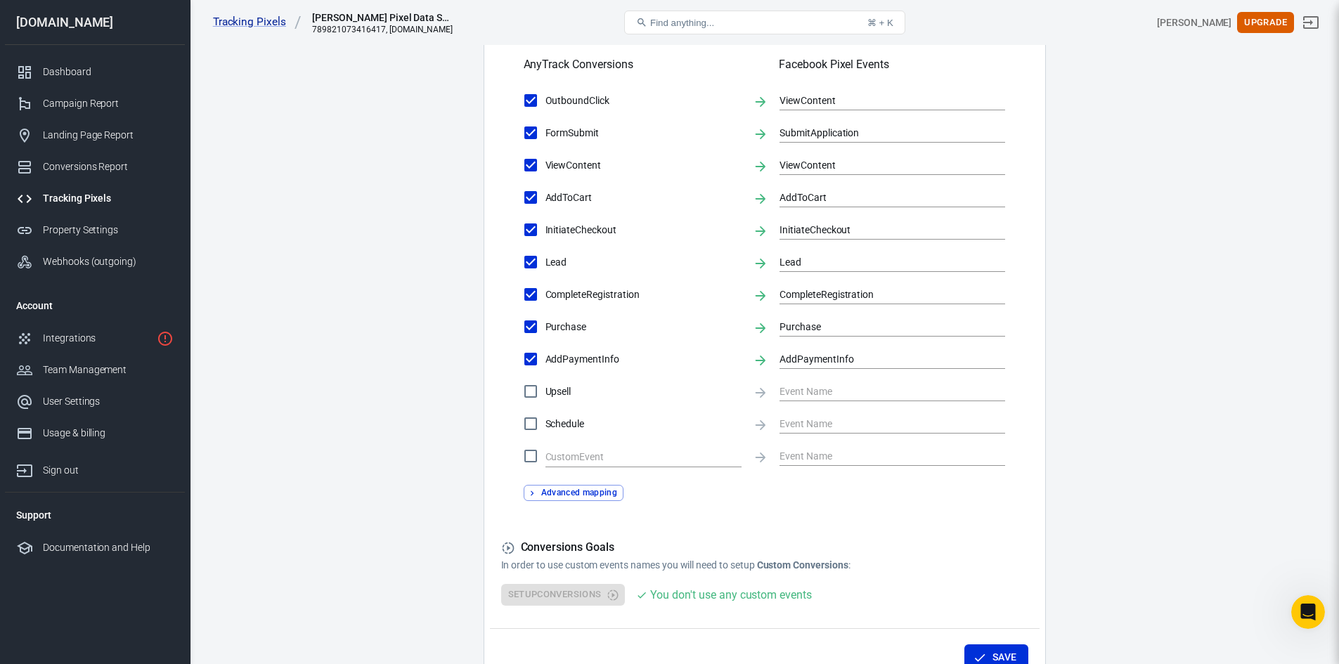
click at [534, 389] on input "Upsell" at bounding box center [531, 392] width 30 height 30
checkbox input "true"
click at [525, 423] on input "Schedule" at bounding box center [531, 424] width 30 height 30
checkbox input "true"
click at [531, 454] on input "checkbox" at bounding box center [531, 456] width 30 height 30
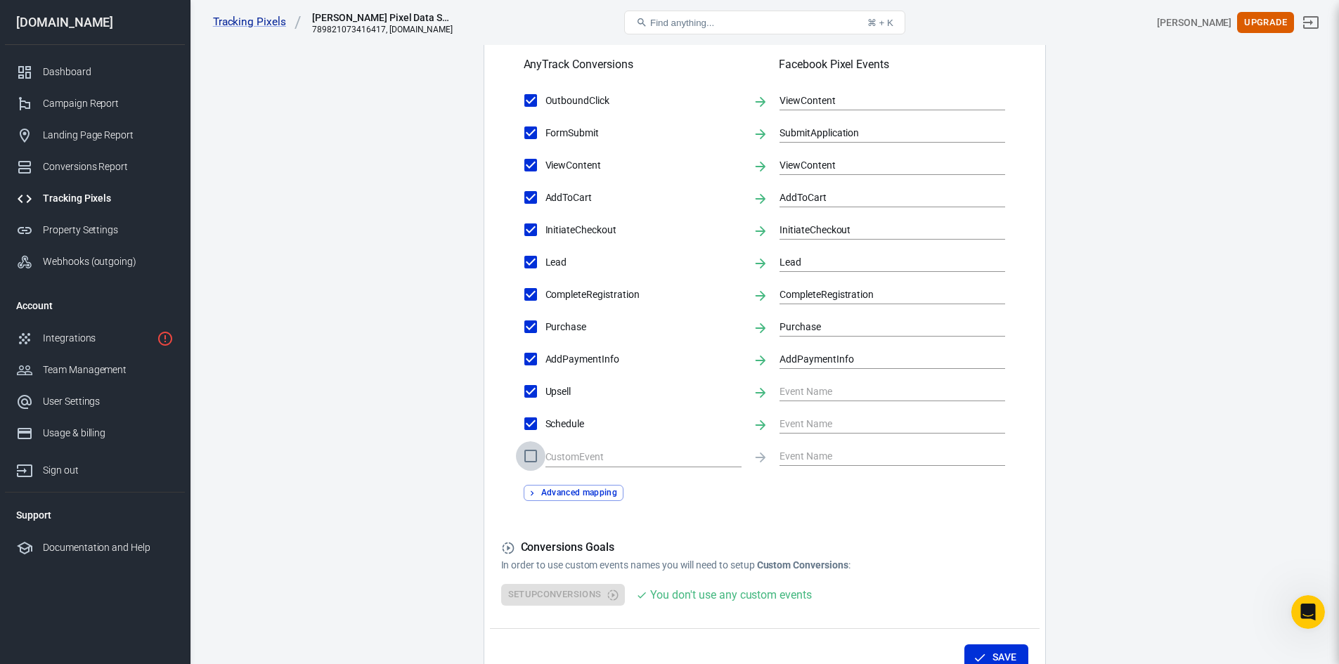
checkbox input "true"
click at [581, 491] on button "Advanced mapping" at bounding box center [574, 493] width 101 height 16
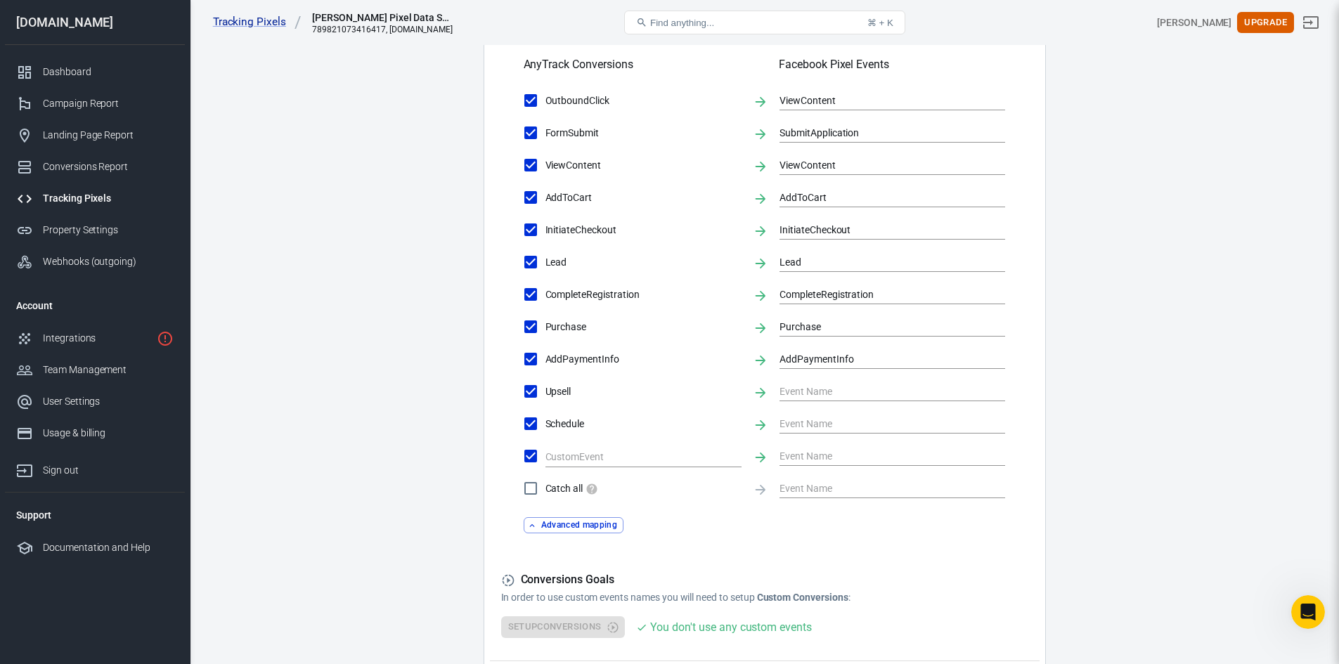
click at [527, 488] on input "Catch all" at bounding box center [531, 489] width 30 height 30
checkbox input "true"
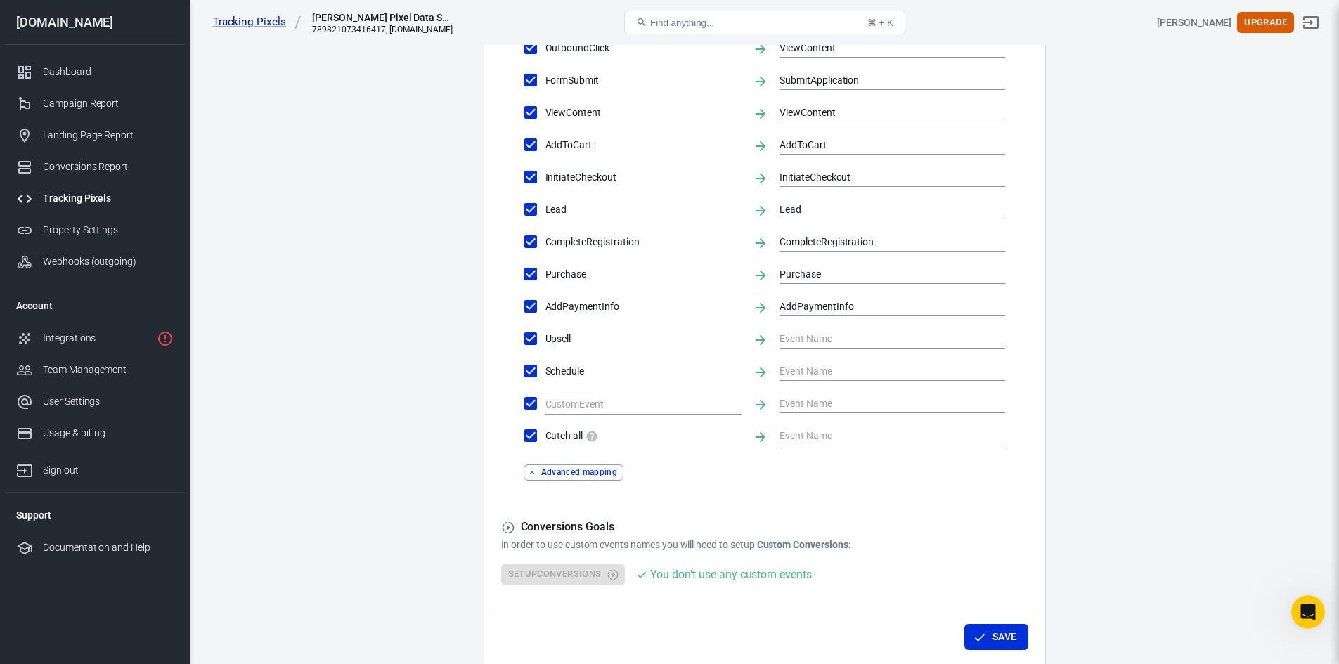
scroll to position [609, 0]
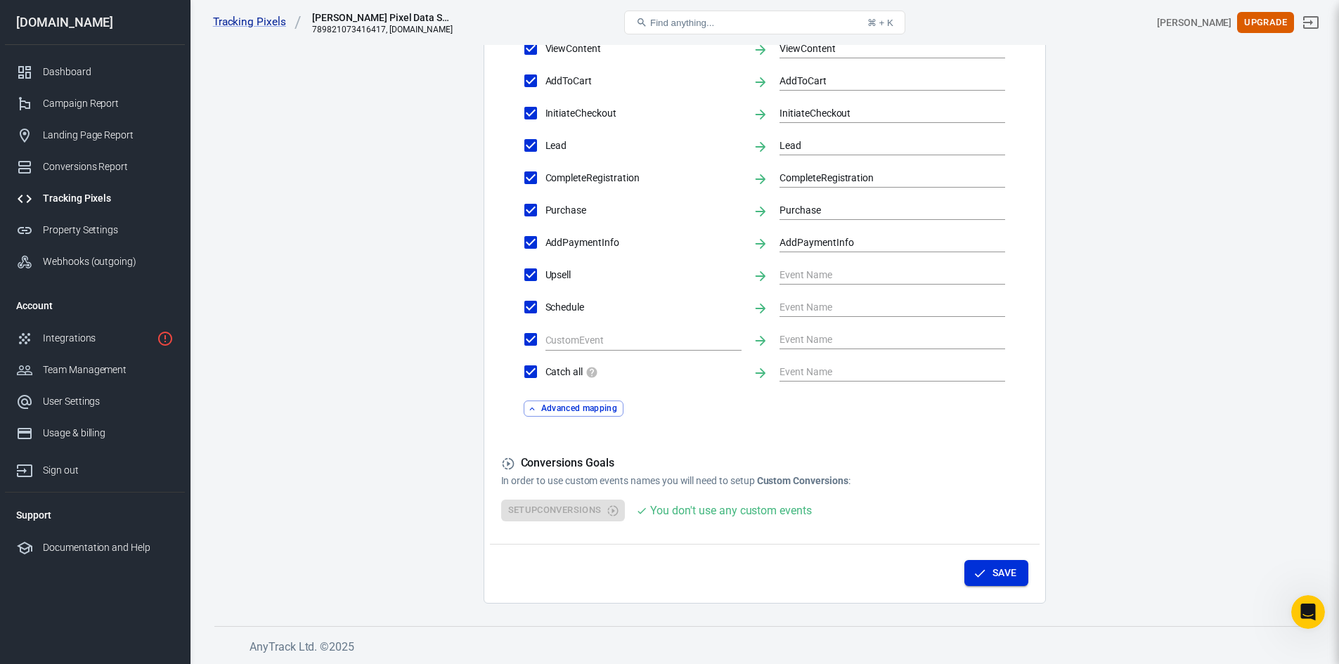
click at [986, 572] on button "Save" at bounding box center [997, 573] width 64 height 26
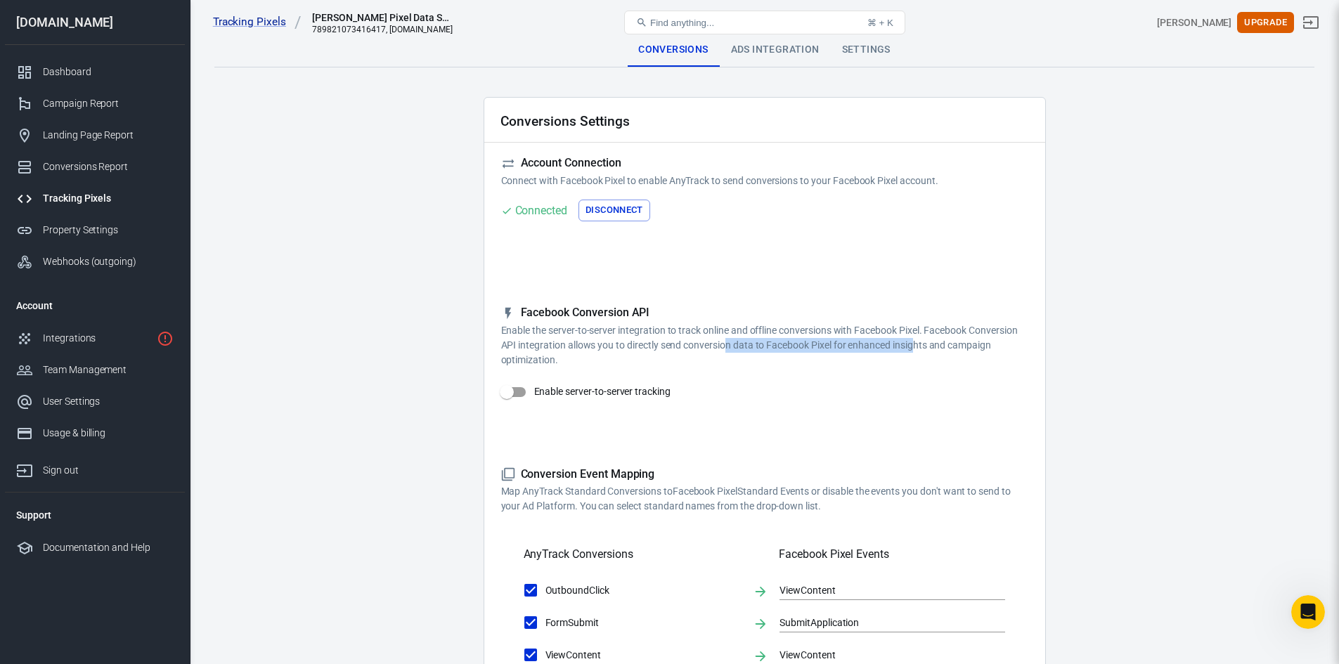
scroll to position [0, 0]
click at [749, 49] on div "Ads Integration" at bounding box center [775, 52] width 111 height 34
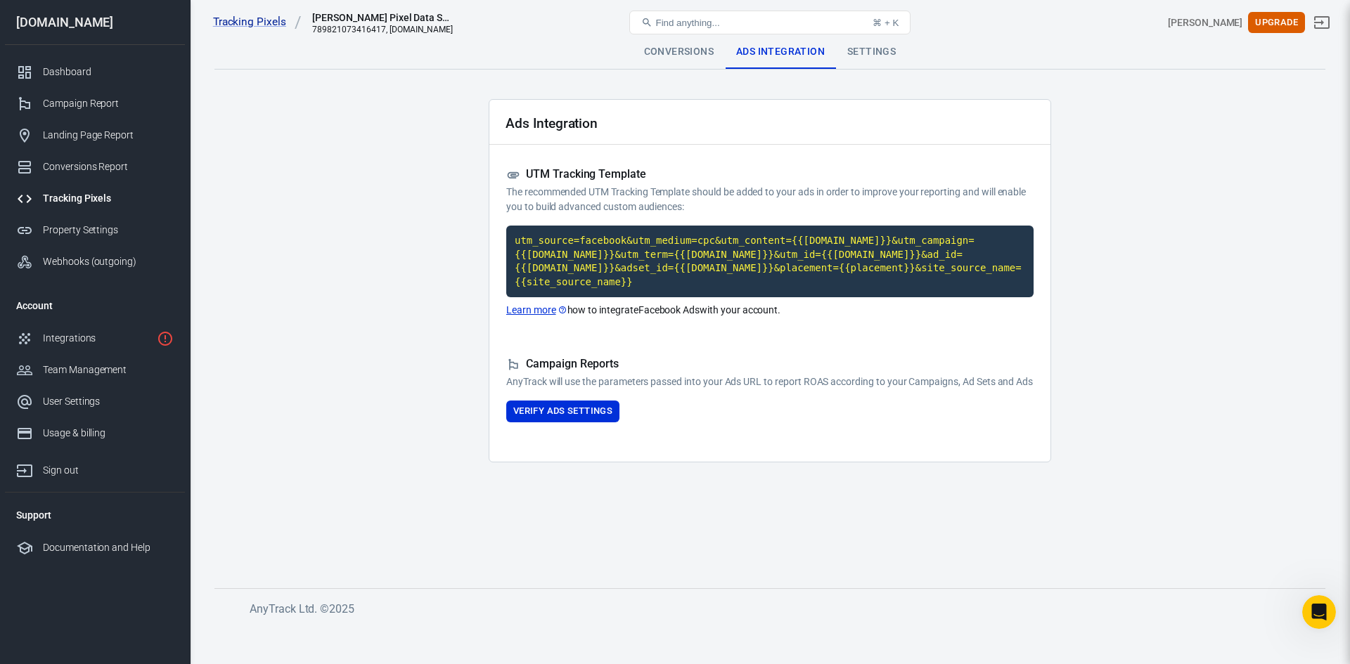
click at [873, 50] on div "Settings" at bounding box center [871, 52] width 71 height 34
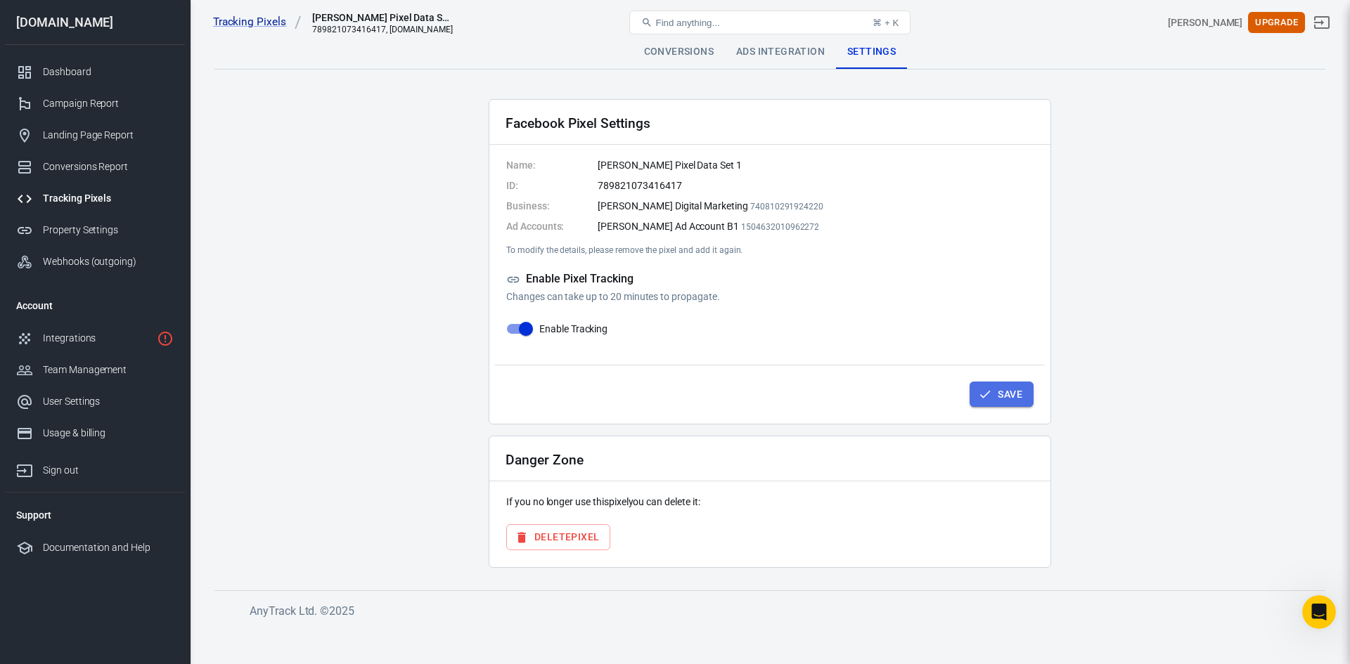
click at [1000, 393] on button "Save" at bounding box center [1001, 395] width 64 height 26
drag, startPoint x: 600, startPoint y: 181, endPoint x: 825, endPoint y: 181, distance: 225.0
click at [825, 181] on dd "789821073416417" at bounding box center [816, 186] width 436 height 15
click at [811, 183] on dd "789821073416417" at bounding box center [816, 186] width 436 height 15
click at [78, 76] on div "Dashboard" at bounding box center [108, 72] width 131 height 15
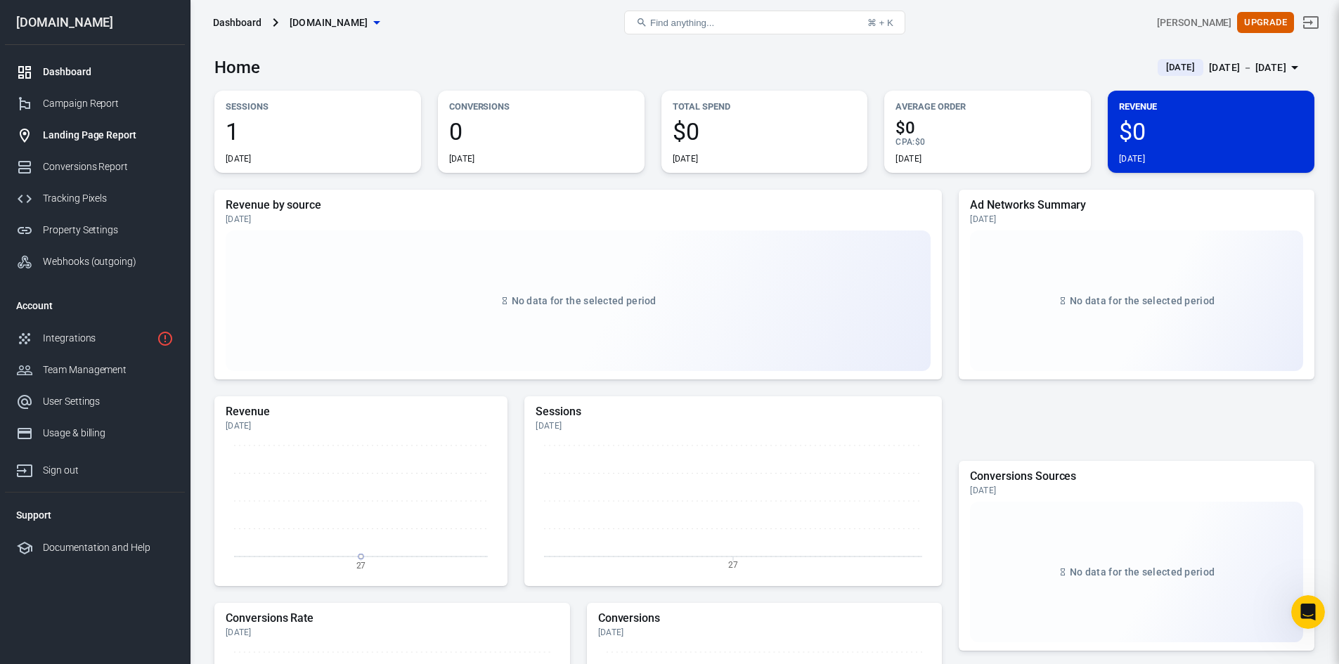
click at [68, 131] on div "Landing Page Report" at bounding box center [108, 135] width 131 height 15
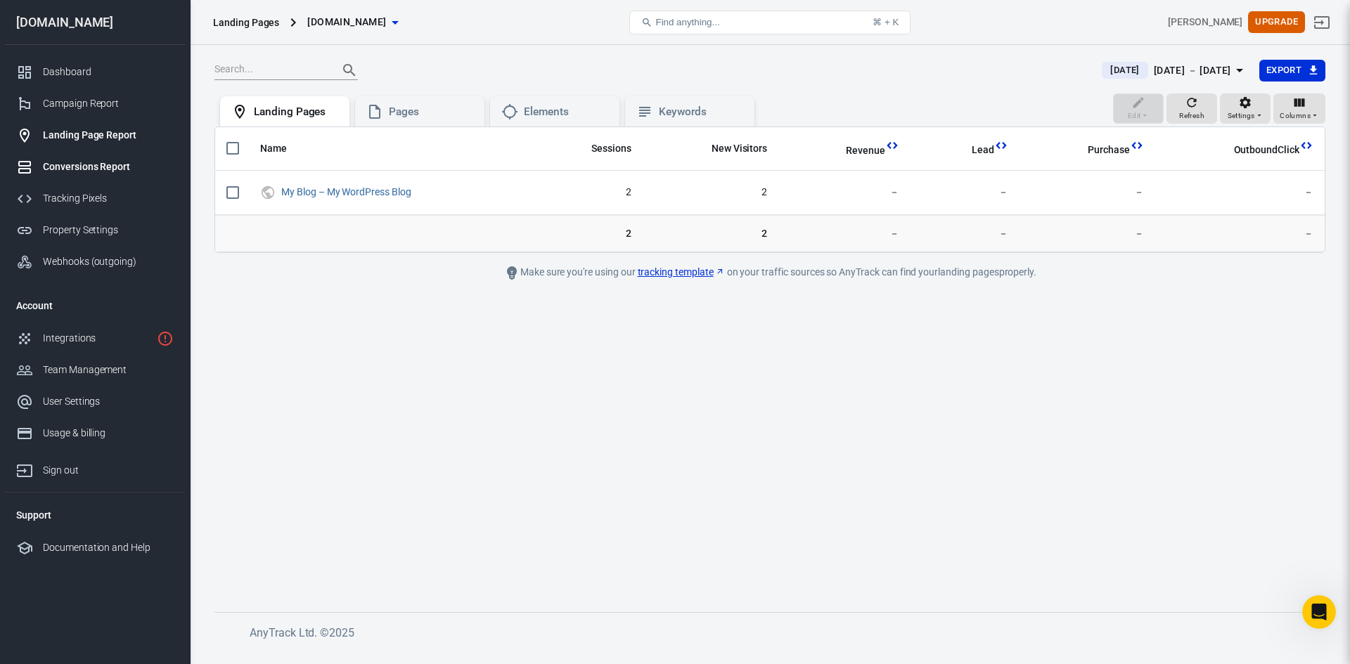
click at [67, 164] on div "Conversions Report" at bounding box center [108, 167] width 131 height 15
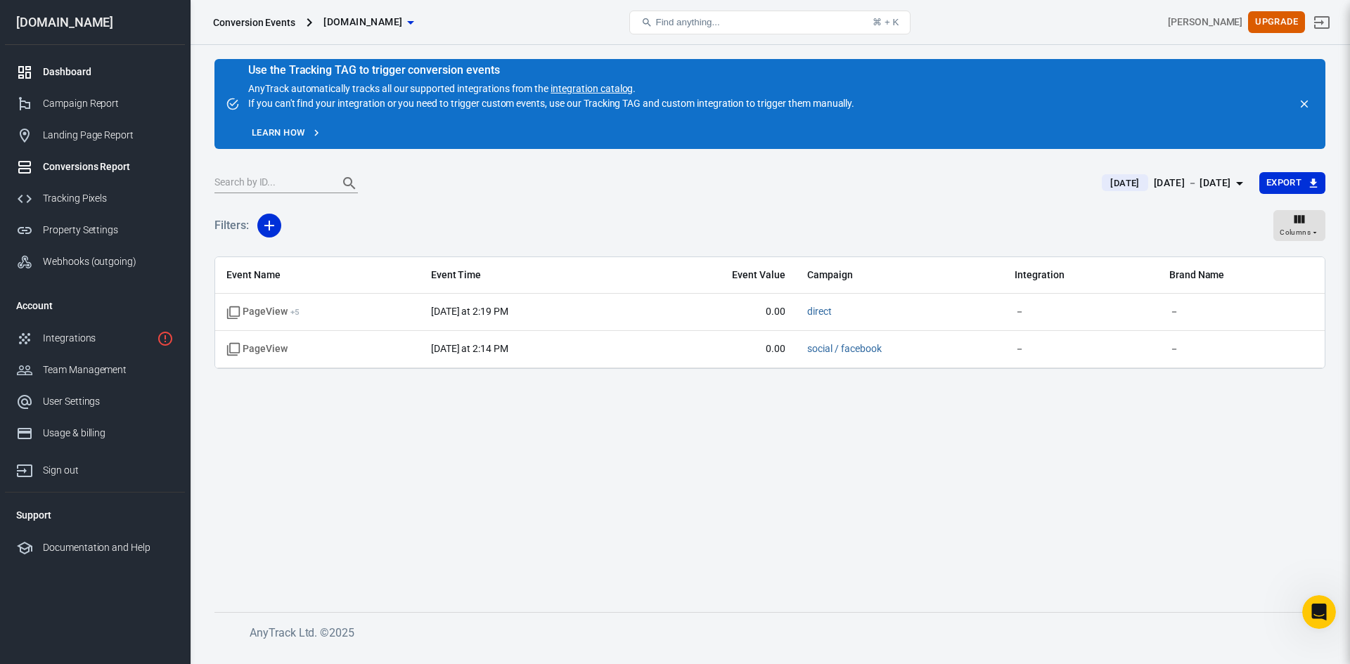
click at [70, 68] on div "Dashboard" at bounding box center [108, 72] width 131 height 15
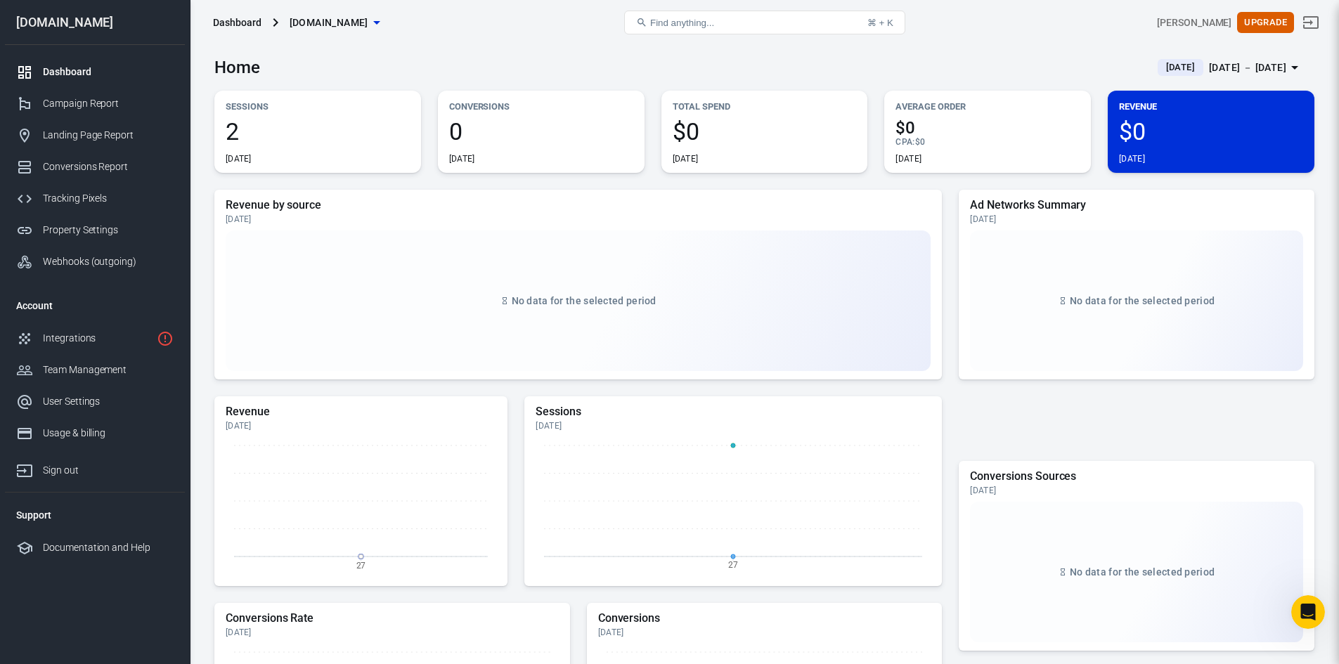
click at [79, 65] on div "Dashboard" at bounding box center [108, 72] width 131 height 15
click at [89, 103] on div "Campaign Report" at bounding box center [108, 103] width 131 height 15
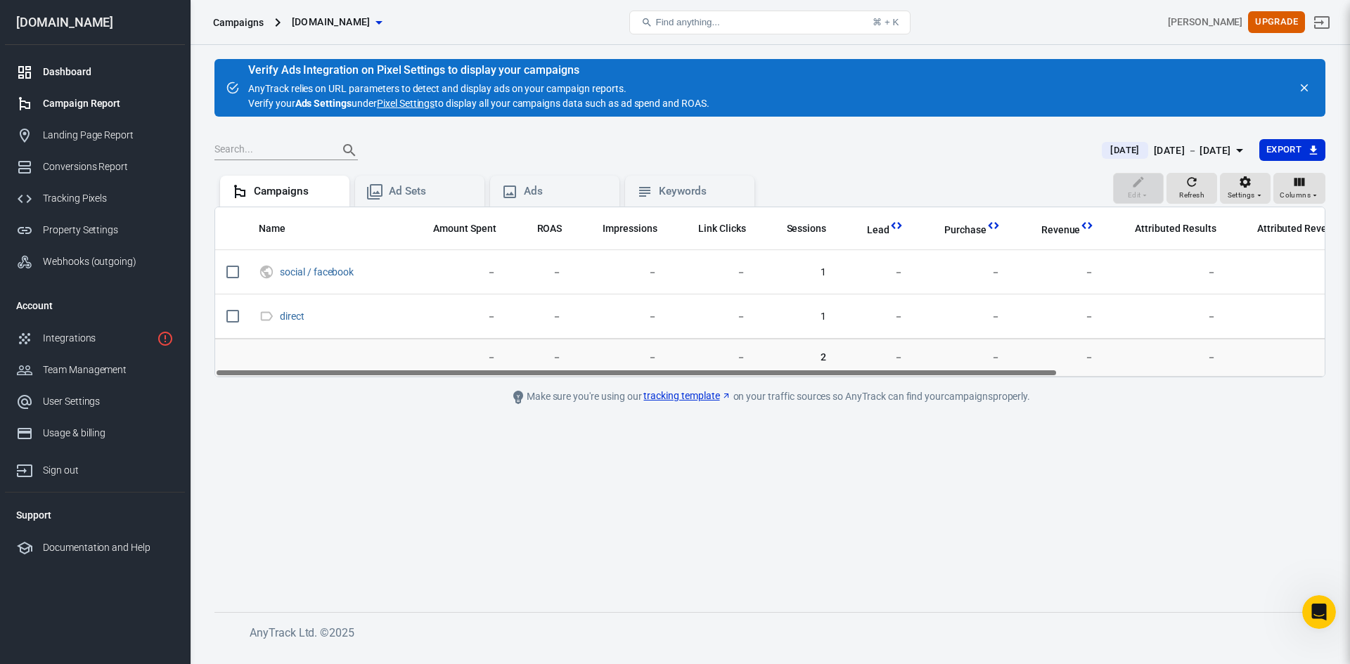
click at [71, 74] on div "Dashboard" at bounding box center [108, 72] width 131 height 15
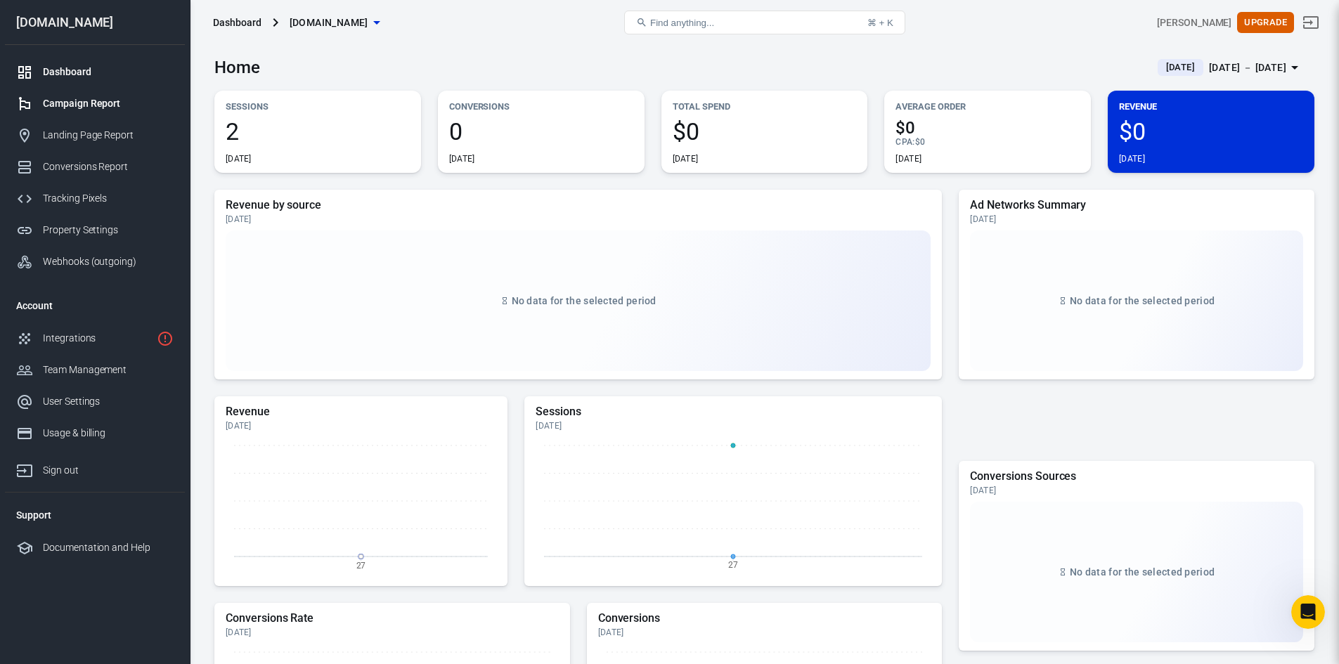
click at [65, 101] on div "Campaign Report" at bounding box center [108, 103] width 131 height 15
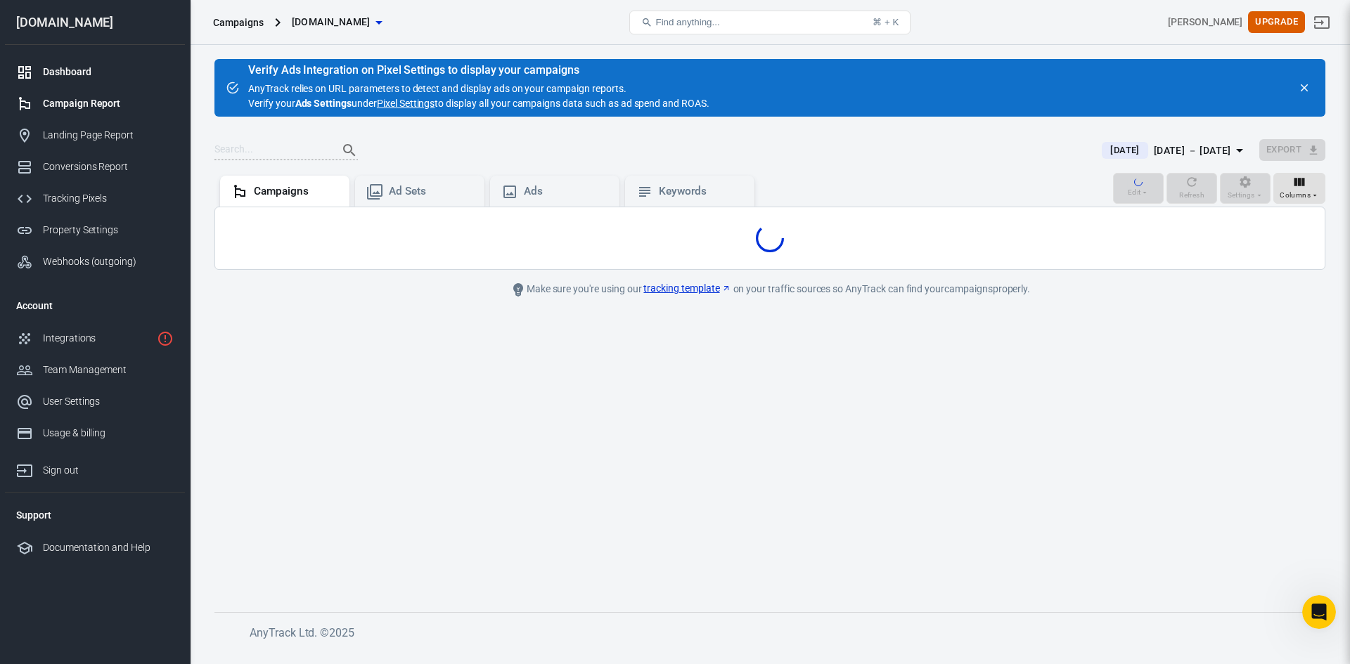
click at [67, 73] on div "Dashboard" at bounding box center [108, 72] width 131 height 15
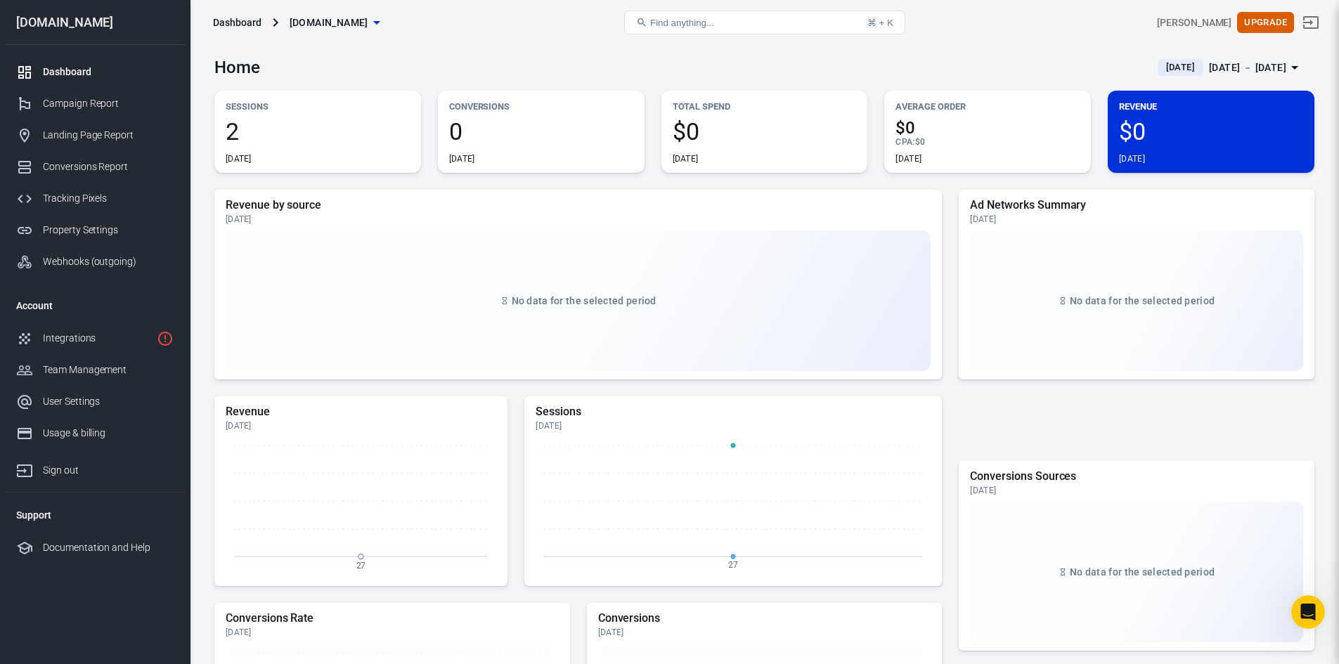
click at [239, 165] on div "Sessions 2 [DATE]" at bounding box center [317, 132] width 207 height 82
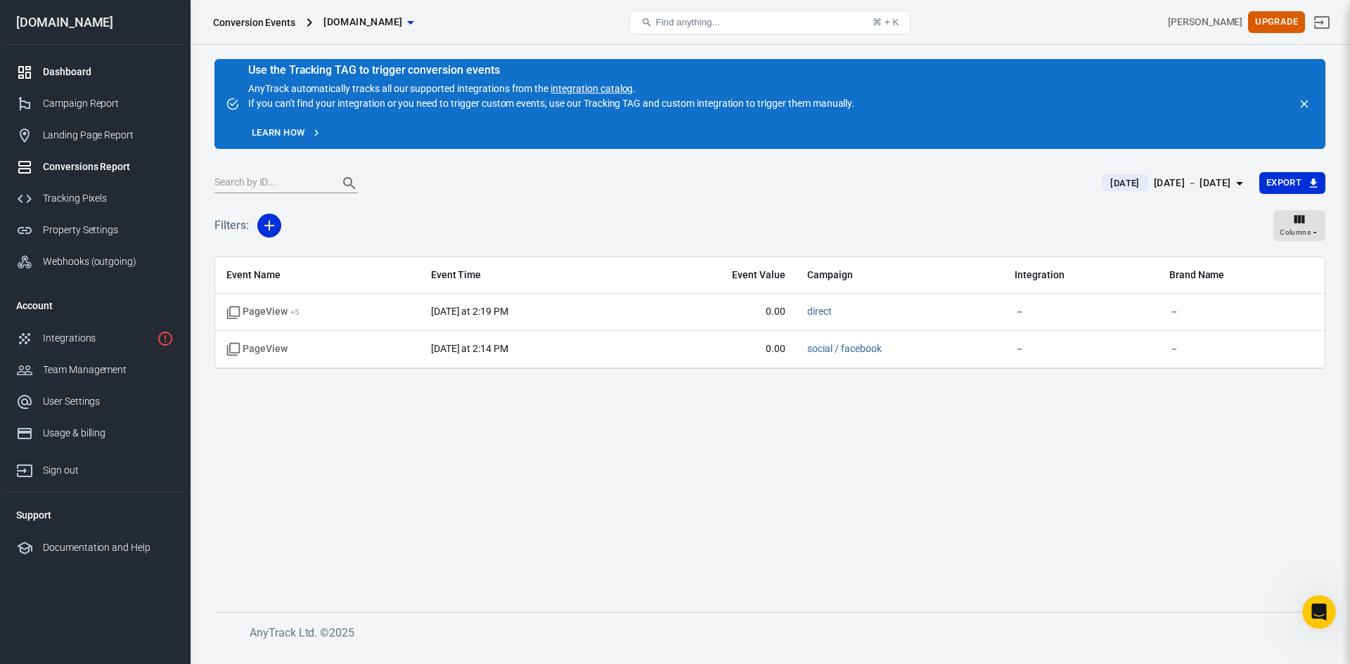
click at [70, 72] on div "Dashboard" at bounding box center [108, 72] width 131 height 15
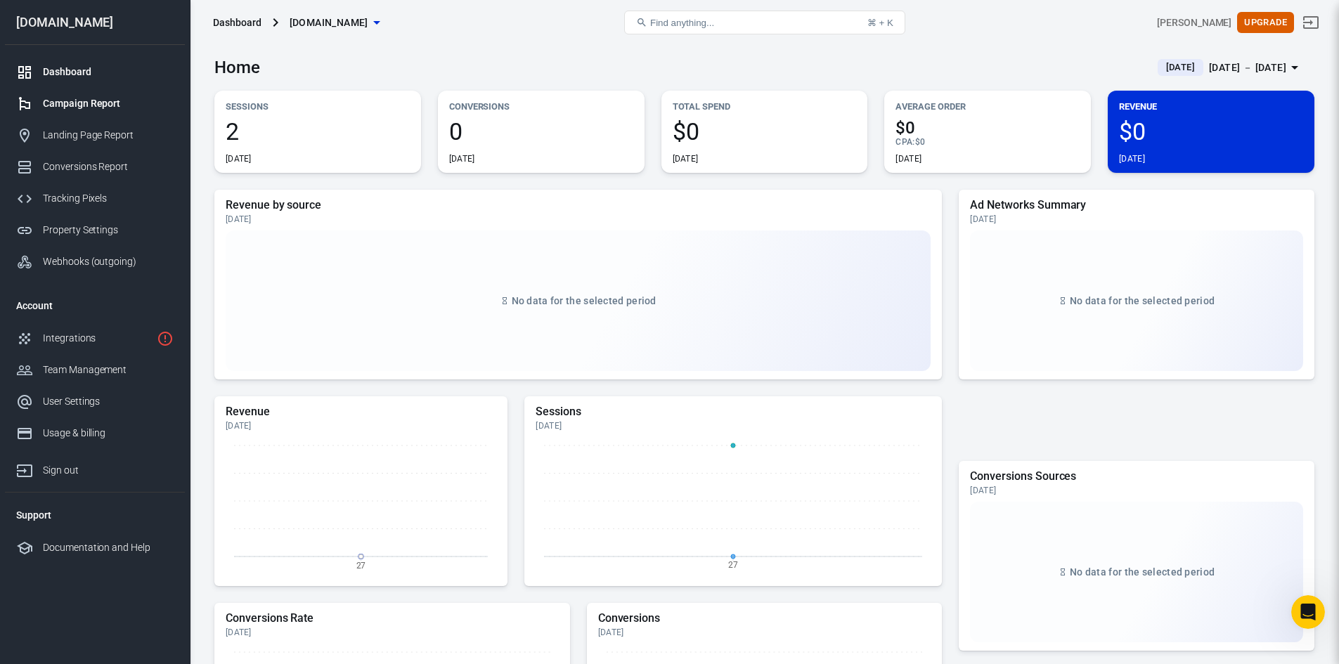
click at [64, 102] on div "Campaign Report" at bounding box center [108, 103] width 131 height 15
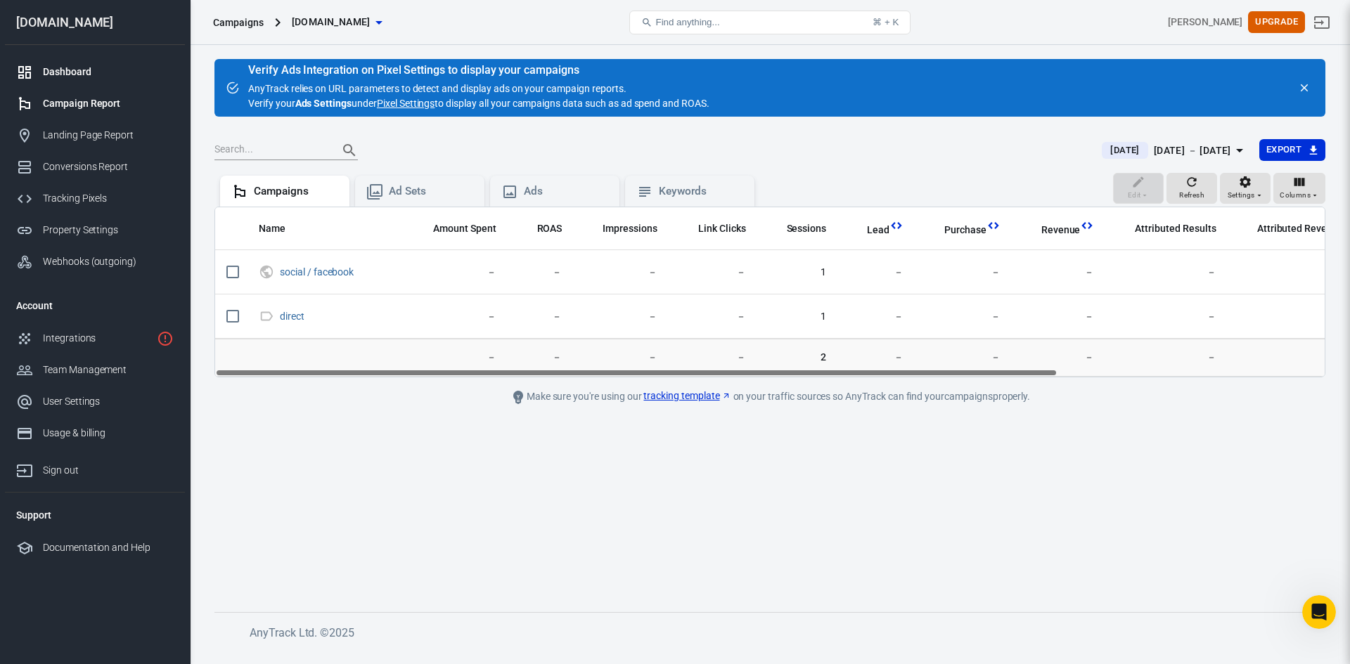
click at [72, 71] on div "Dashboard" at bounding box center [108, 72] width 131 height 15
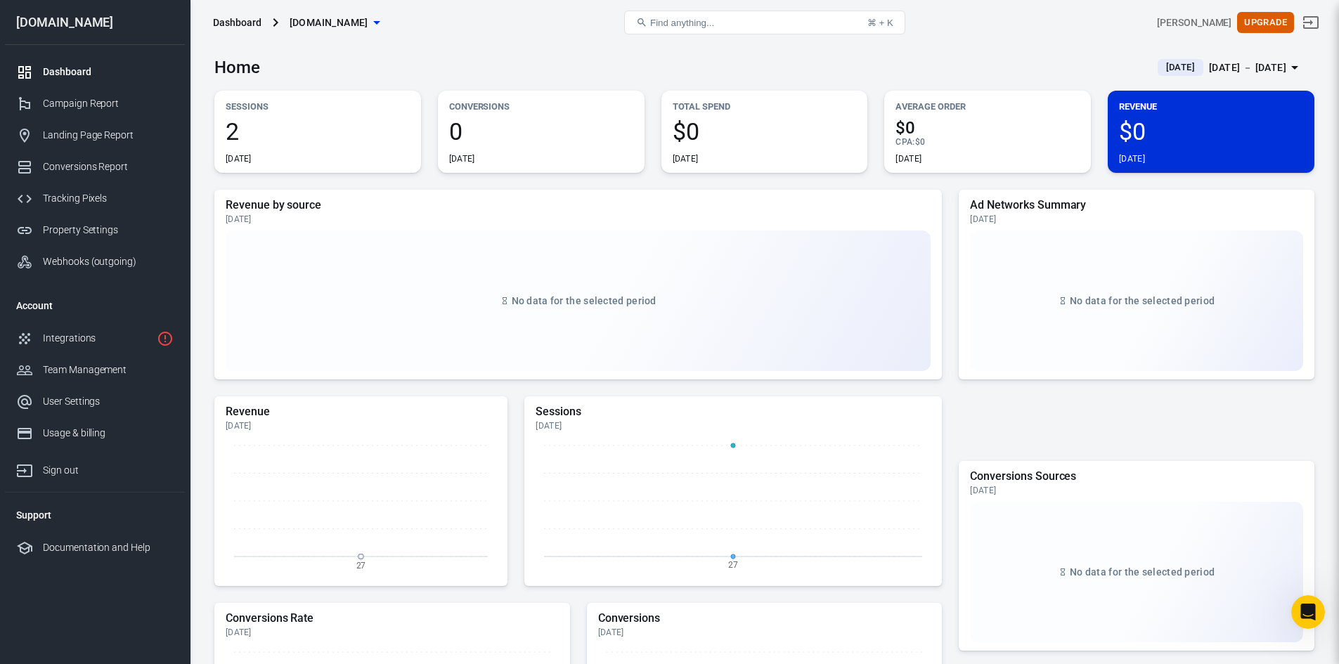
click at [241, 136] on span "2" at bounding box center [318, 132] width 184 height 24
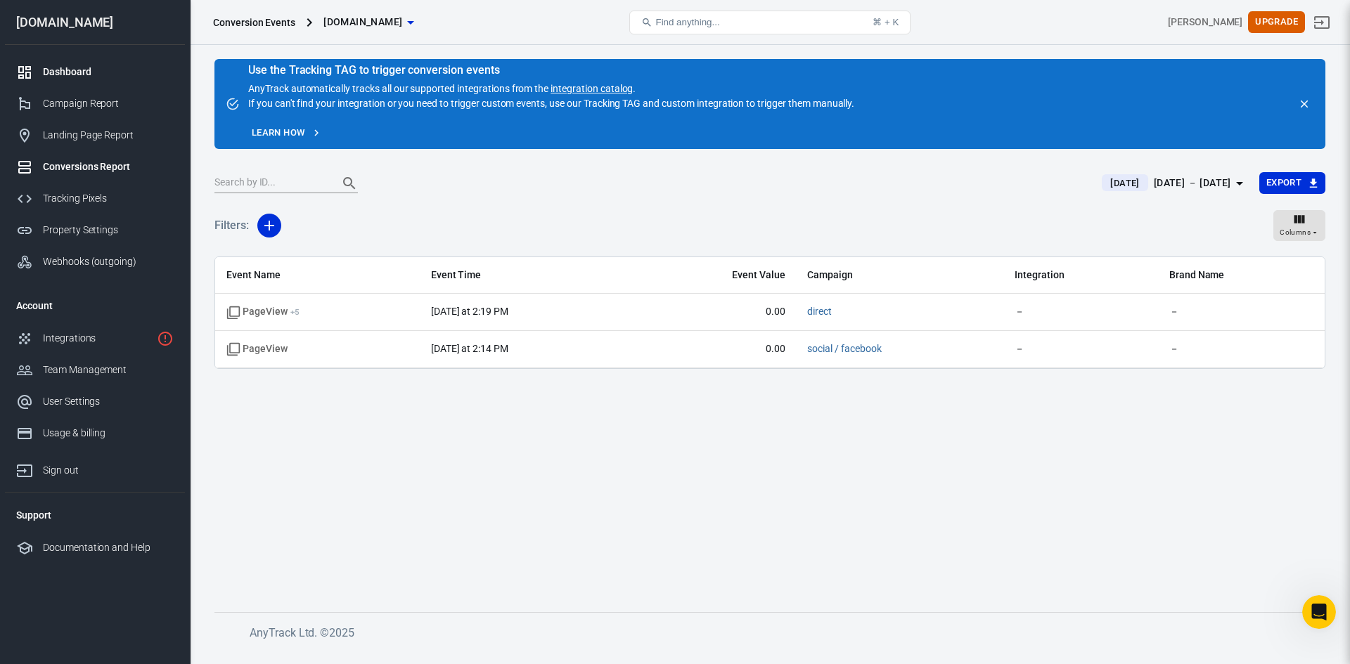
click at [71, 66] on div "Dashboard" at bounding box center [108, 72] width 131 height 15
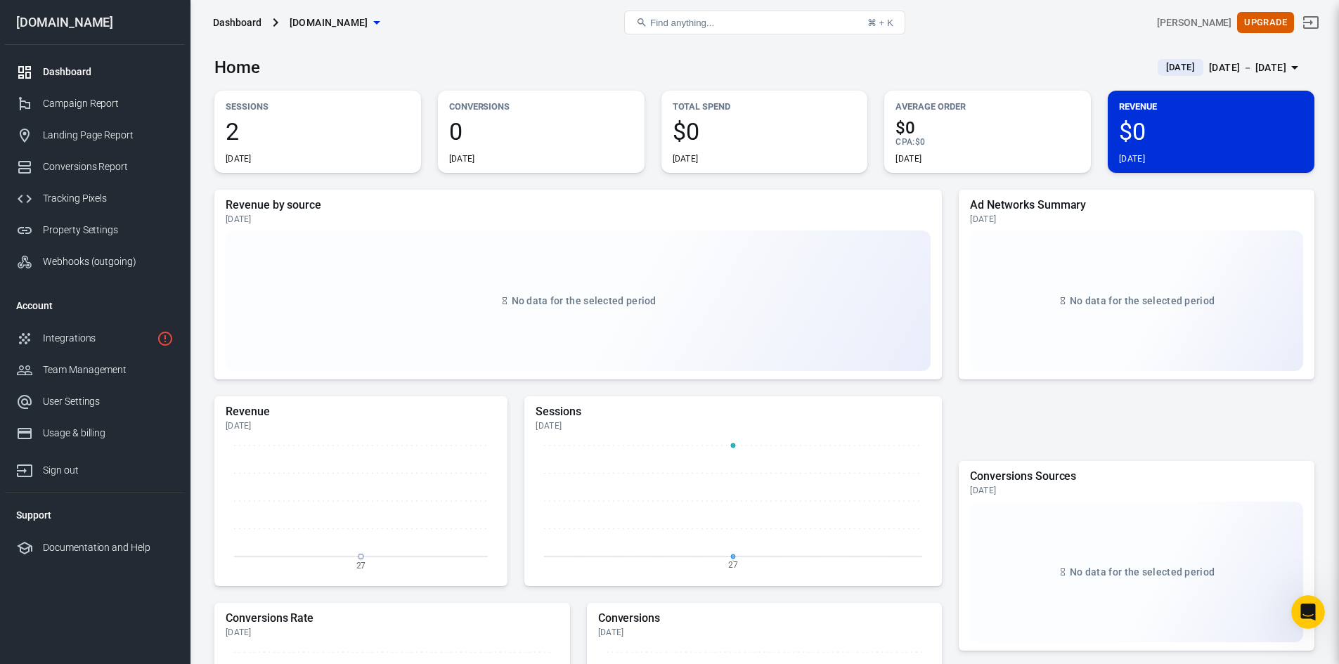
click at [74, 65] on div "Dashboard" at bounding box center [108, 72] width 131 height 15
click at [60, 105] on div "Campaign Report" at bounding box center [108, 103] width 131 height 15
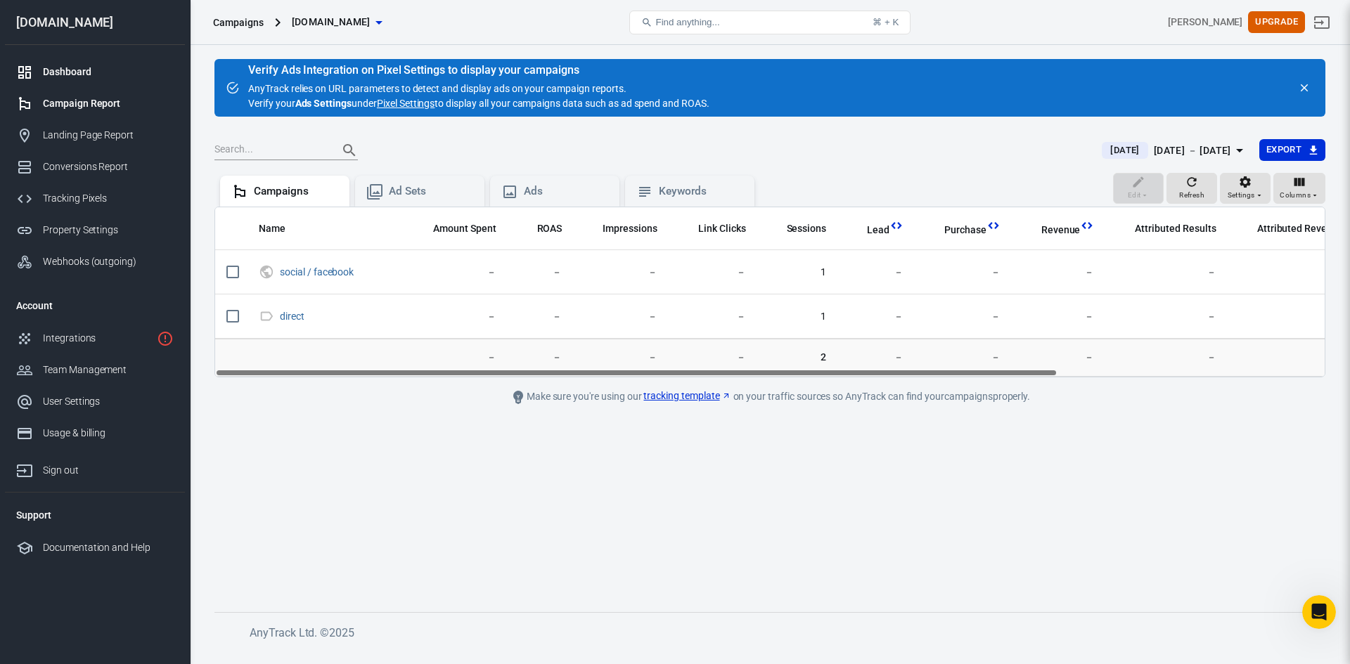
click at [59, 69] on div "Dashboard" at bounding box center [108, 72] width 131 height 15
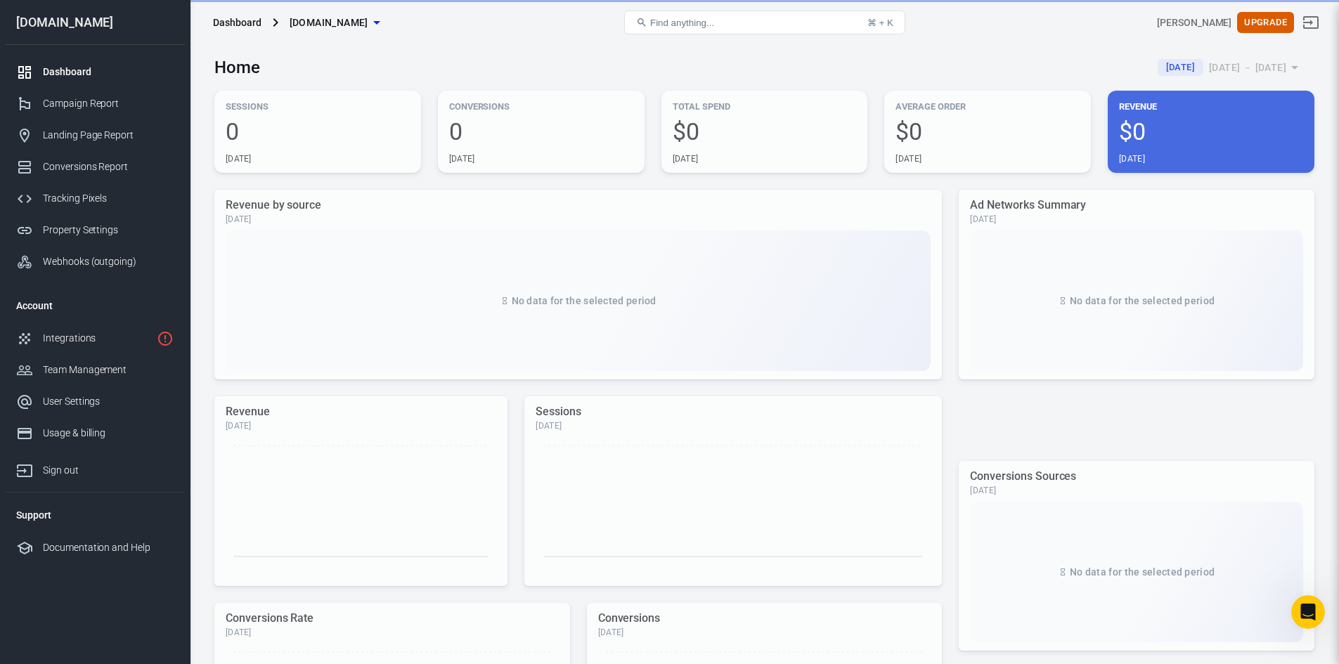
click at [68, 75] on div "Dashboard" at bounding box center [108, 72] width 131 height 15
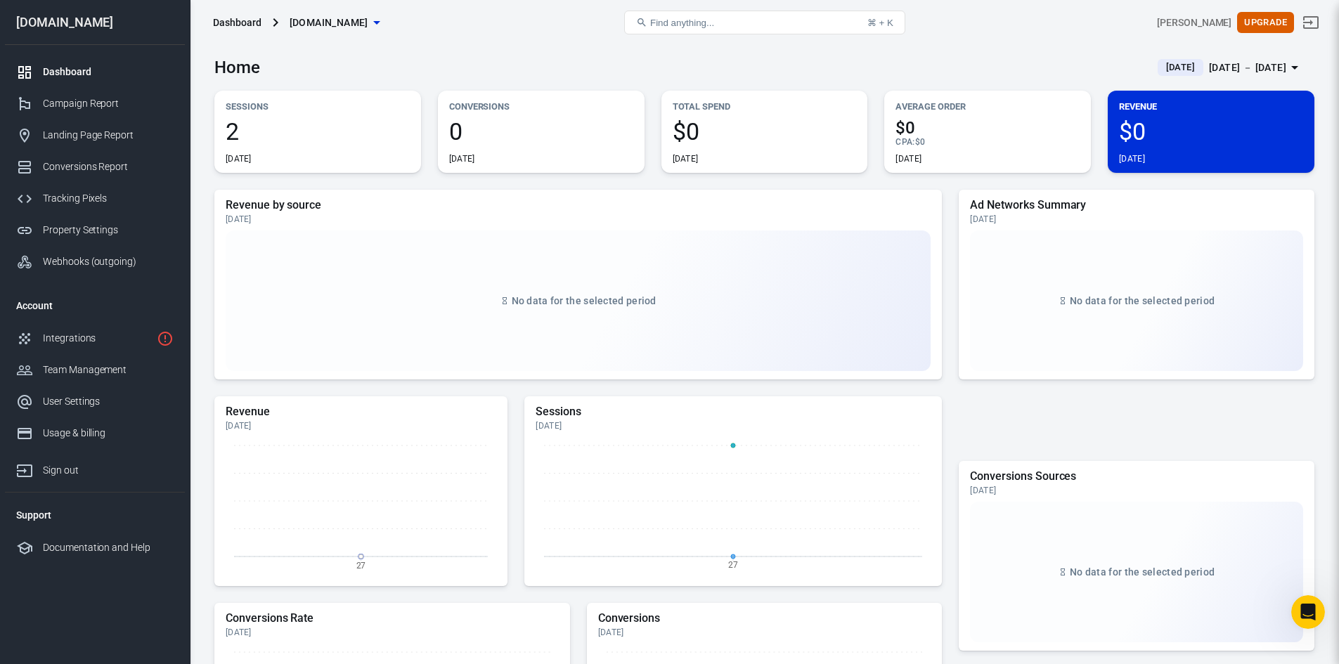
click at [233, 136] on span "2" at bounding box center [318, 132] width 184 height 24
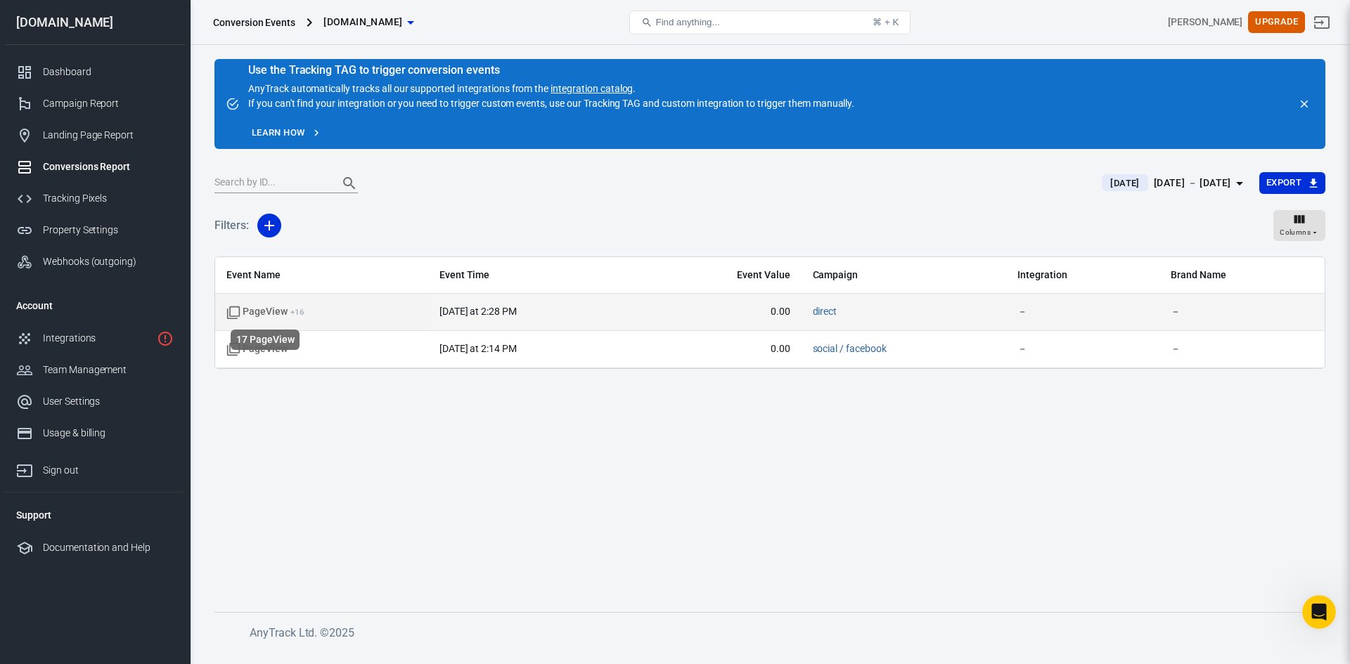
click at [247, 308] on span "PageView + 16" at bounding box center [265, 312] width 78 height 14
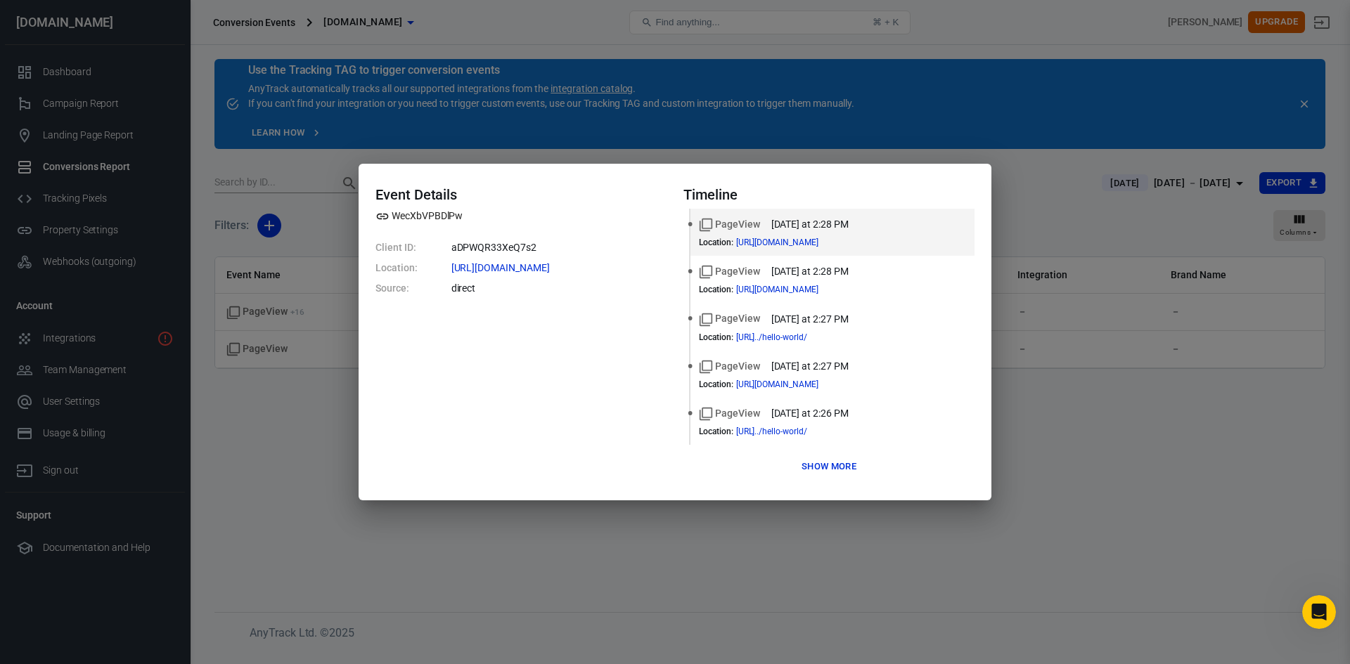
click at [831, 465] on button "Show more" at bounding box center [829, 467] width 62 height 22
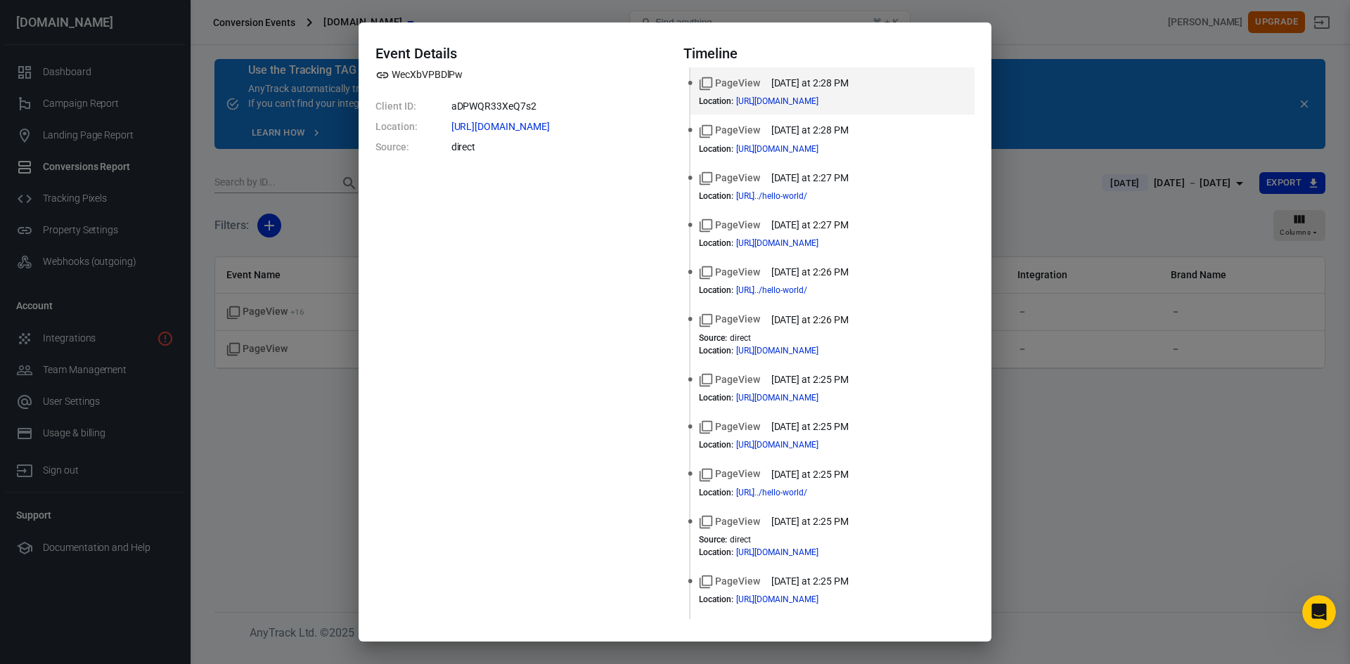
click at [1080, 419] on div "Event Details WecXbVPBDlPw Client ID: aDPWQR33XeQ7s2 Location: [URL][DOMAIN_NAM…" at bounding box center [675, 332] width 1350 height 664
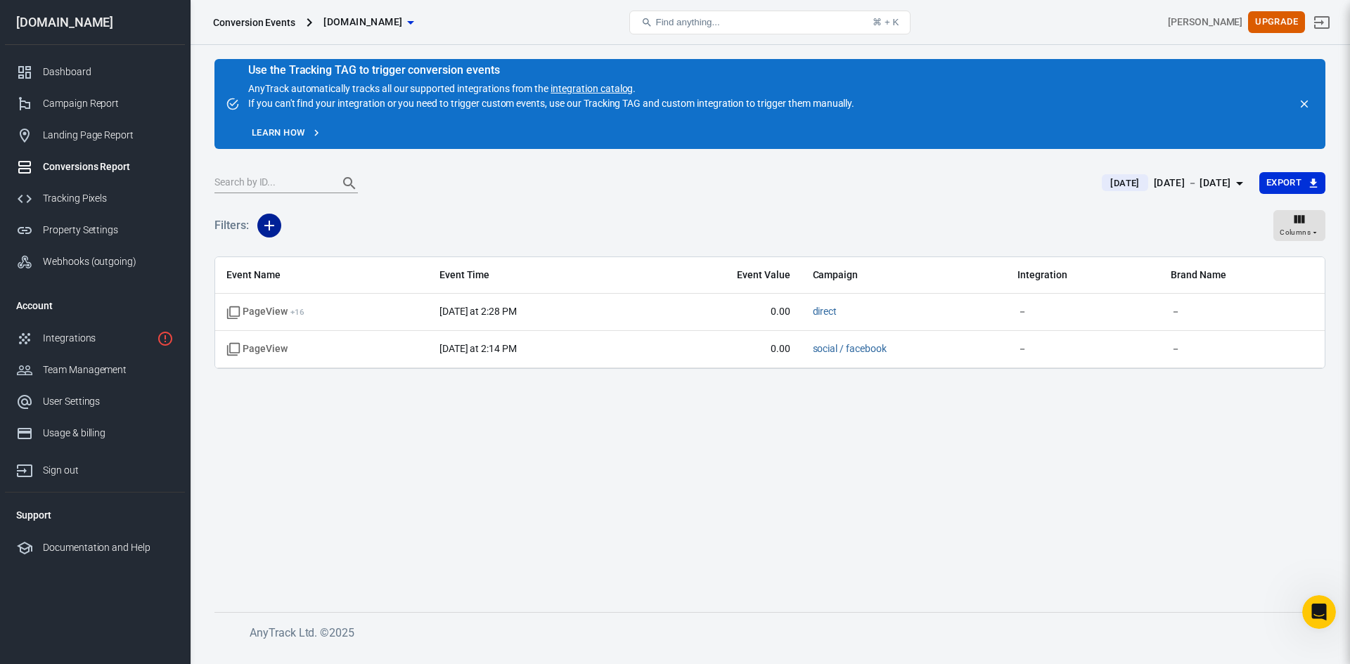
click at [269, 221] on icon "button" at bounding box center [269, 226] width 10 height 10
click at [448, 230] on div at bounding box center [675, 332] width 1350 height 664
drag, startPoint x: 486, startPoint y: 103, endPoint x: 543, endPoint y: 101, distance: 57.0
click at [543, 101] on div "Use the Tracking TAG to trigger conversion events AnyTrack automatically tracks…" at bounding box center [551, 88] width 606 height 46
drag, startPoint x: 406, startPoint y: 73, endPoint x: 501, endPoint y: 73, distance: 94.9
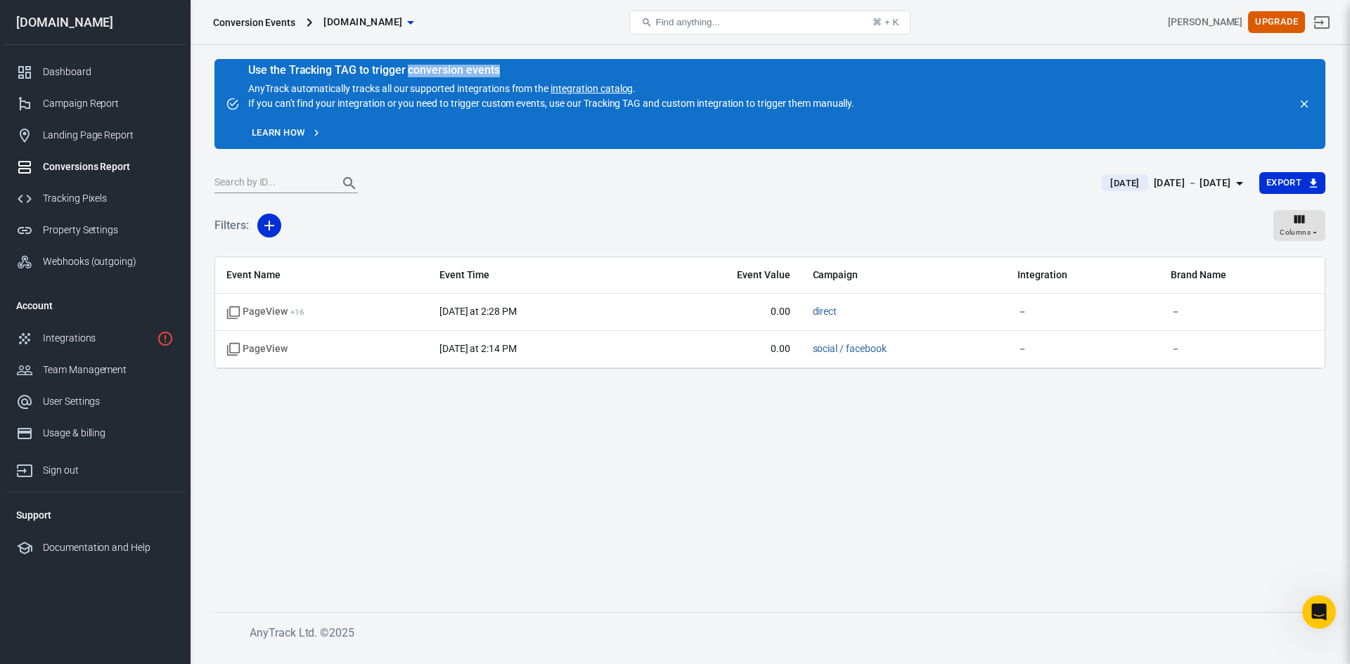
click at [501, 73] on div "Use the Tracking TAG to trigger conversion events" at bounding box center [551, 70] width 606 height 14
click at [338, 72] on div "Use the Tracking TAG to trigger conversion events" at bounding box center [551, 70] width 606 height 14
click at [301, 135] on link "Learn how" at bounding box center [286, 133] width 77 height 22
click at [1294, 181] on button "Export" at bounding box center [1292, 183] width 66 height 22
click at [1008, 228] on div at bounding box center [675, 332] width 1350 height 664
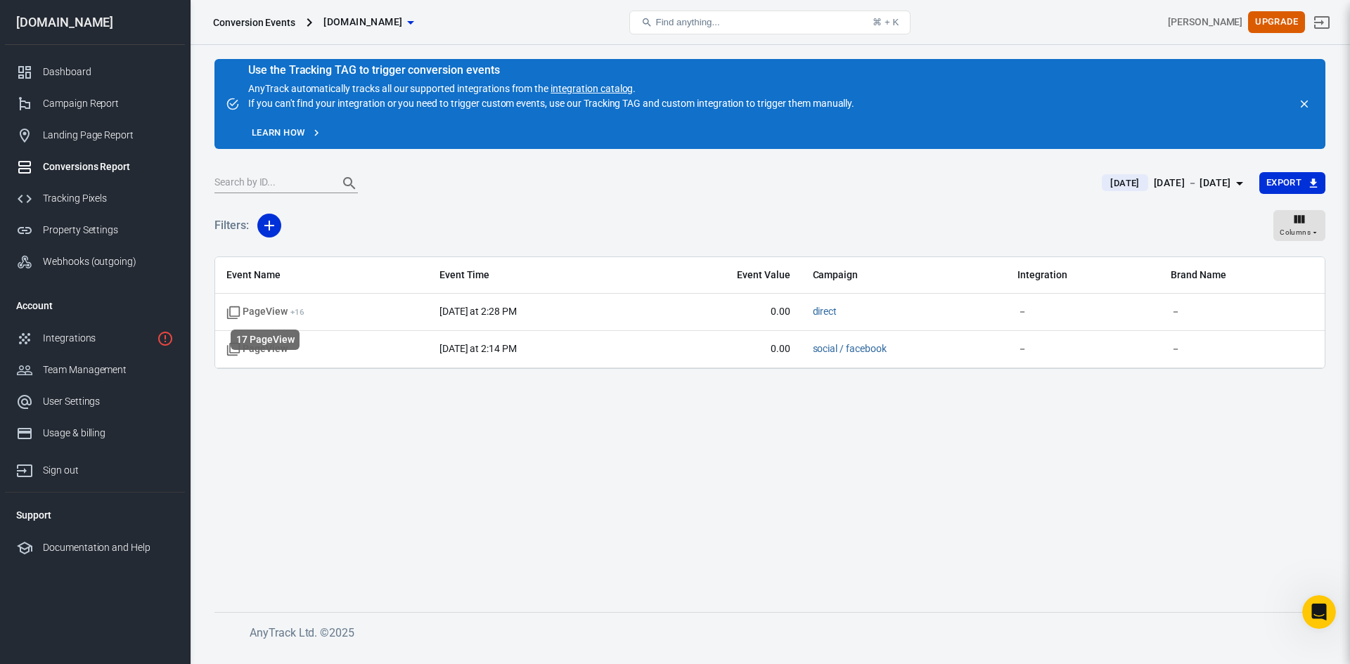
click at [230, 347] on div "17 PageView" at bounding box center [265, 336] width 72 height 32
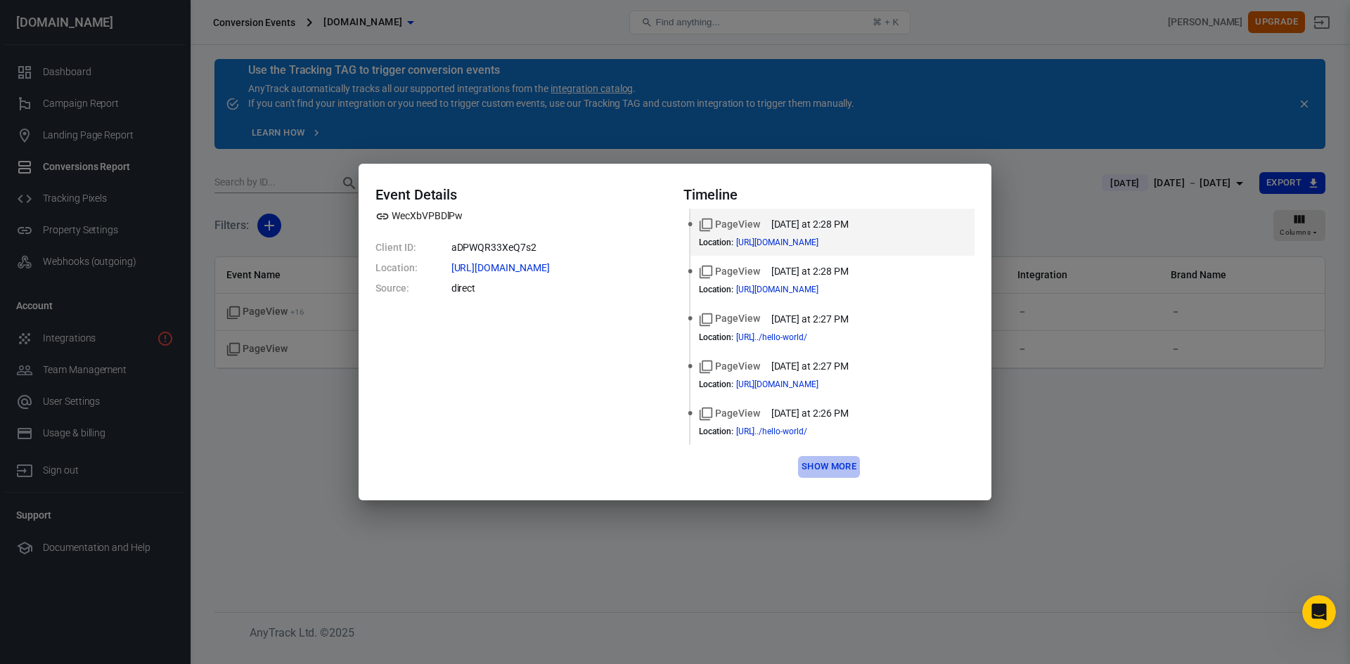
click at [827, 467] on button "Show more" at bounding box center [829, 467] width 62 height 22
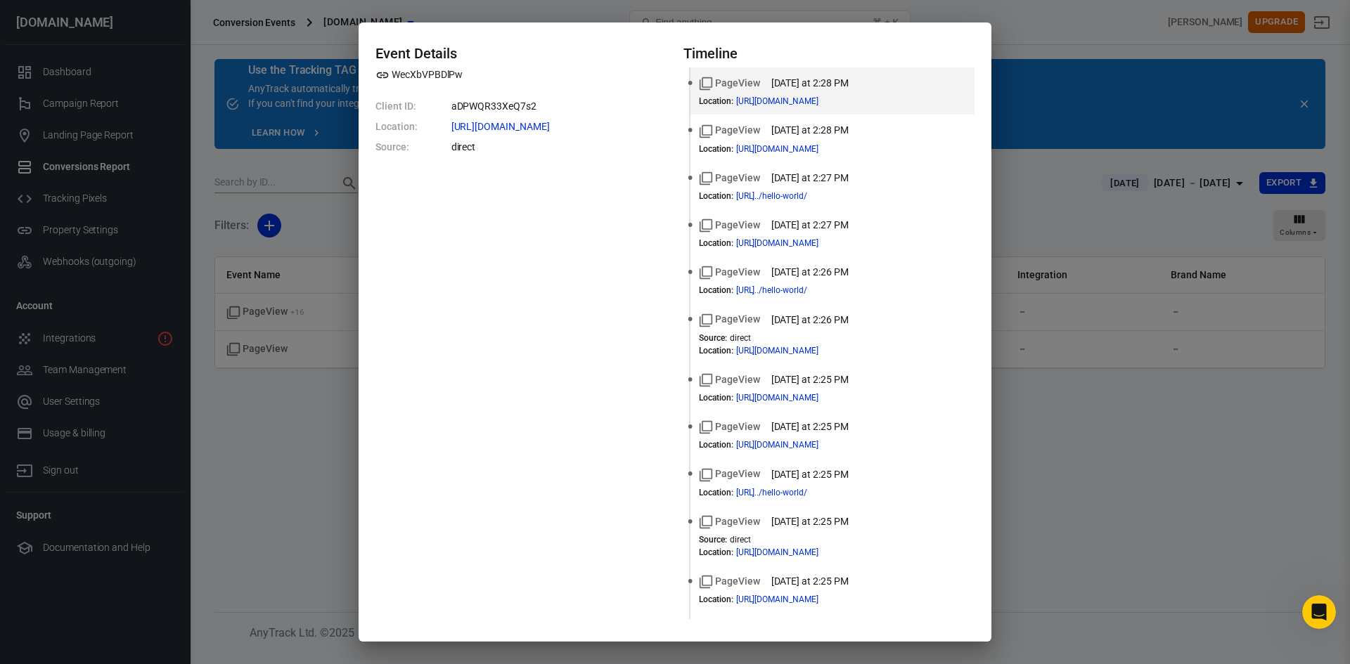
click at [260, 418] on div "Event Details WecXbVPBDlPw Client ID: aDPWQR33XeQ7s2 Location: [URL][DOMAIN_NAM…" at bounding box center [675, 332] width 1350 height 664
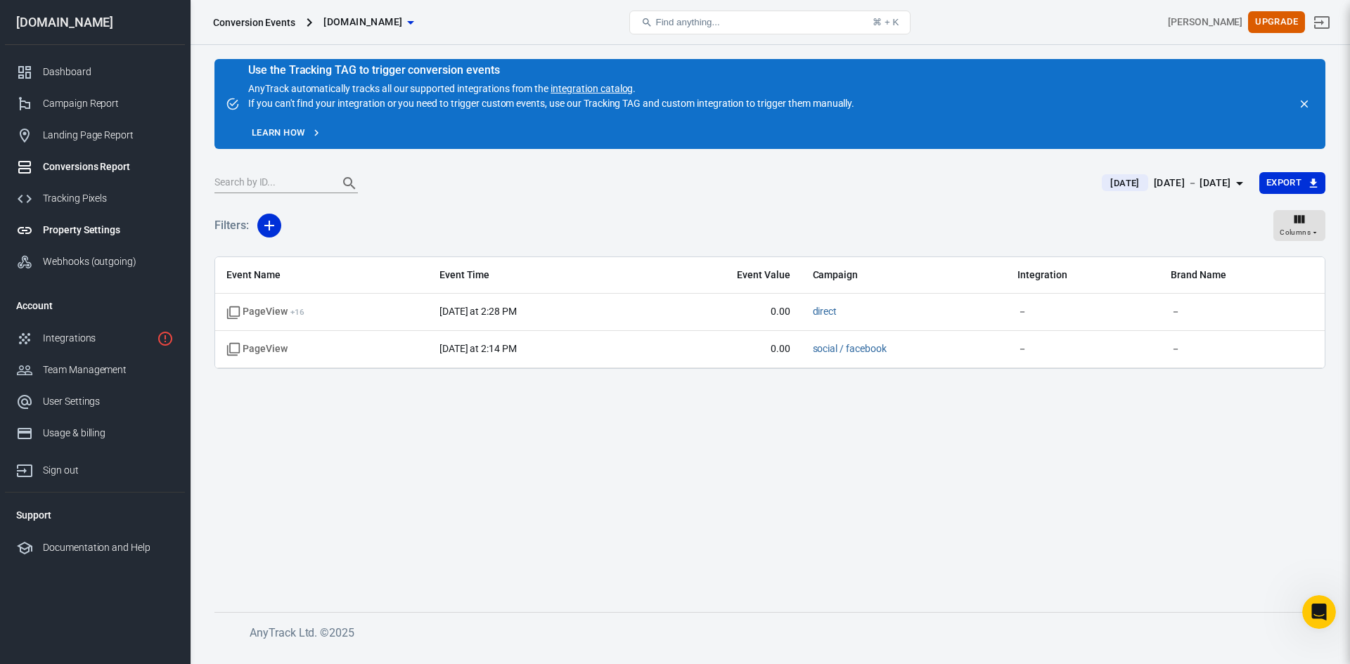
click at [85, 226] on div "Property Settings" at bounding box center [108, 230] width 131 height 15
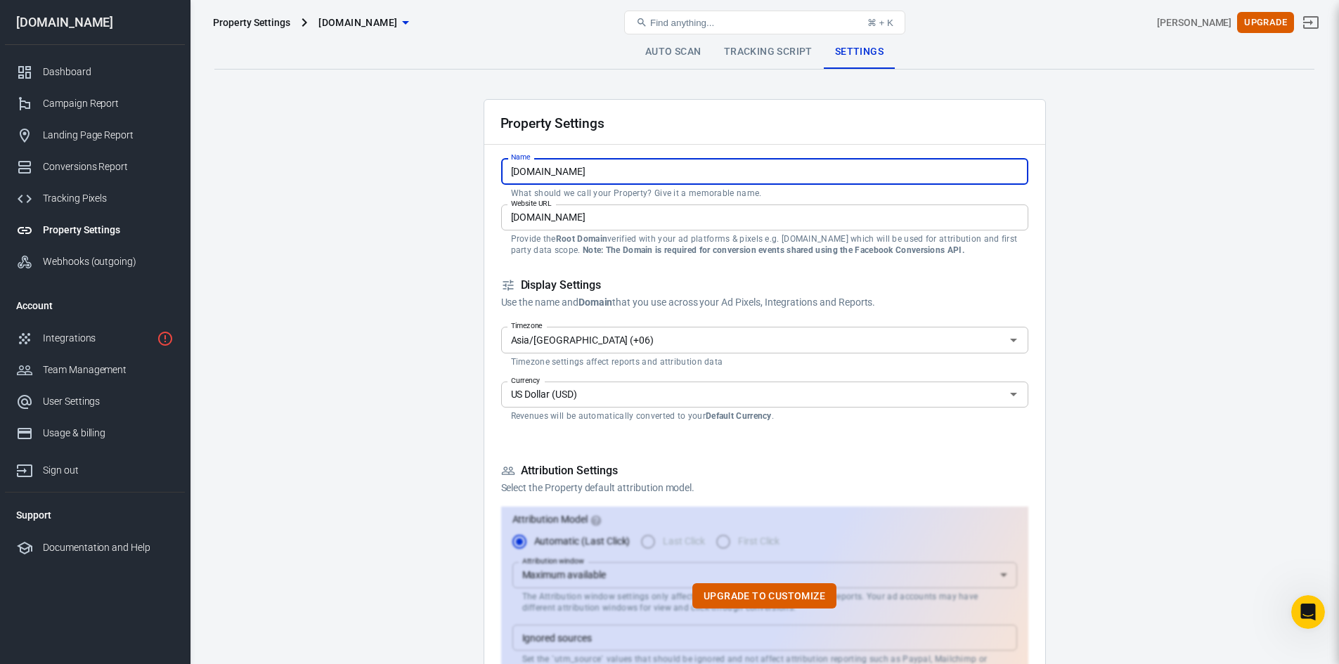
drag, startPoint x: 607, startPoint y: 161, endPoint x: 359, endPoint y: 159, distance: 248.9
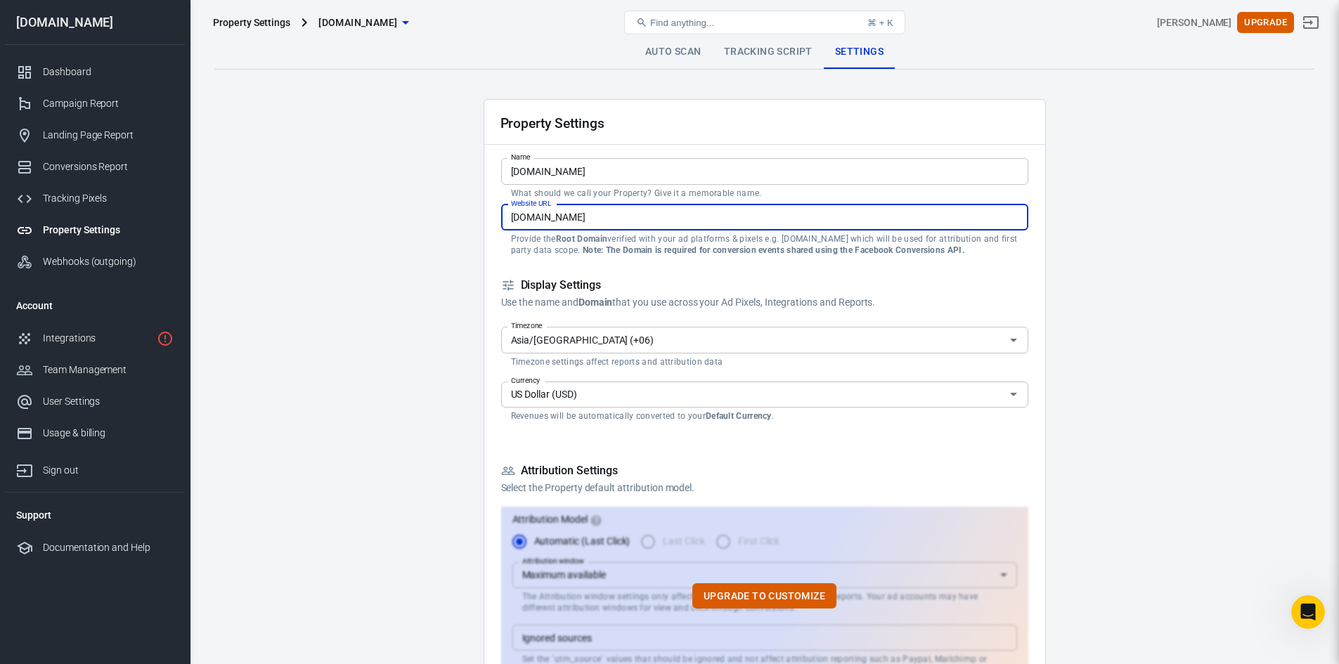
drag, startPoint x: 695, startPoint y: 220, endPoint x: 312, endPoint y: 220, distance: 382.4
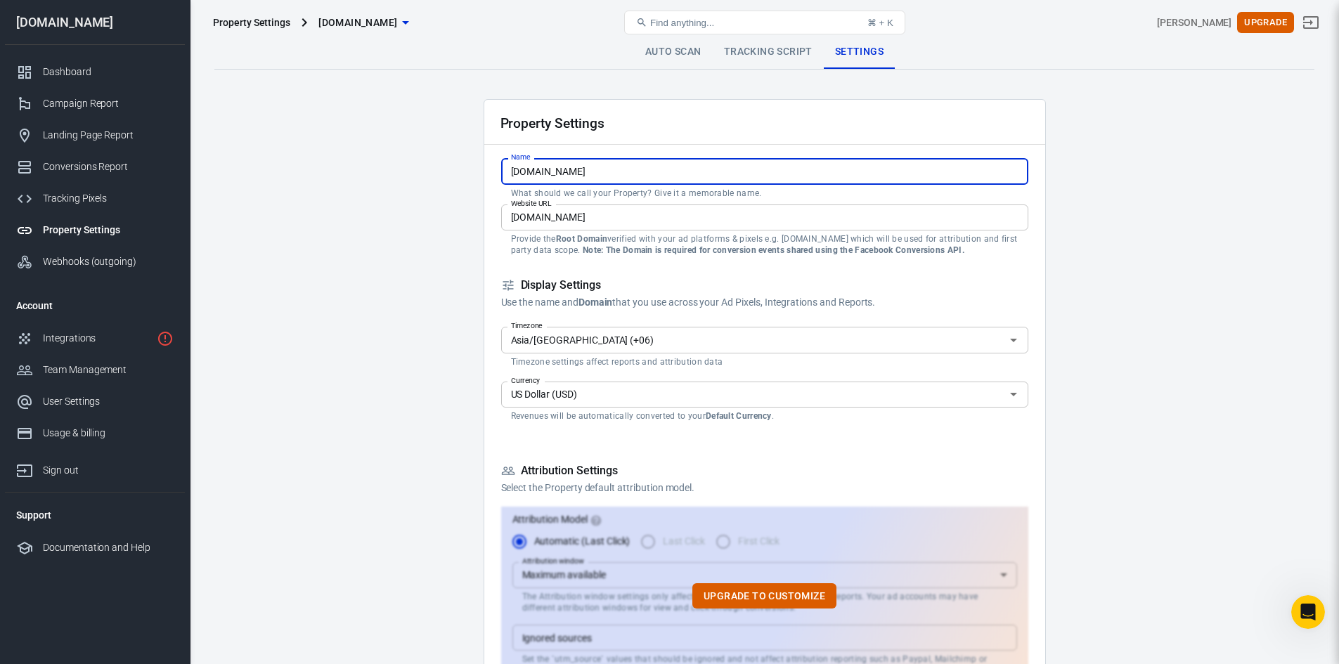
drag, startPoint x: 577, startPoint y: 176, endPoint x: 433, endPoint y: 162, distance: 144.8
paste input "learnwithhannan."
type input "learnwithhannan.wuaze"
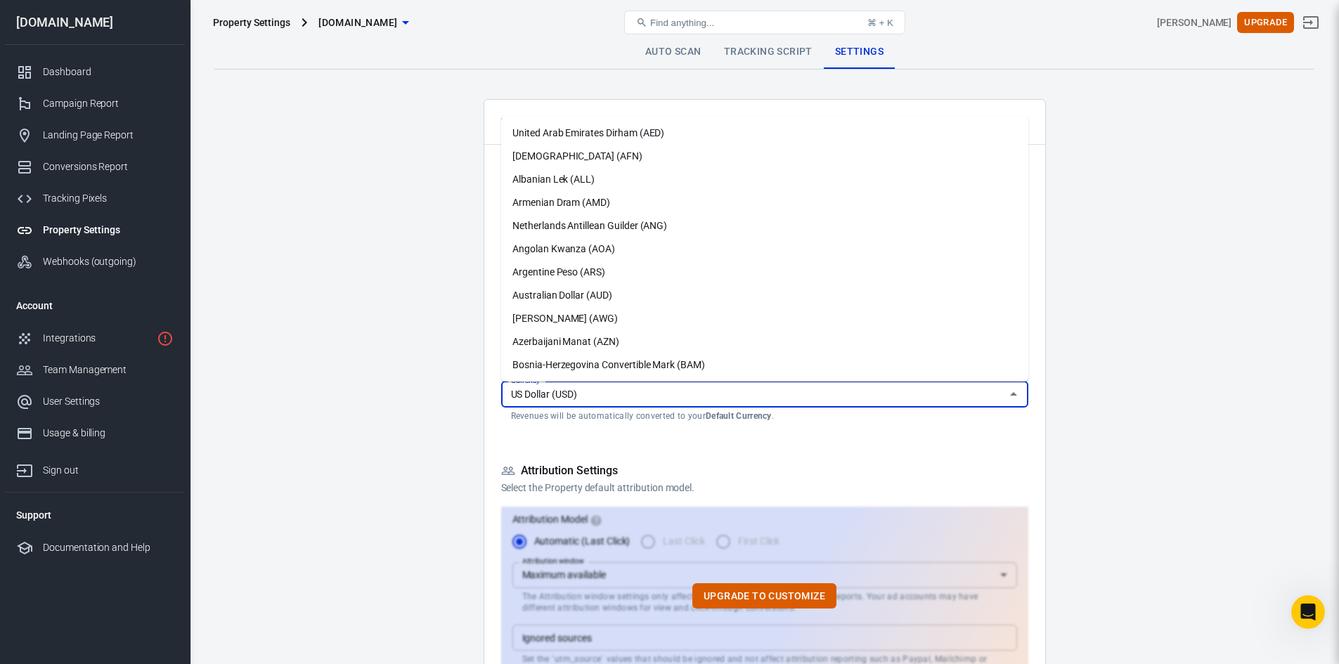
click at [600, 395] on input "US Dollar (USD)" at bounding box center [753, 395] width 496 height 18
click at [579, 267] on li "Bangladeshi Taka (BDT)" at bounding box center [764, 272] width 527 height 23
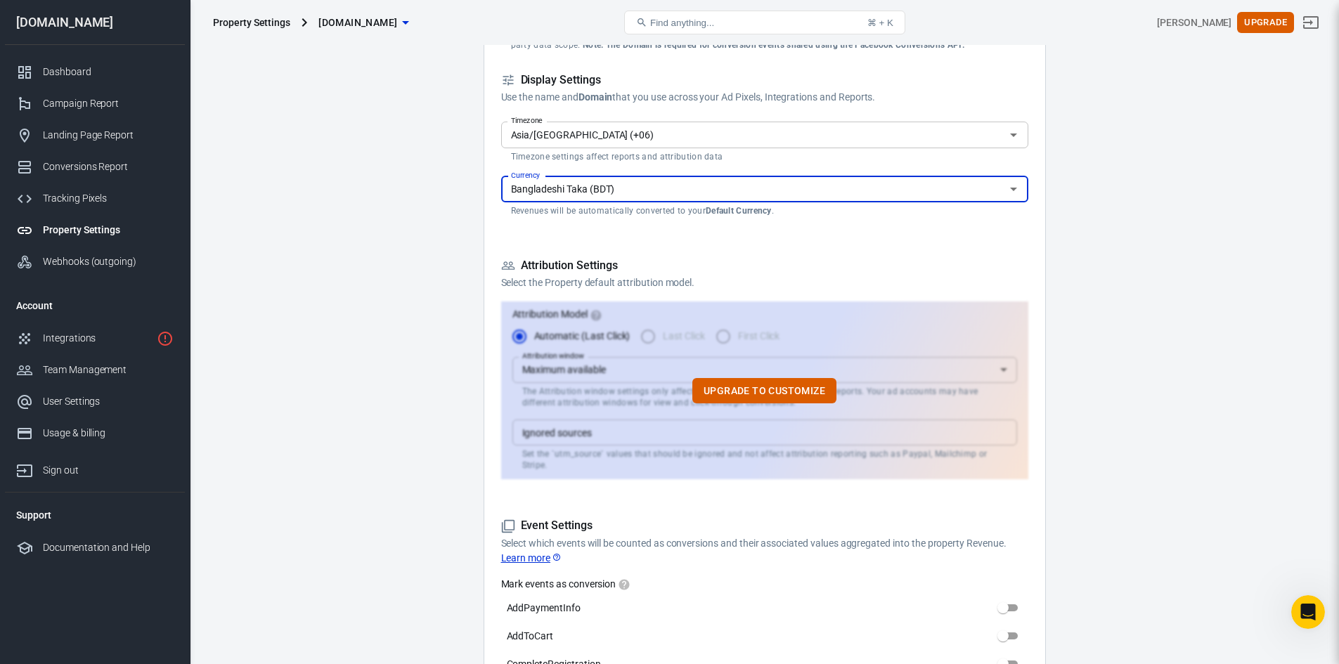
scroll to position [211, 0]
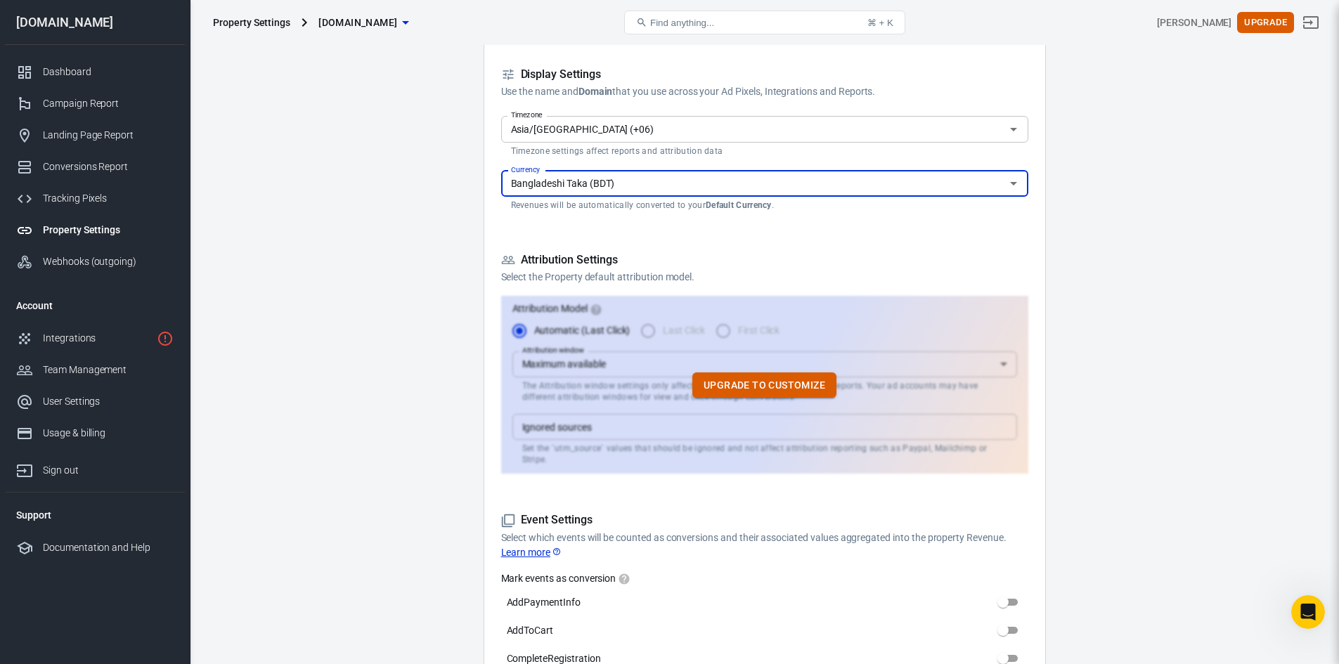
type input "Bangladeshi Taka (BDT)"
click at [764, 377] on button "Upgrade to customize" at bounding box center [764, 386] width 144 height 26
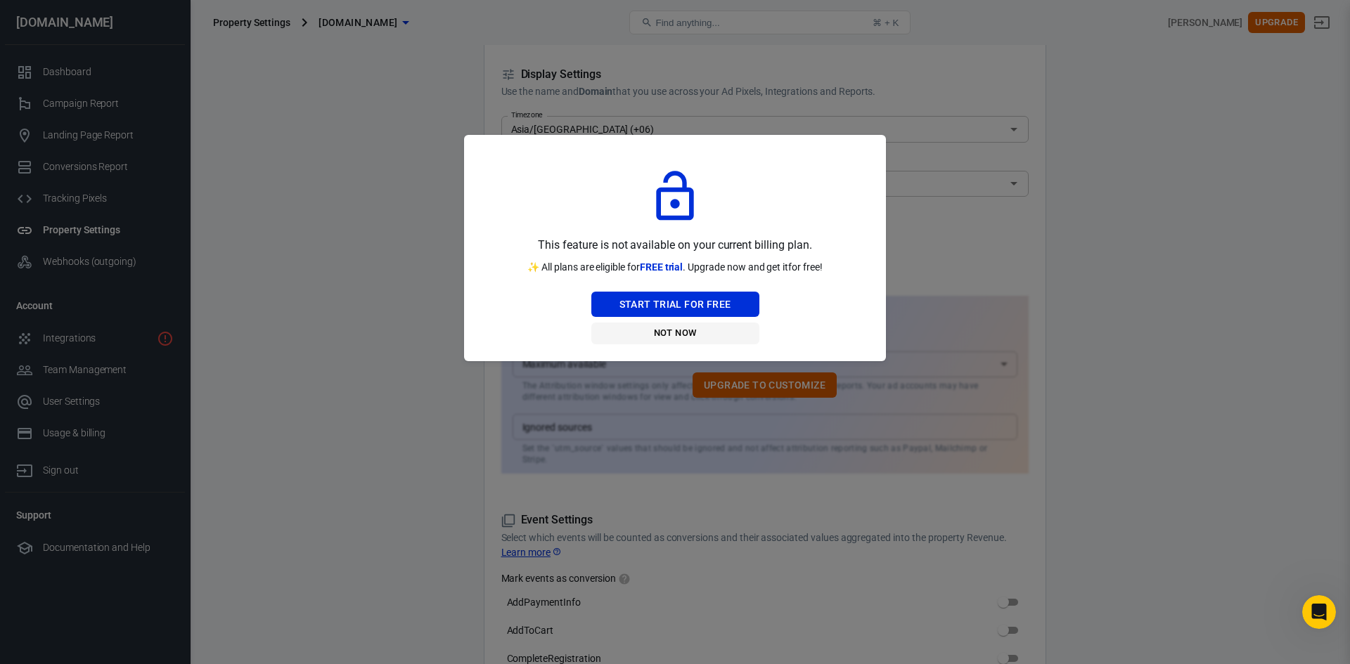
click at [671, 331] on button "Not Now" at bounding box center [675, 334] width 168 height 22
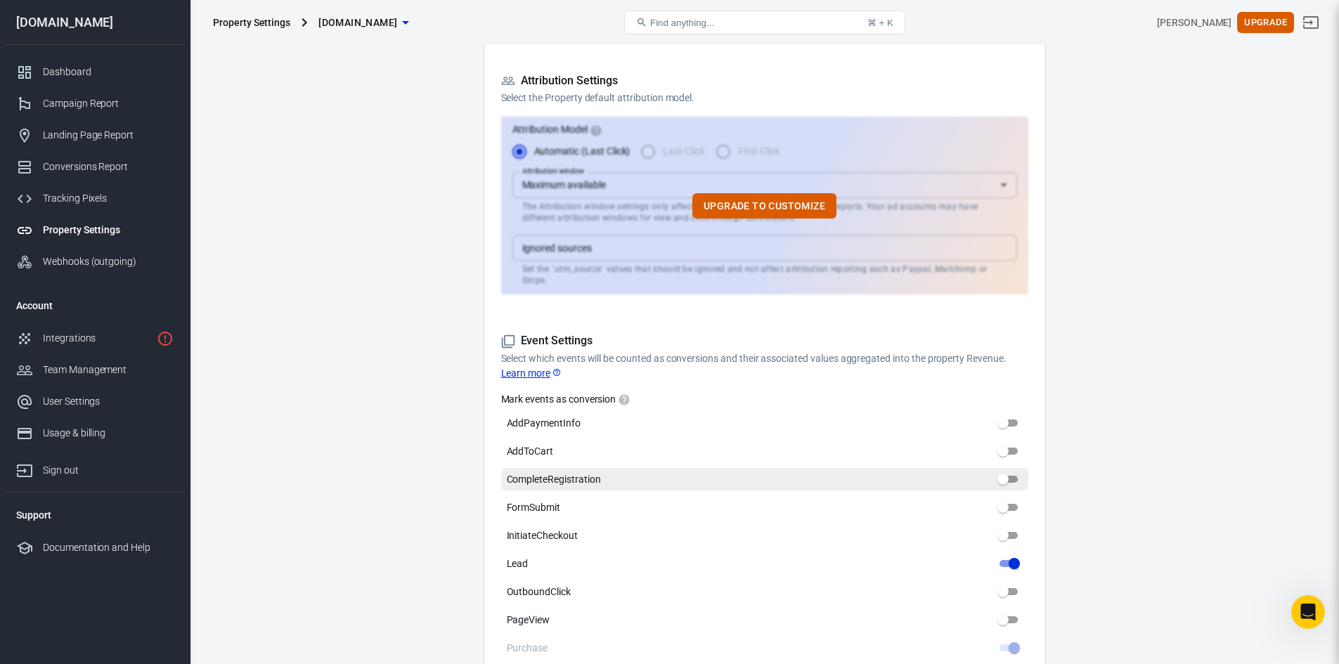
scroll to position [422, 0]
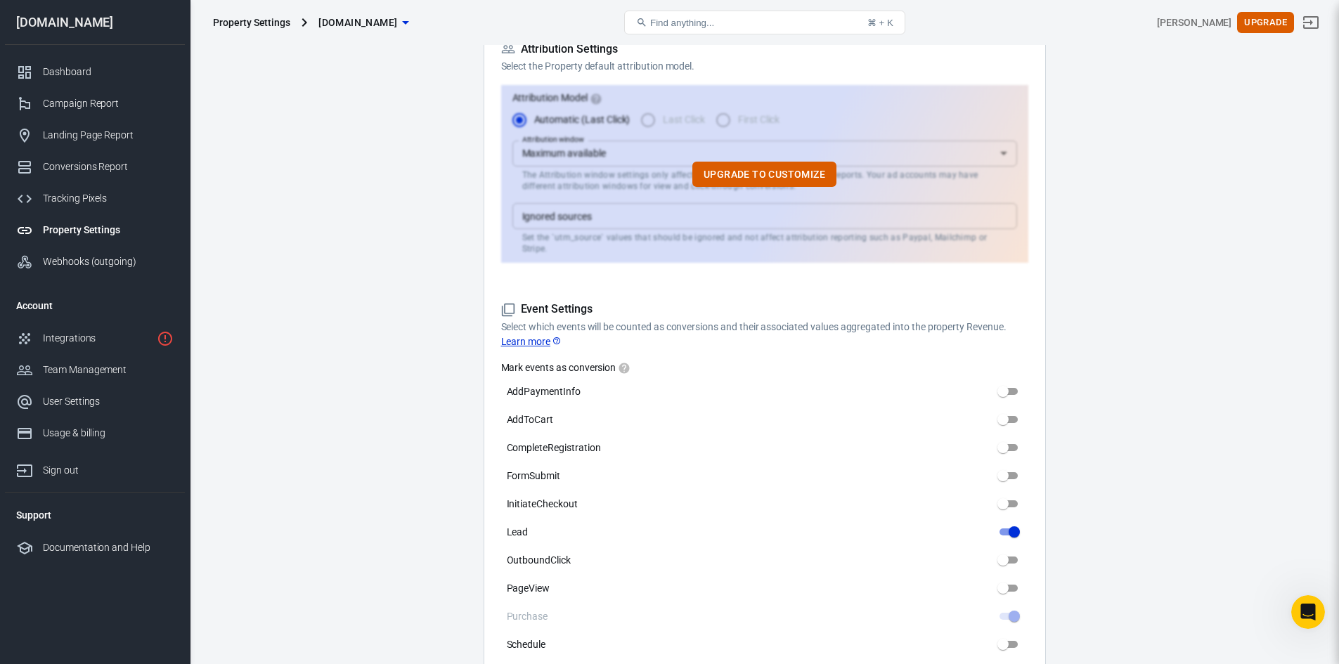
click at [506, 303] on icon at bounding box center [508, 310] width 14 height 14
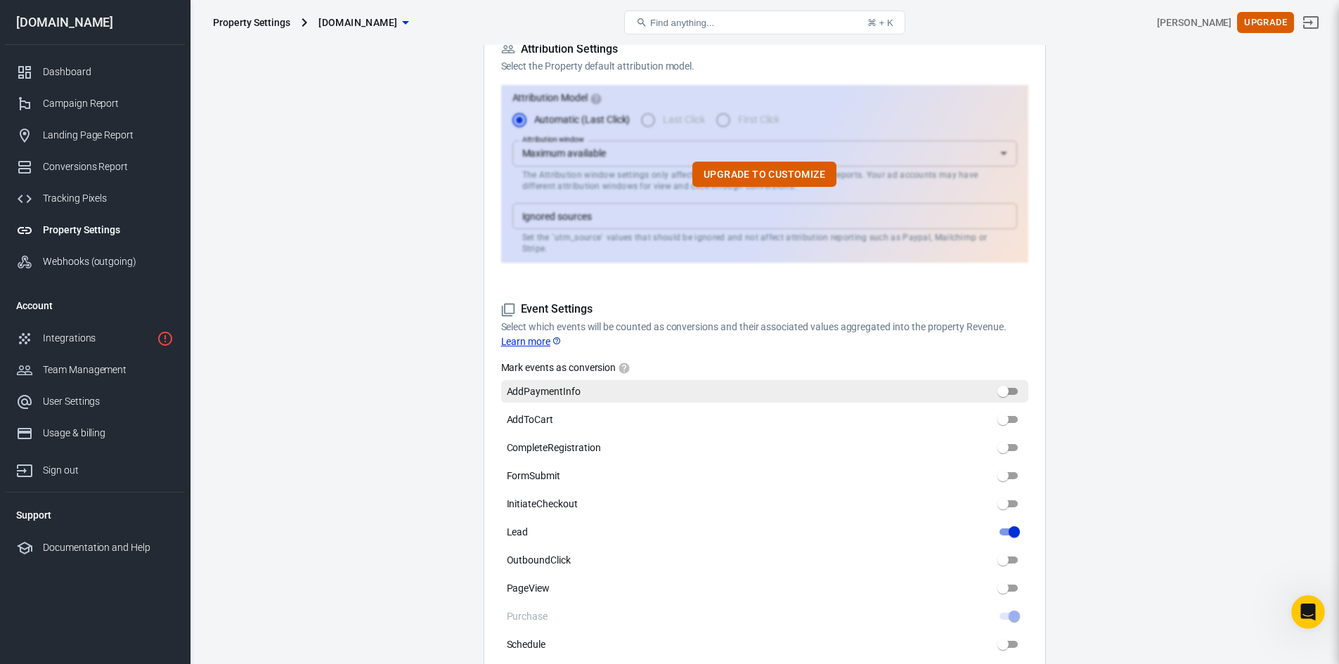
click at [1014, 383] on input "AddPaymentInfo" at bounding box center [1003, 391] width 51 height 17
checkbox input "true"
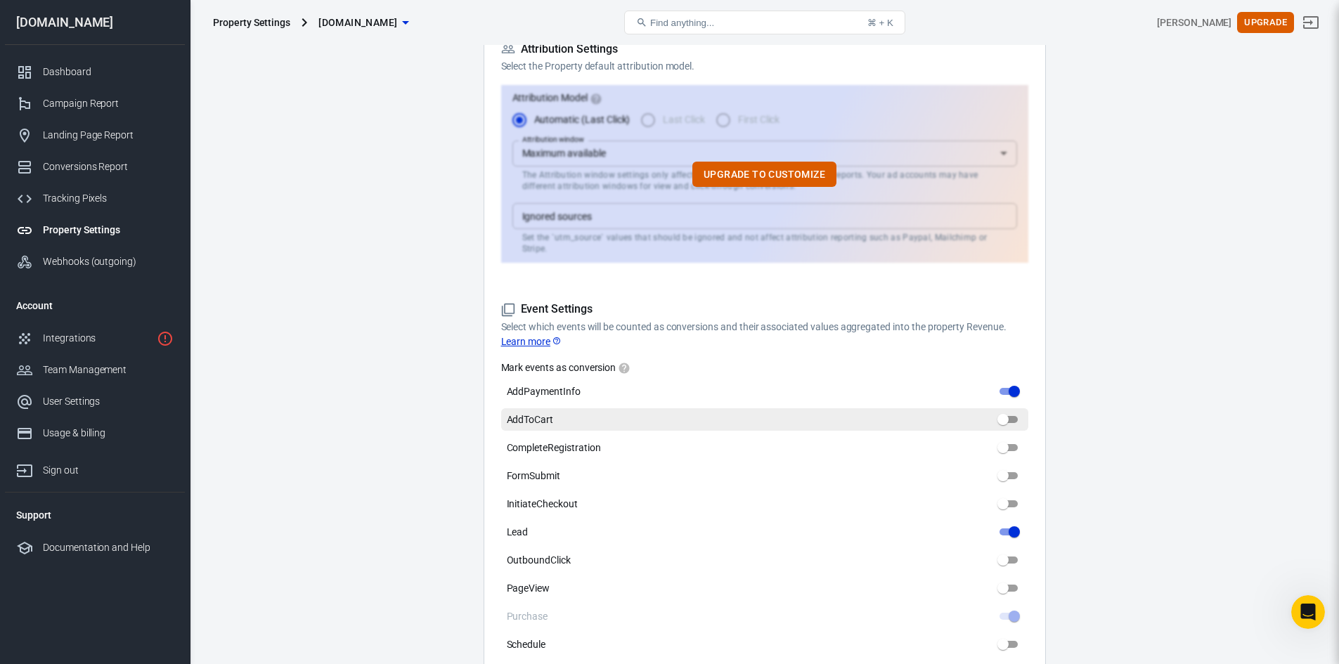
click at [1010, 411] on input "AddToCart" at bounding box center [1003, 419] width 51 height 17
checkbox input "true"
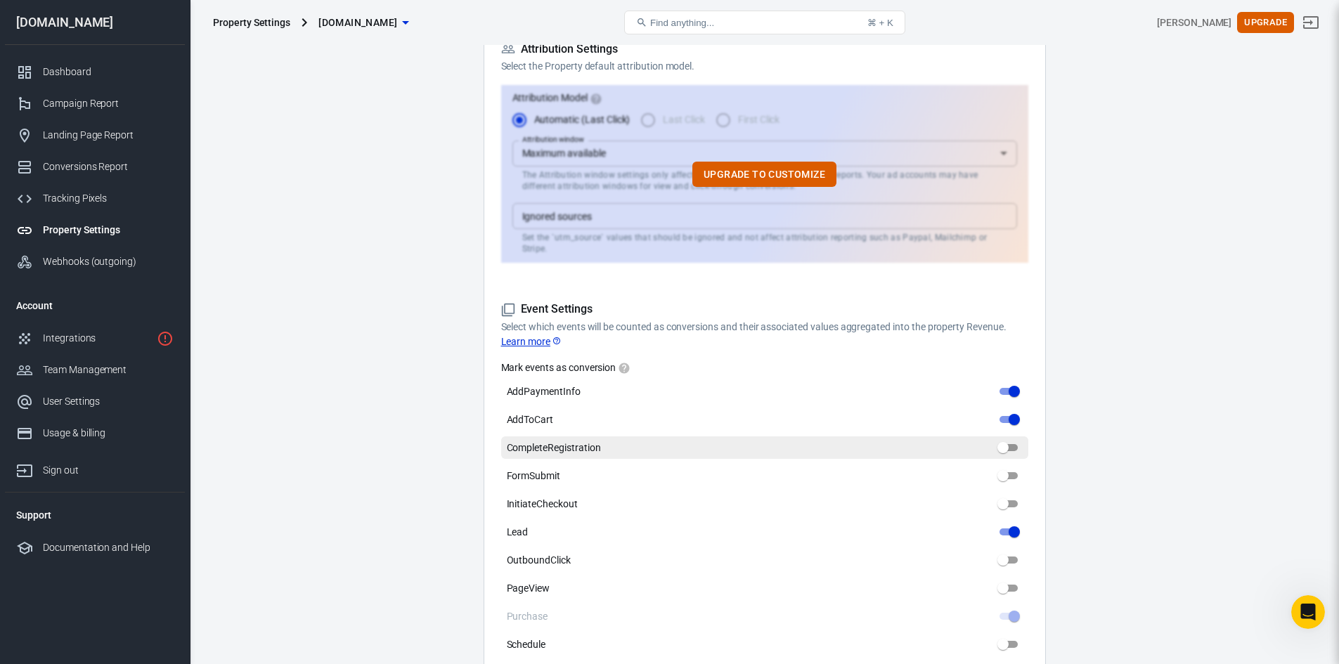
click at [1014, 439] on input "CompleteRegistration" at bounding box center [1003, 447] width 51 height 17
checkbox input "true"
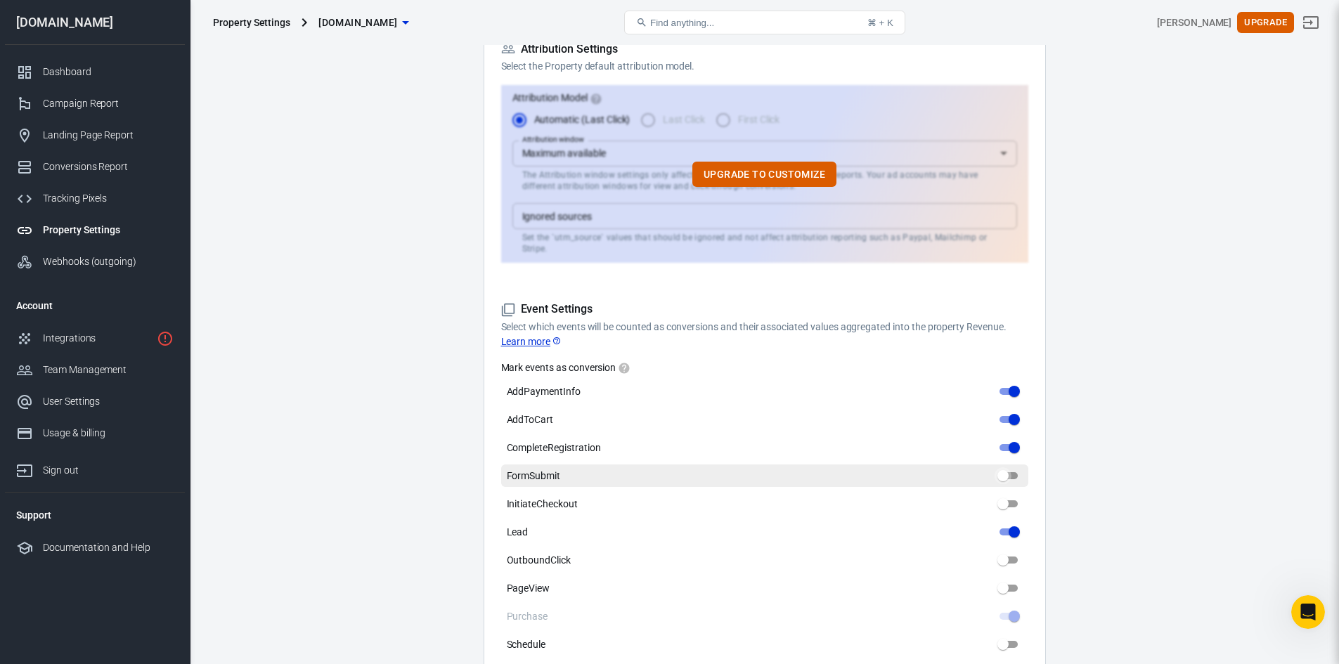
click at [1011, 468] on input "FormSubmit" at bounding box center [1003, 476] width 51 height 17
checkbox input "true"
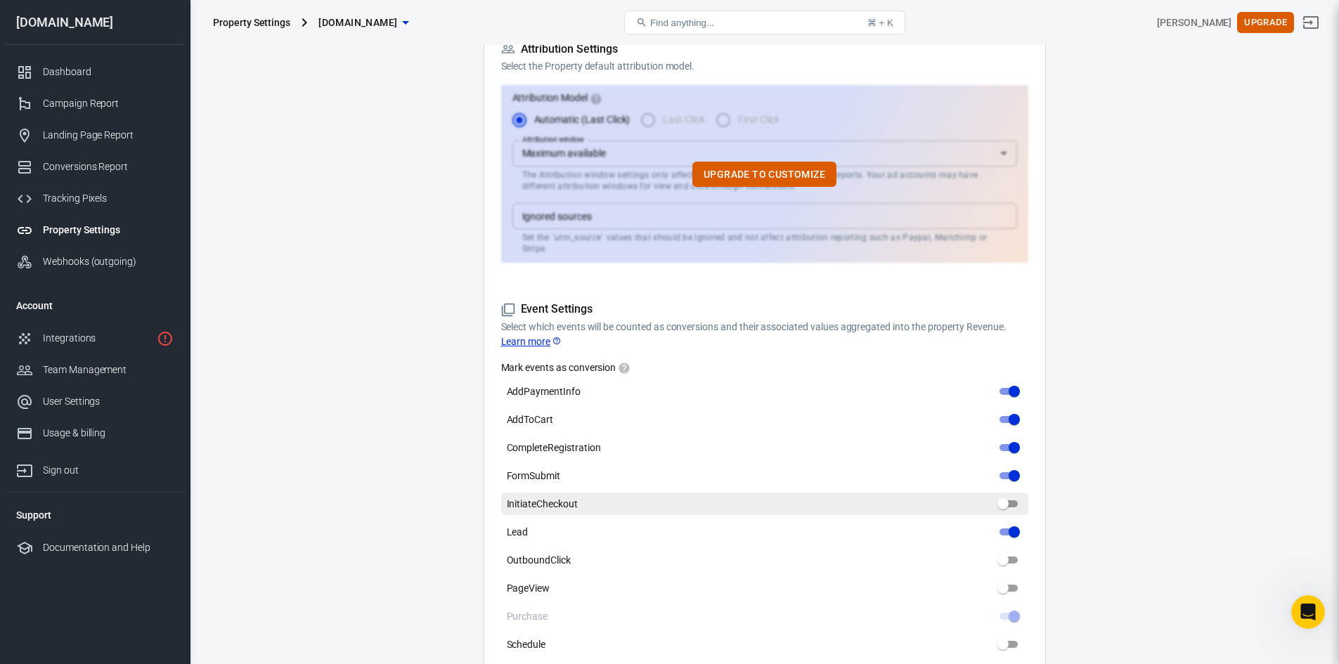
click at [1012, 496] on input "InitiateCheckout" at bounding box center [1003, 504] width 51 height 17
checkbox input "true"
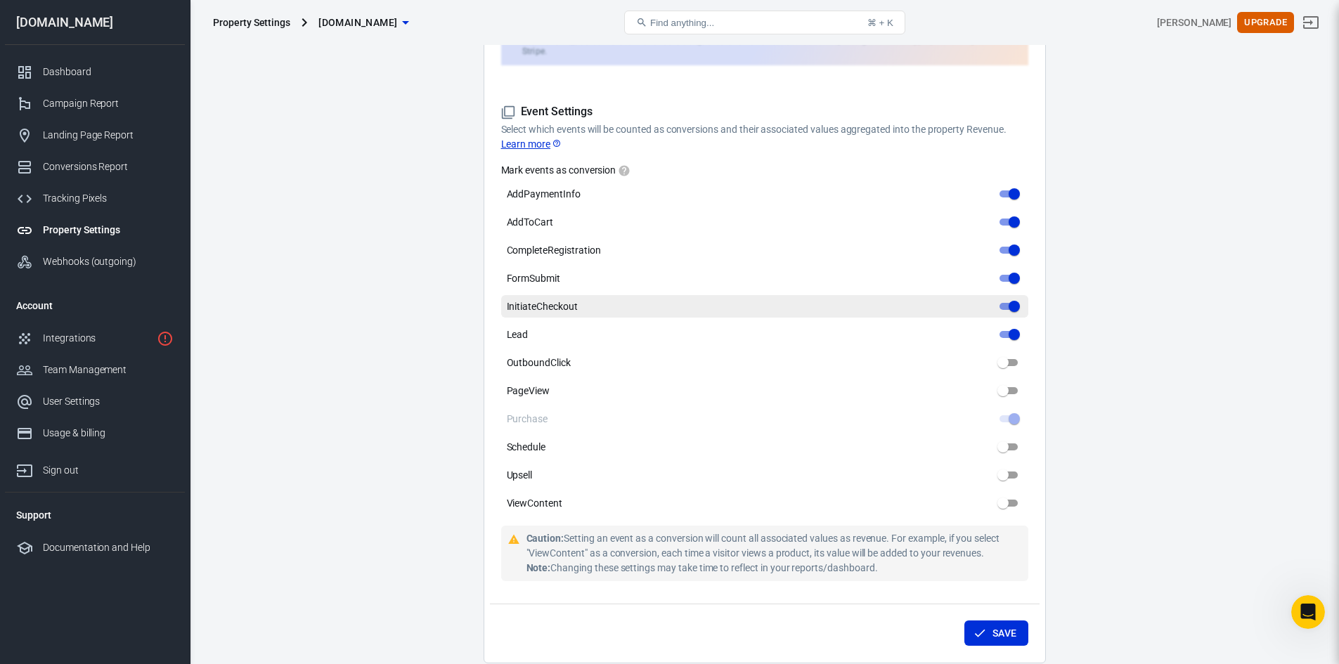
scroll to position [633, 0]
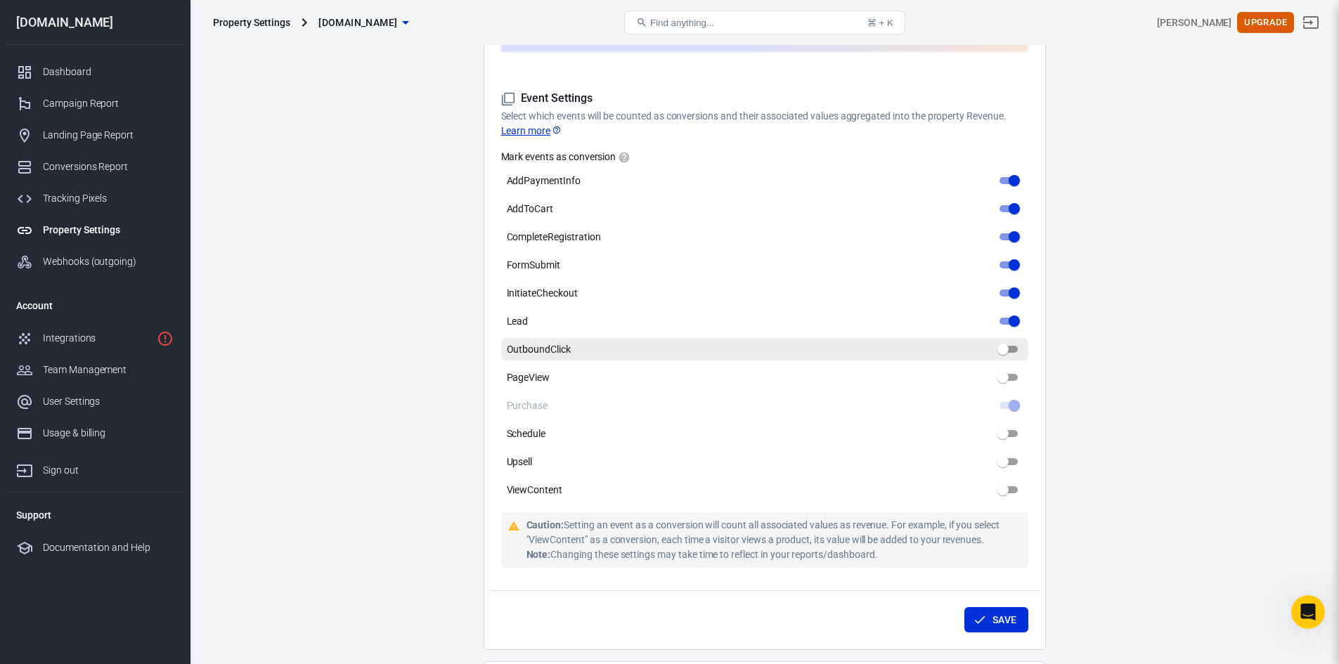
click at [1014, 341] on input "OutboundClick" at bounding box center [1003, 349] width 51 height 17
checkbox input "true"
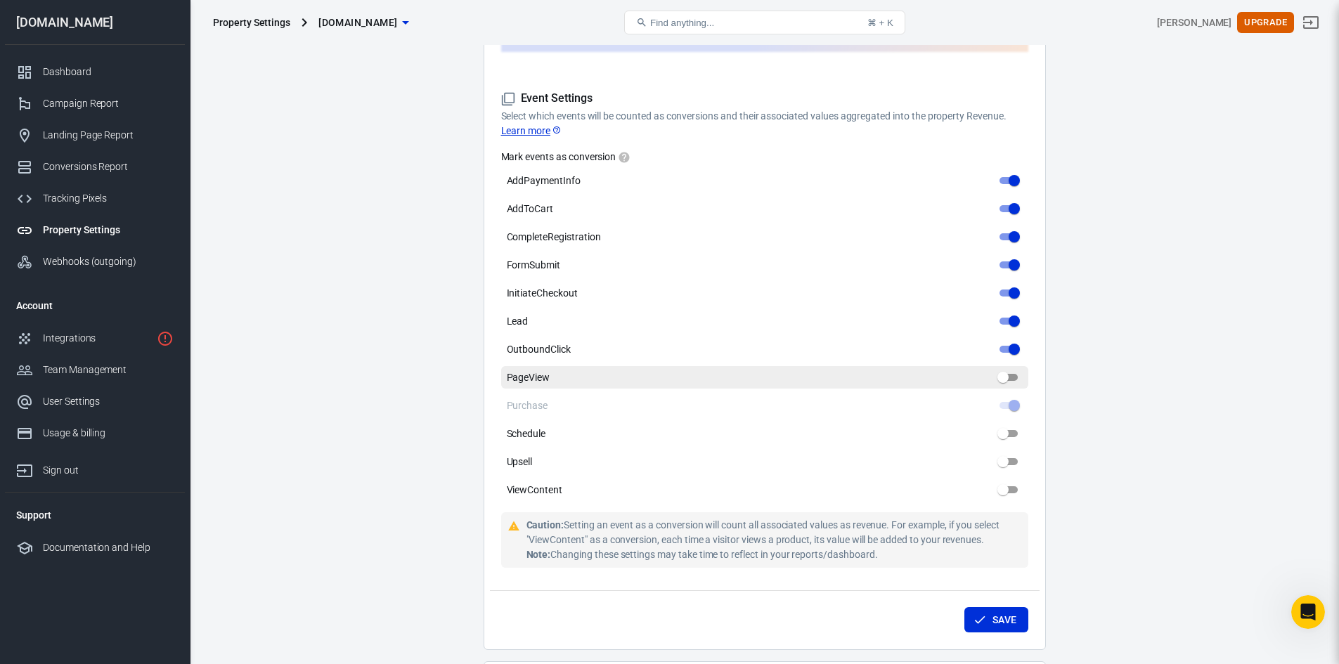
click at [1013, 369] on input "PageView" at bounding box center [1003, 377] width 51 height 17
checkbox input "true"
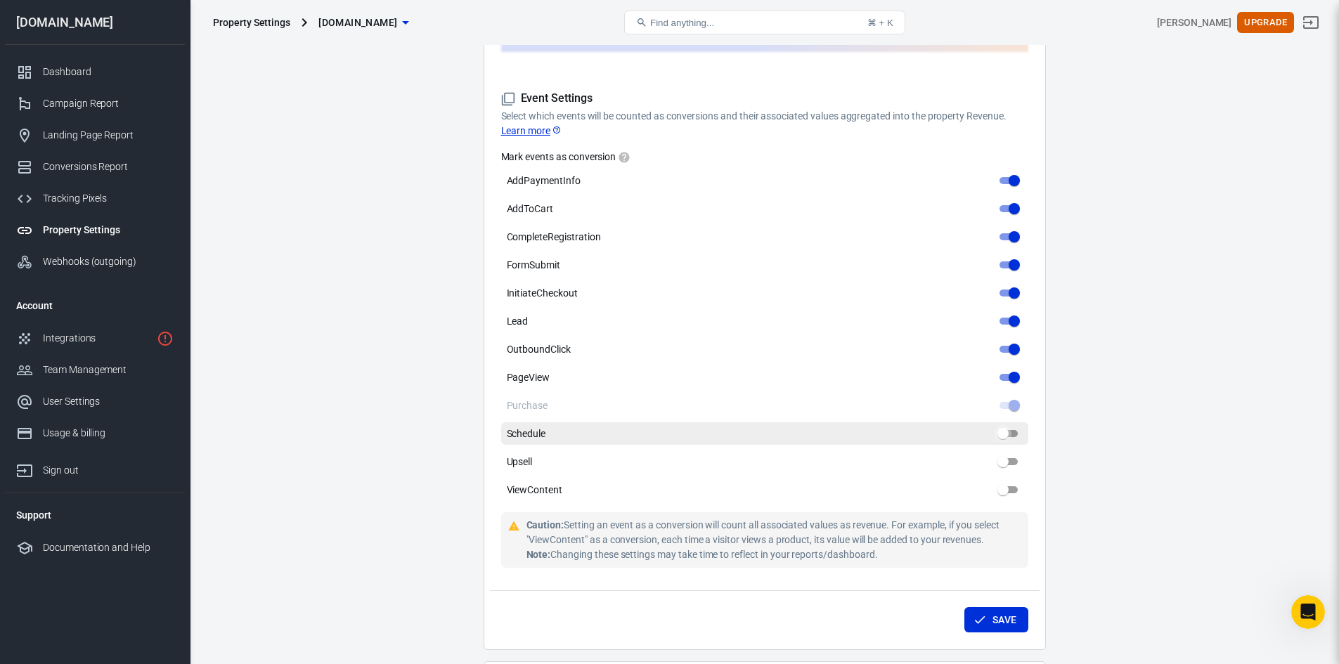
click at [1012, 425] on input "Schedule" at bounding box center [1003, 433] width 51 height 17
checkbox input "true"
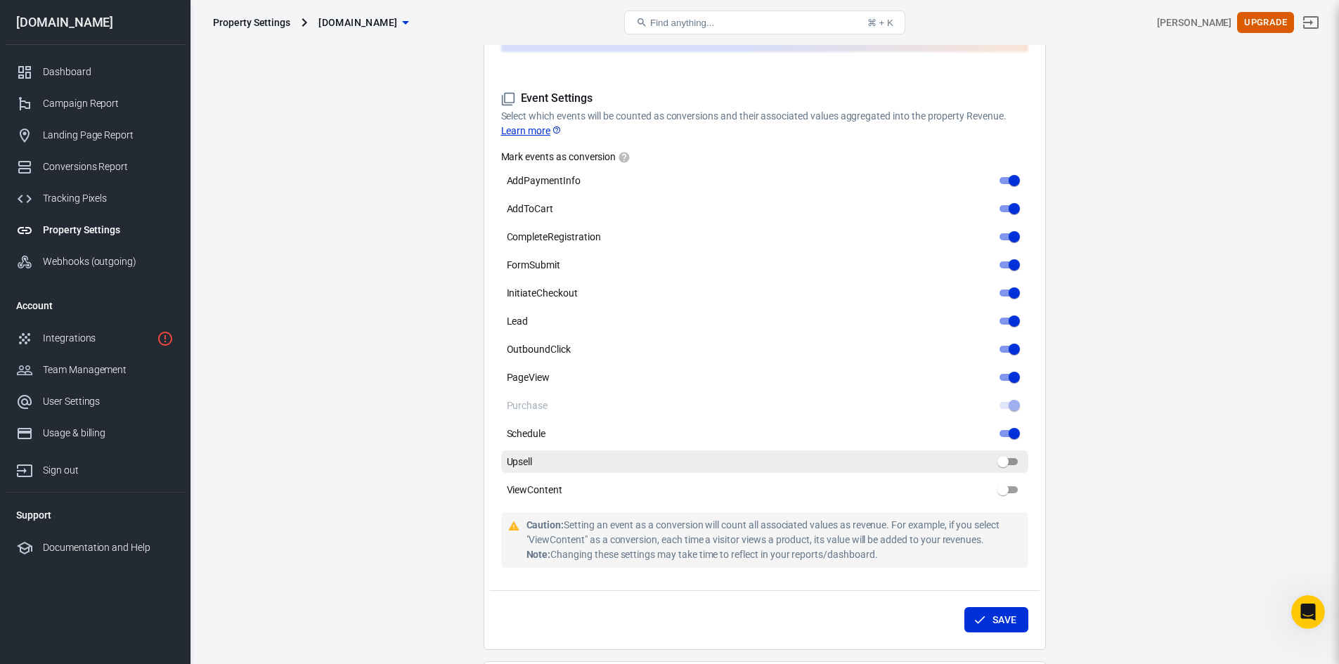
click at [1015, 453] on input "Upsell" at bounding box center [1003, 461] width 51 height 17
checkbox input "true"
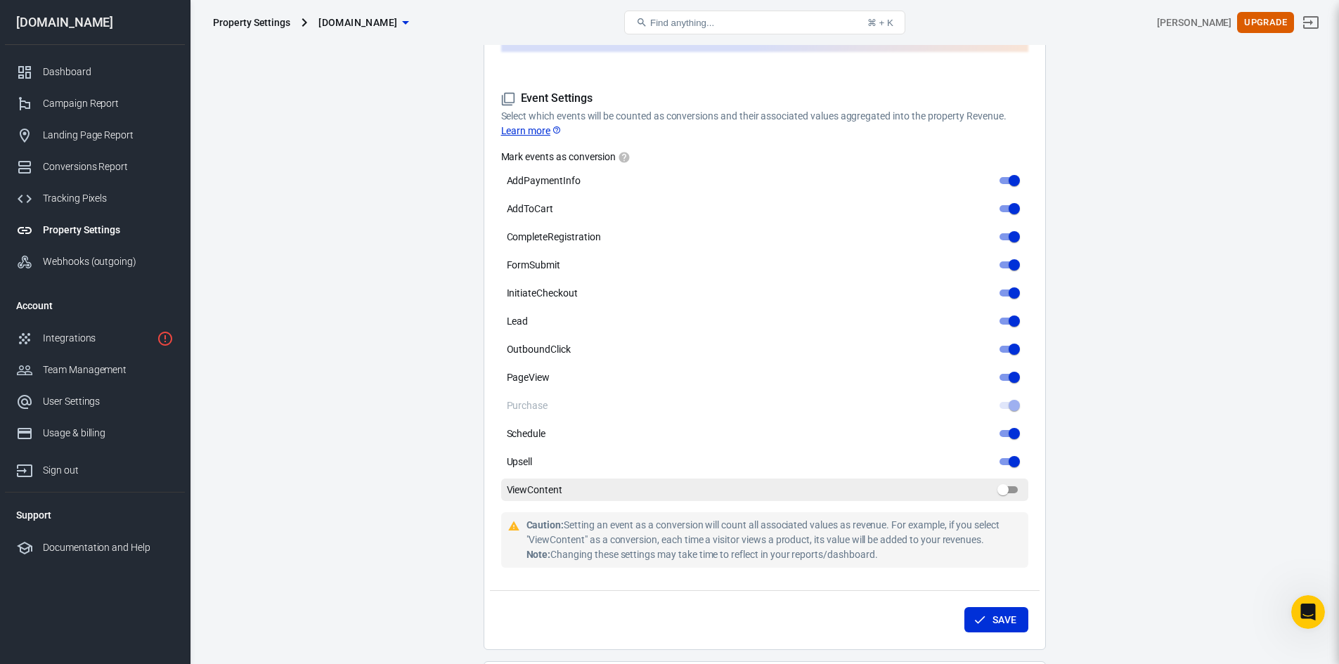
click at [1014, 482] on input "ViewContent" at bounding box center [1003, 490] width 51 height 17
checkbox input "true"
click at [1019, 607] on button "Save" at bounding box center [997, 620] width 64 height 26
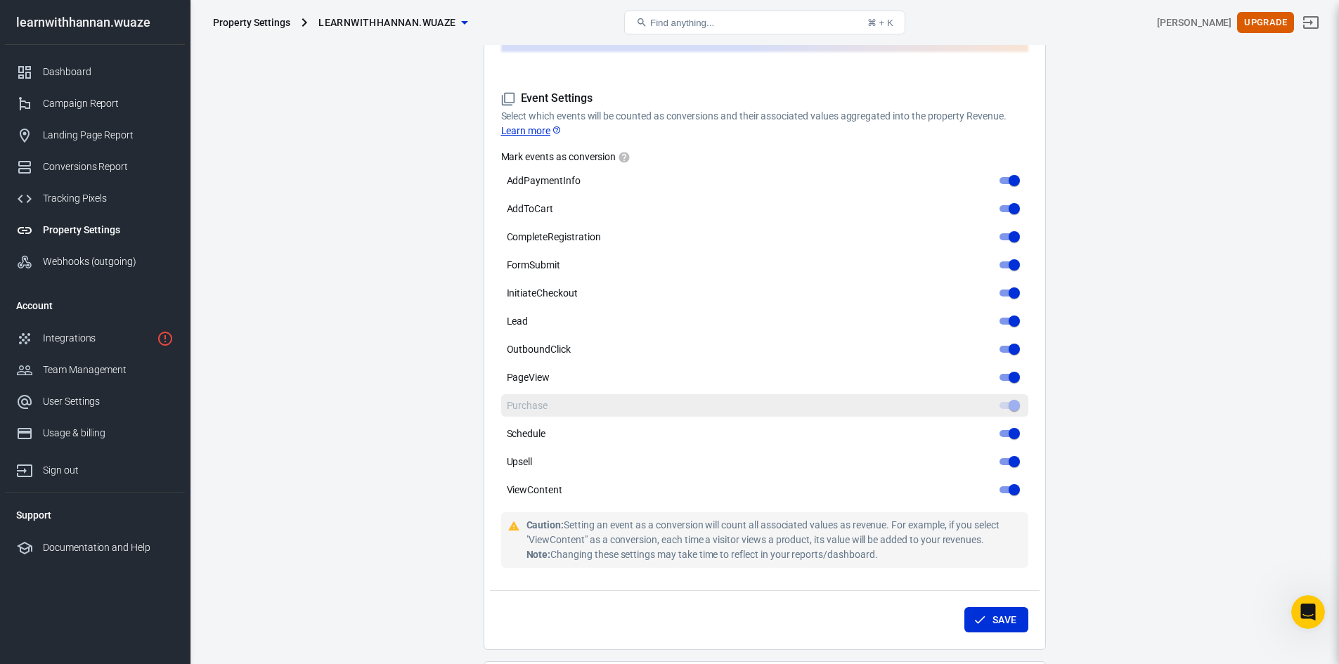
click at [1010, 402] on span at bounding box center [1009, 405] width 18 height 7
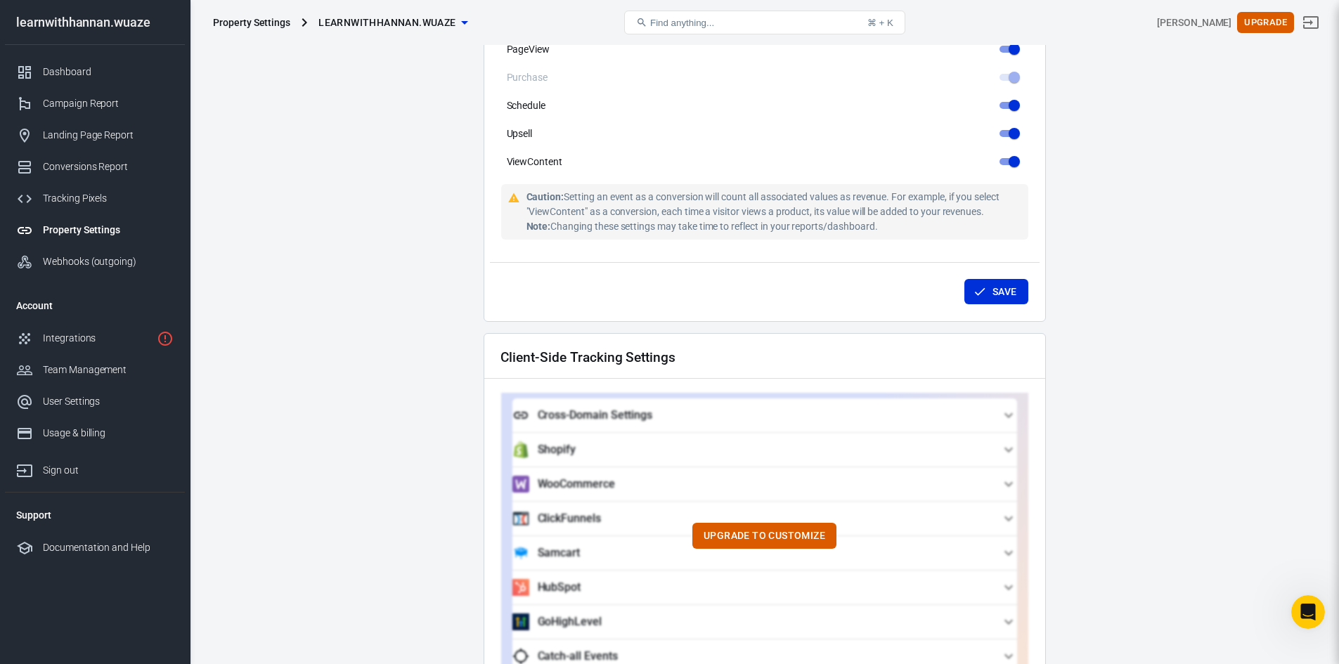
scroll to position [984, 0]
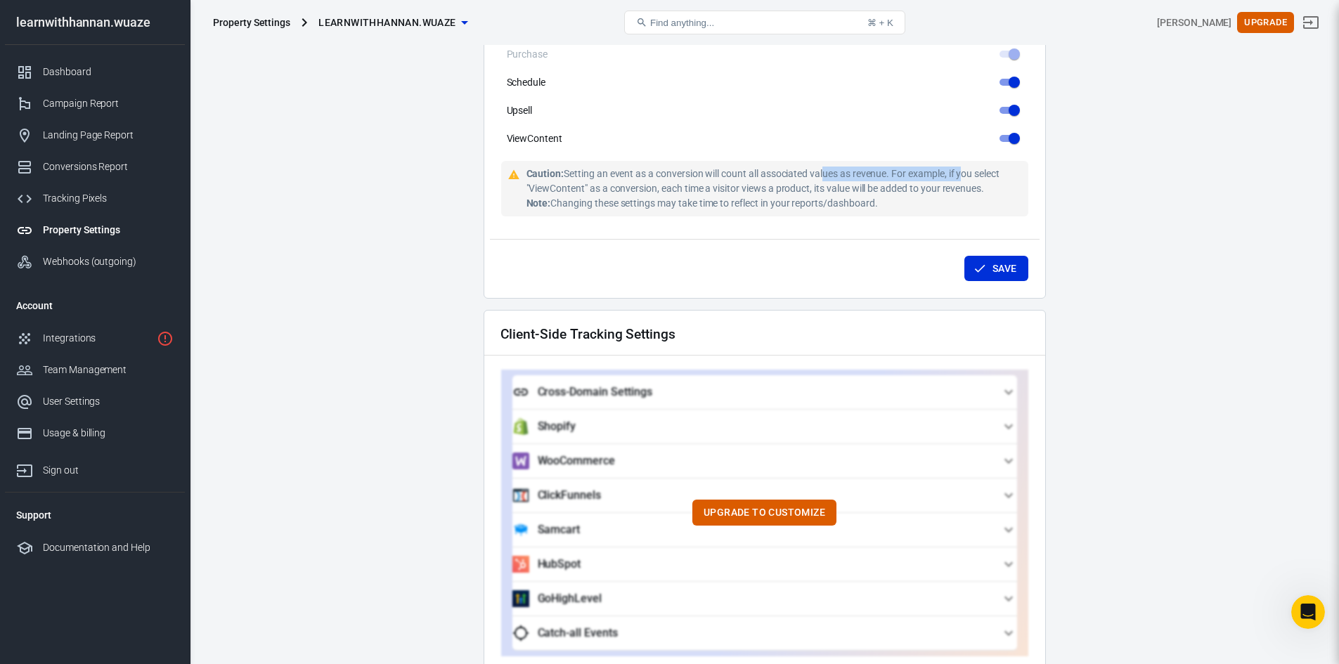
drag, startPoint x: 822, startPoint y: 161, endPoint x: 962, endPoint y: 166, distance: 140.0
click at [962, 167] on div "Caution: Setting an event as a conversion will count all associated values as r…" at bounding box center [775, 189] width 496 height 44
drag, startPoint x: 753, startPoint y: 193, endPoint x: 885, endPoint y: 194, distance: 132.2
click at [885, 194] on div "Caution: Setting an event as a conversion will count all associated values as r…" at bounding box center [775, 189] width 496 height 44
click at [1010, 258] on button "Save" at bounding box center [997, 269] width 64 height 26
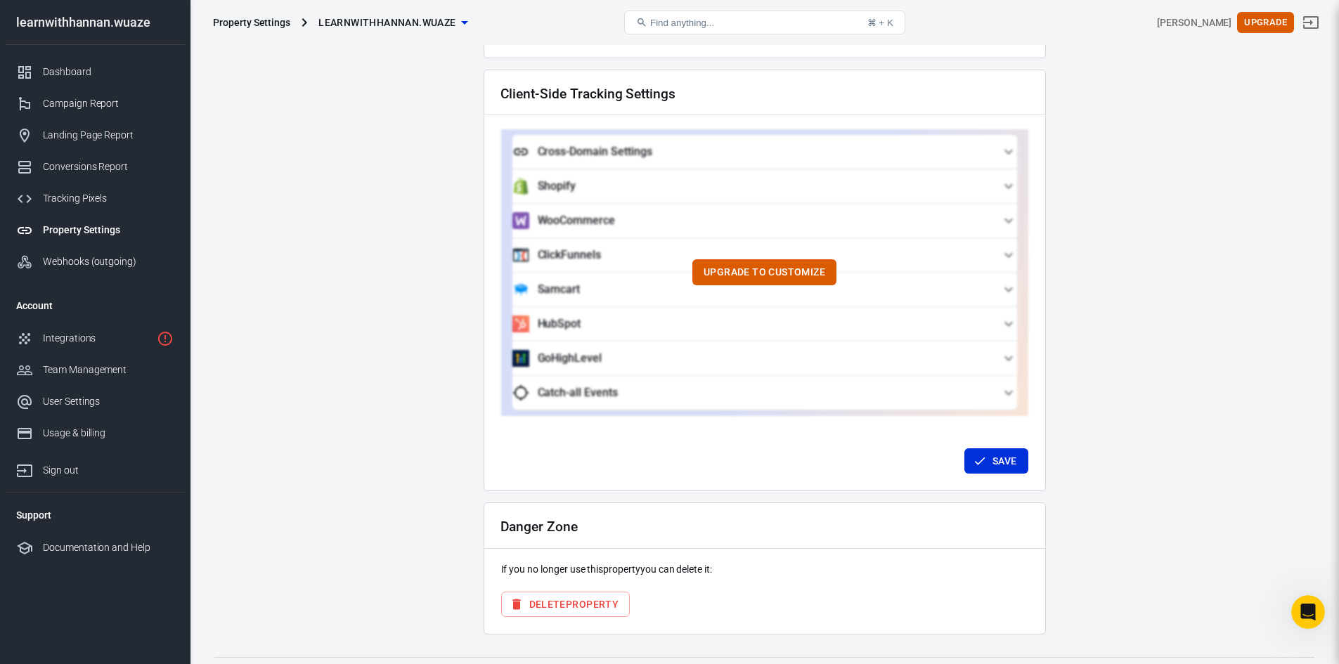
scroll to position [1244, 0]
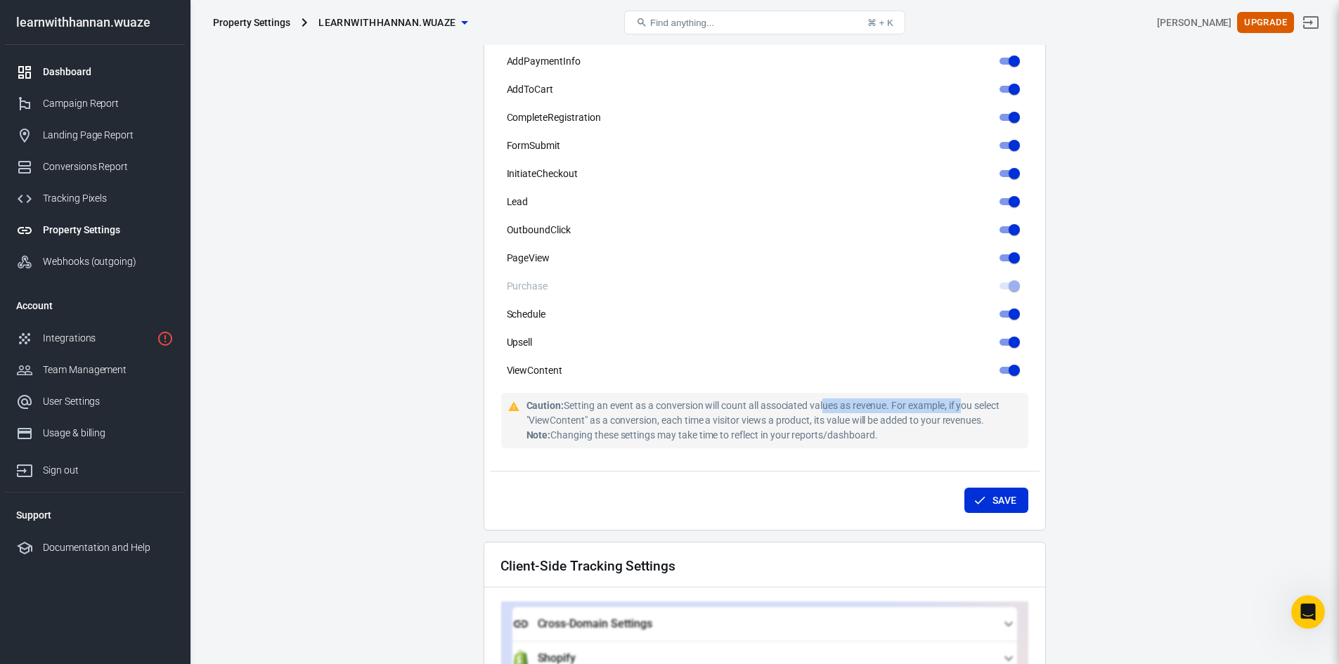
click at [56, 72] on div "Dashboard" at bounding box center [108, 72] width 131 height 15
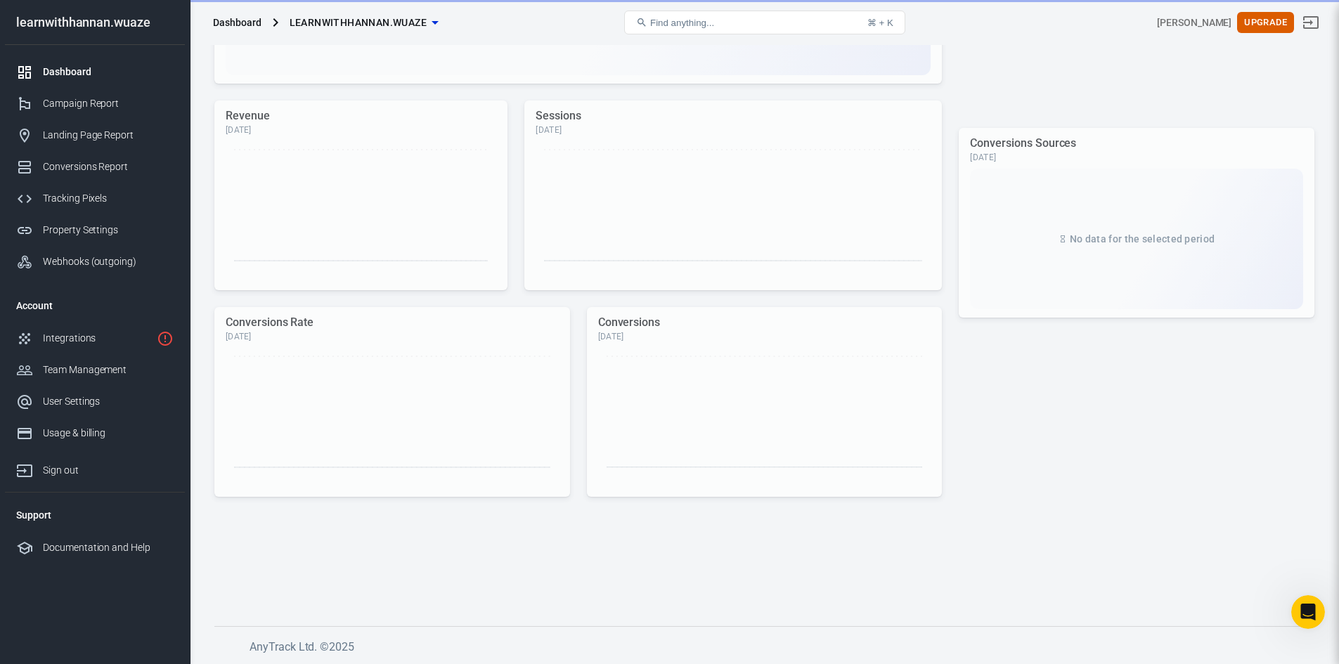
scroll to position [296, 0]
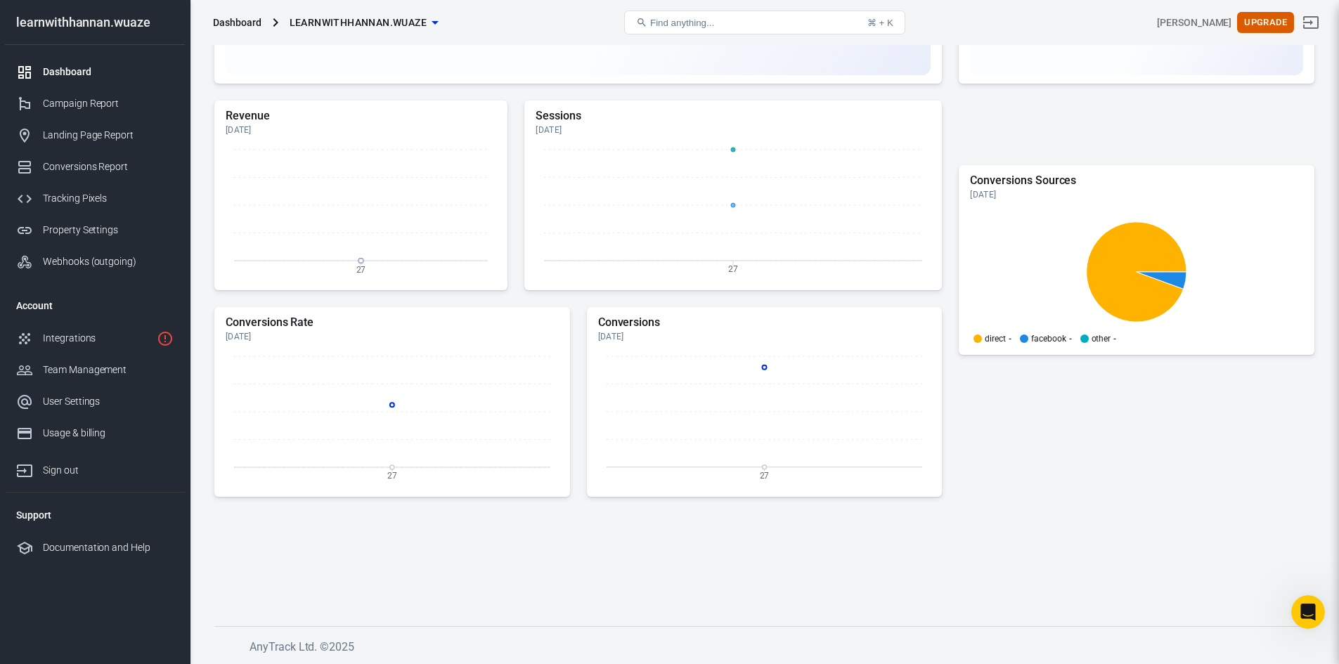
click at [995, 14] on div "[PERSON_NAME] Upgrade" at bounding box center [1139, 23] width 368 height 34
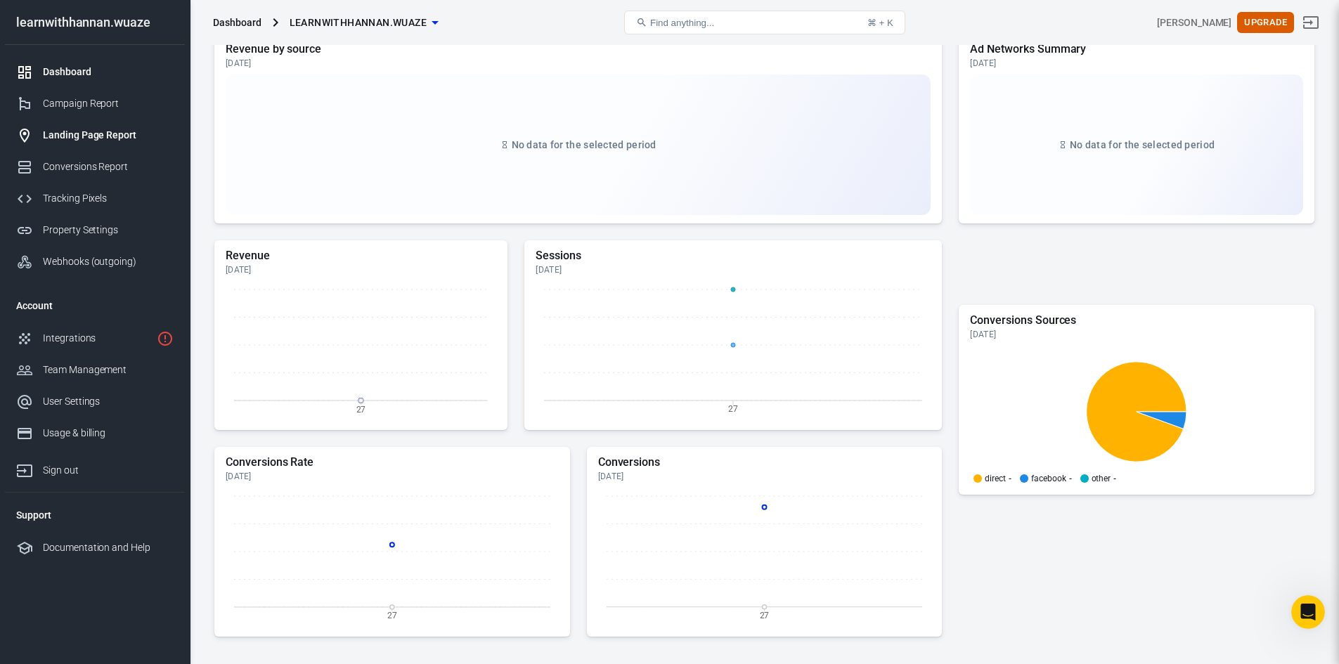
scroll to position [155, 0]
click at [49, 70] on div "Dashboard" at bounding box center [108, 72] width 131 height 15
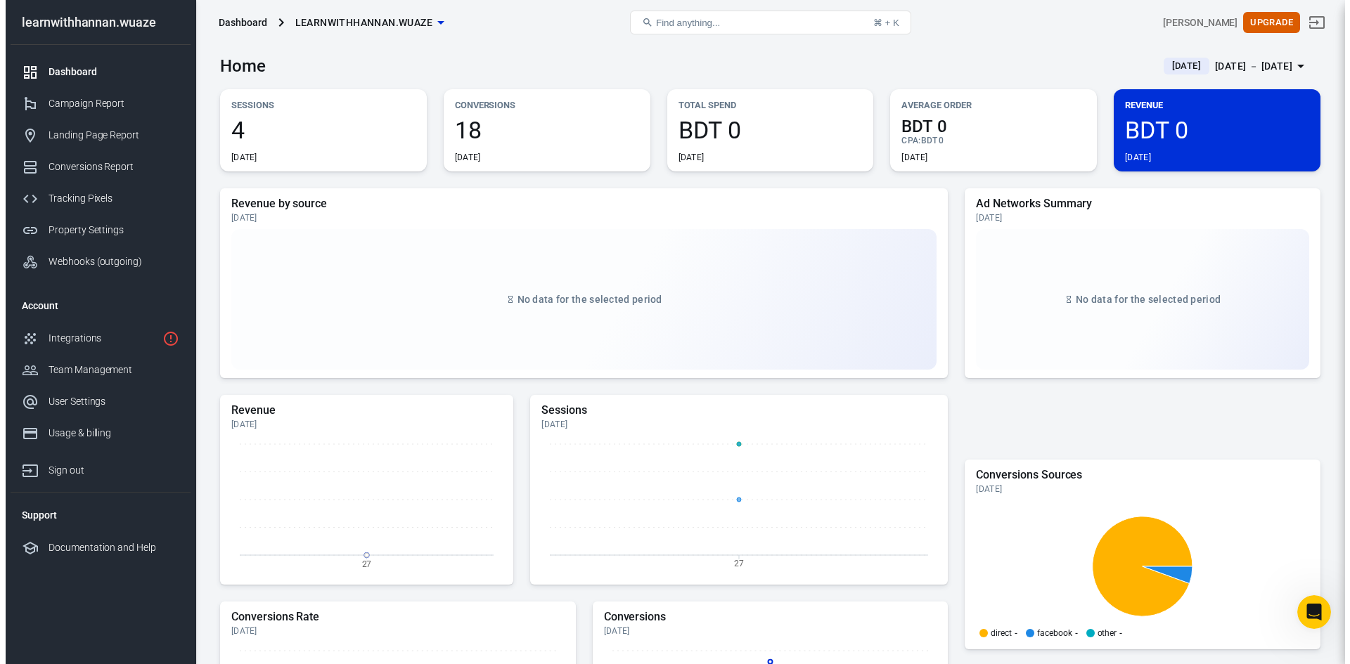
scroll to position [0, 0]
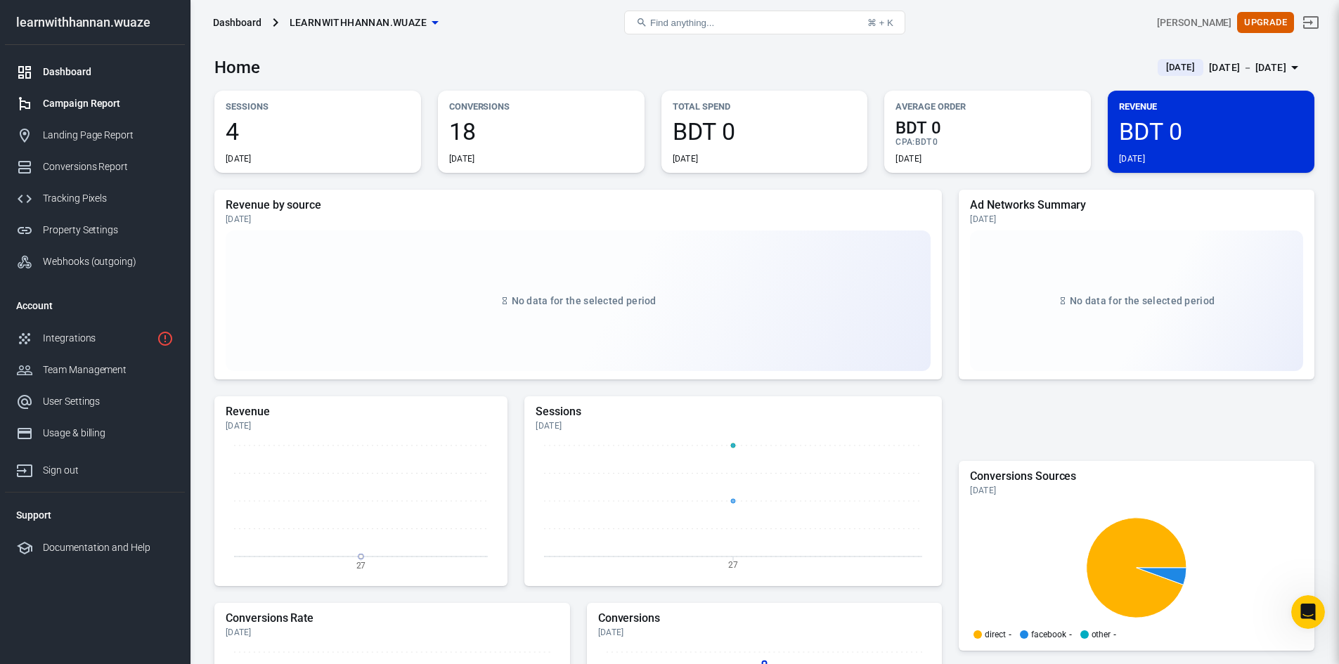
click at [86, 102] on div "Campaign Report" at bounding box center [108, 103] width 131 height 15
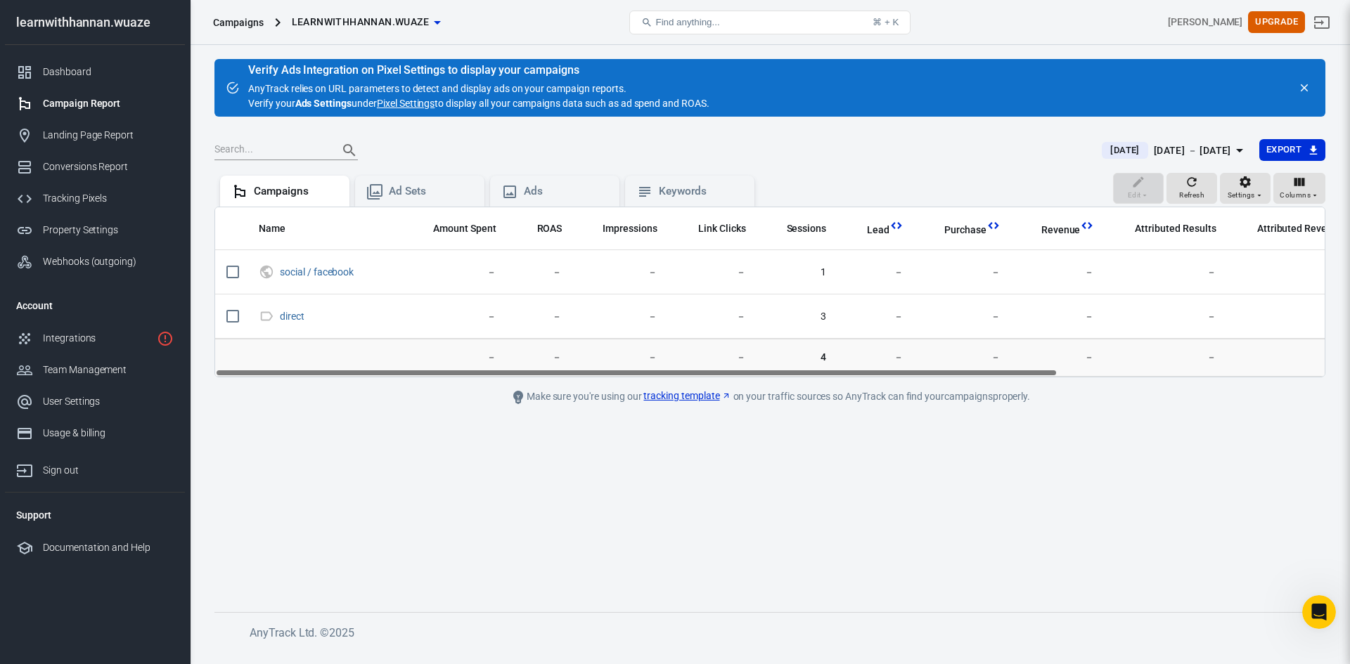
click at [678, 397] on link "tracking template" at bounding box center [686, 396] width 87 height 15
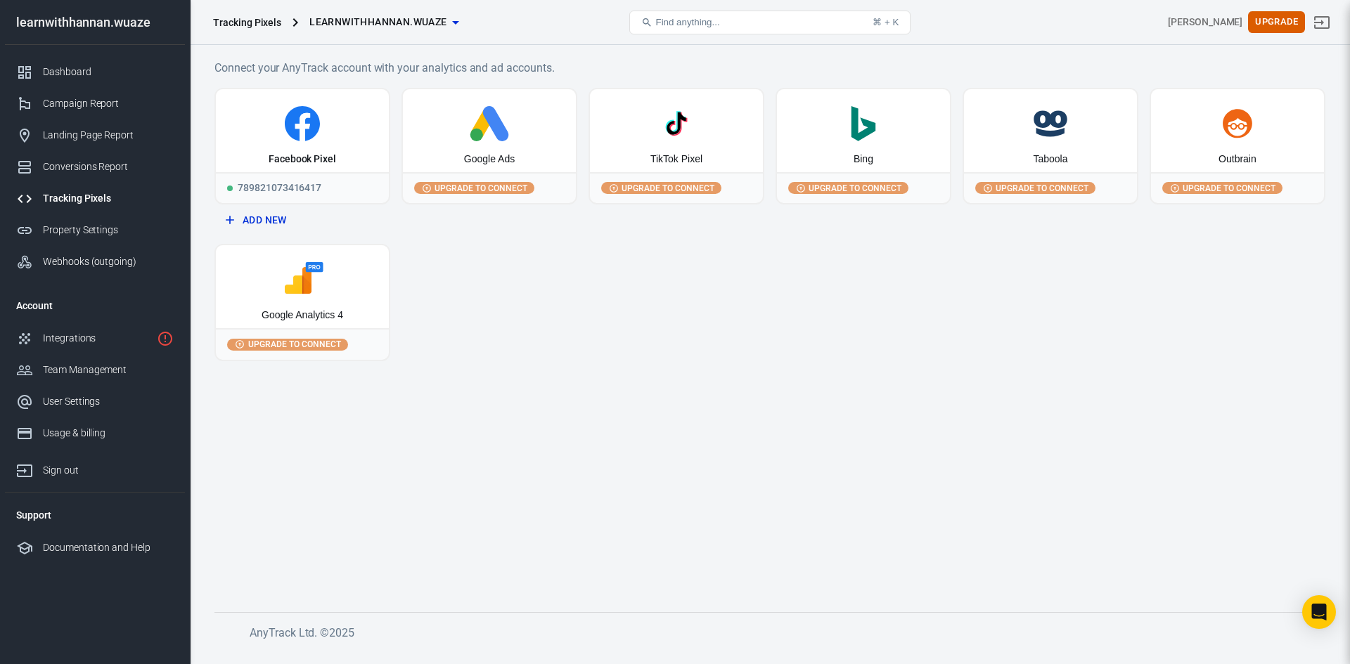
drag, startPoint x: 600, startPoint y: 363, endPoint x: 584, endPoint y: 354, distance: 17.6
click at [600, 363] on main "Connect your AnyTrack account with your analytics and ad accounts. Facebook Pix…" at bounding box center [769, 324] width 1111 height 531
click at [495, 127] on icon at bounding box center [496, 123] width 26 height 35
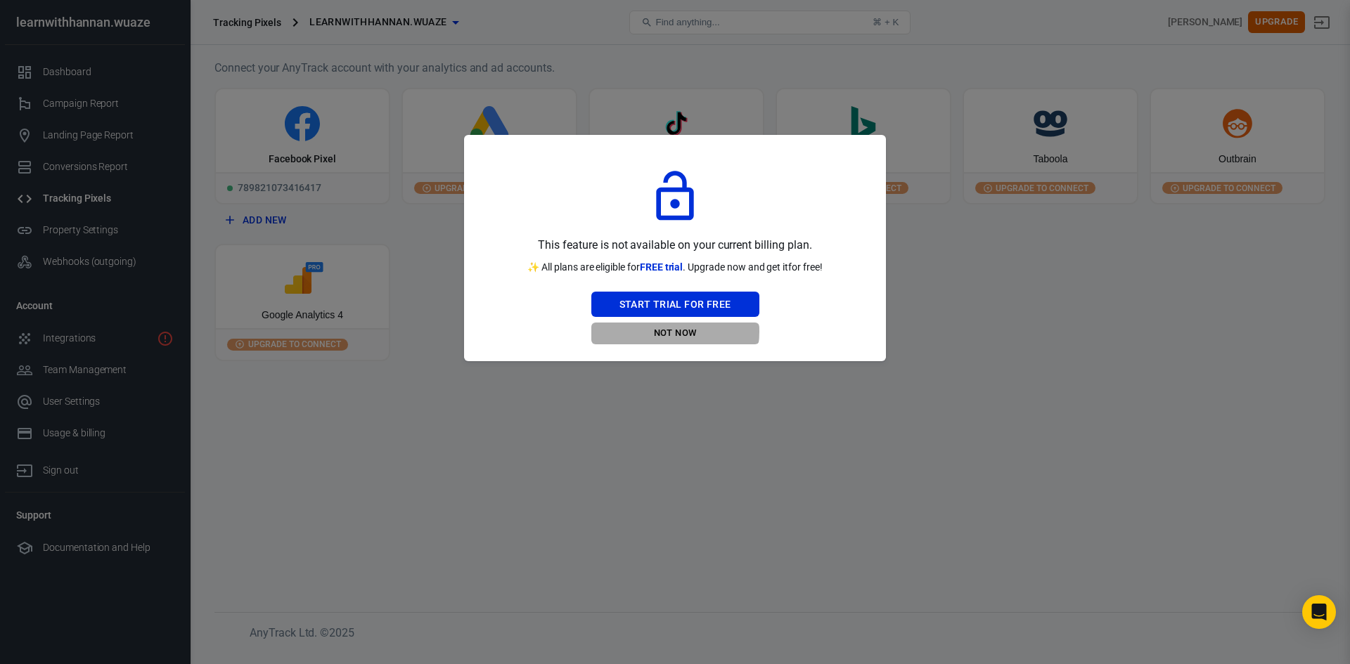
click at [665, 331] on button "Not Now" at bounding box center [675, 334] width 168 height 22
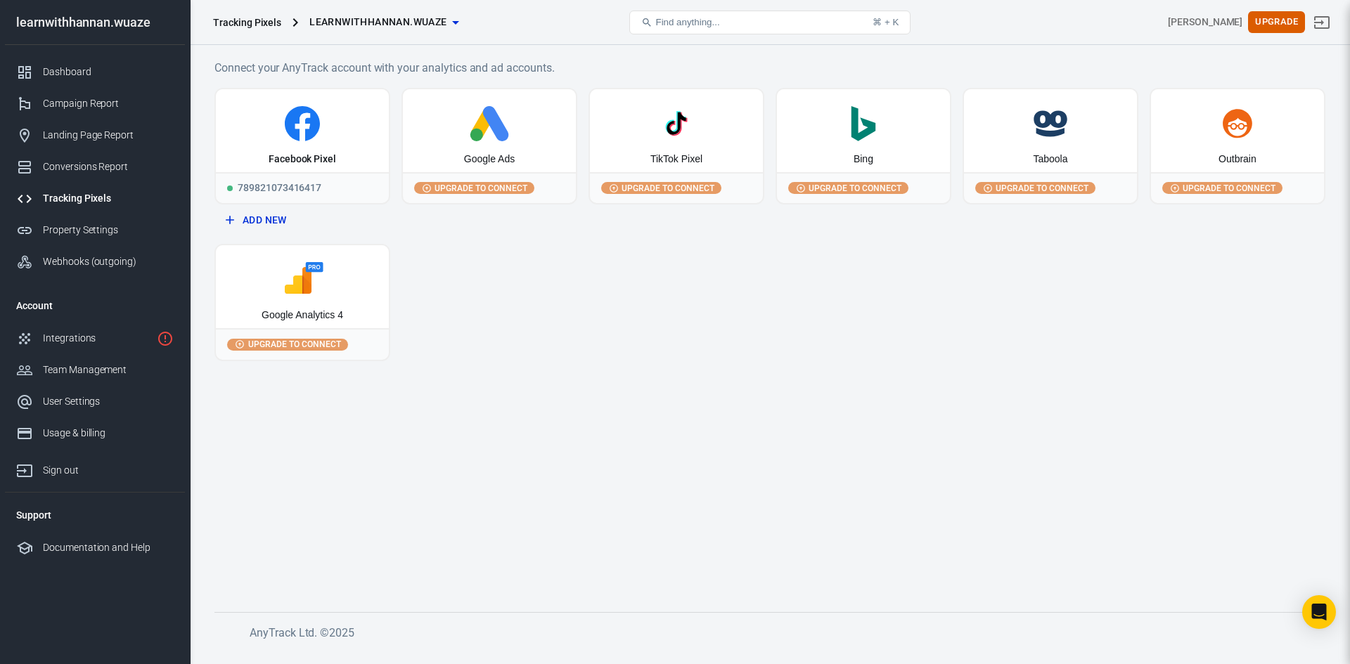
click at [492, 333] on div "Facebook Pixel 789821073416417 Add New Google Ads Upgrade to connect TikTok Pix…" at bounding box center [769, 224] width 1111 height 273
click at [289, 338] on span "Upgrade to connect" at bounding box center [294, 344] width 98 height 13
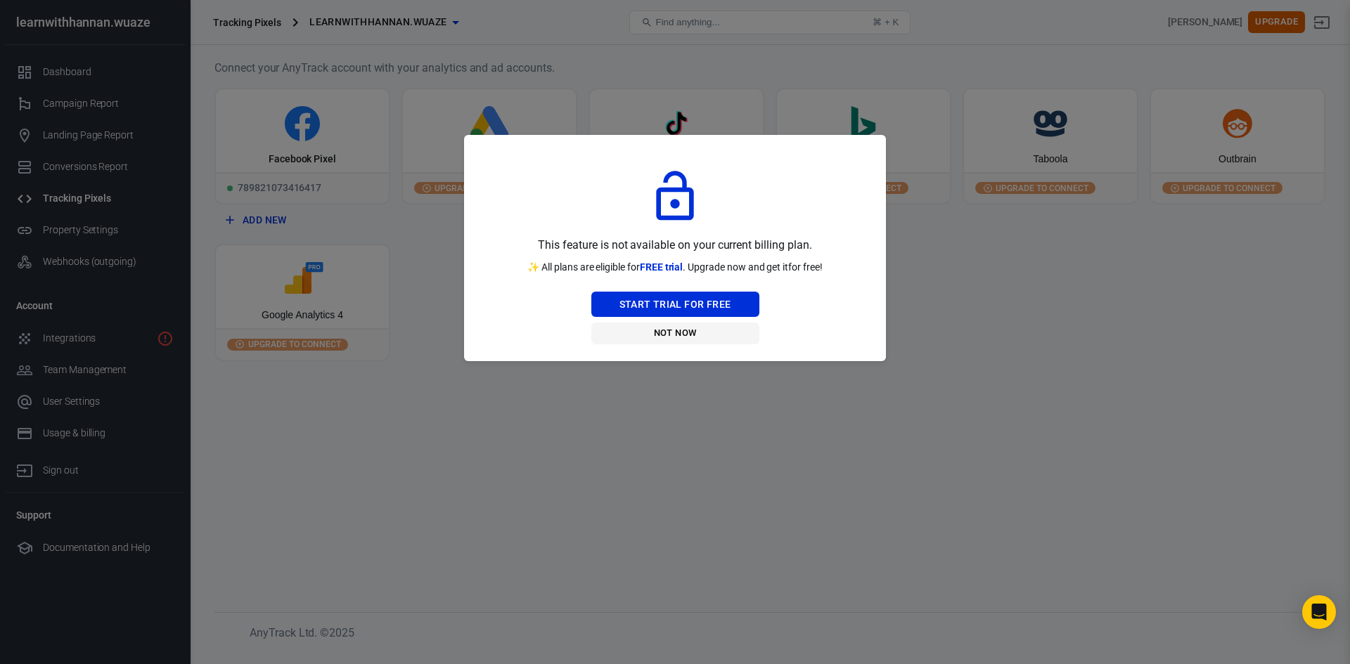
click at [677, 328] on button "Not Now" at bounding box center [675, 334] width 168 height 22
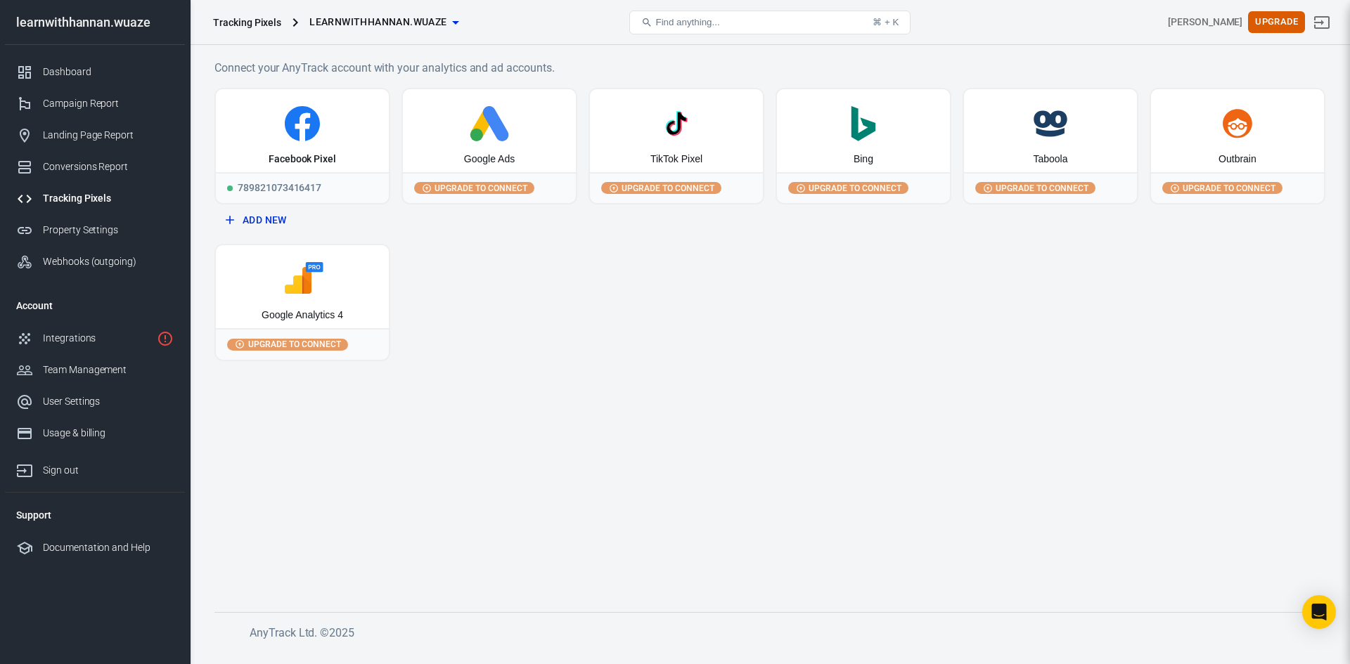
click at [569, 316] on div "Facebook Pixel 789821073416417 Add New Google Ads Upgrade to connect TikTok Pix…" at bounding box center [769, 224] width 1111 height 273
click at [65, 72] on div "Dashboard" at bounding box center [108, 72] width 131 height 15
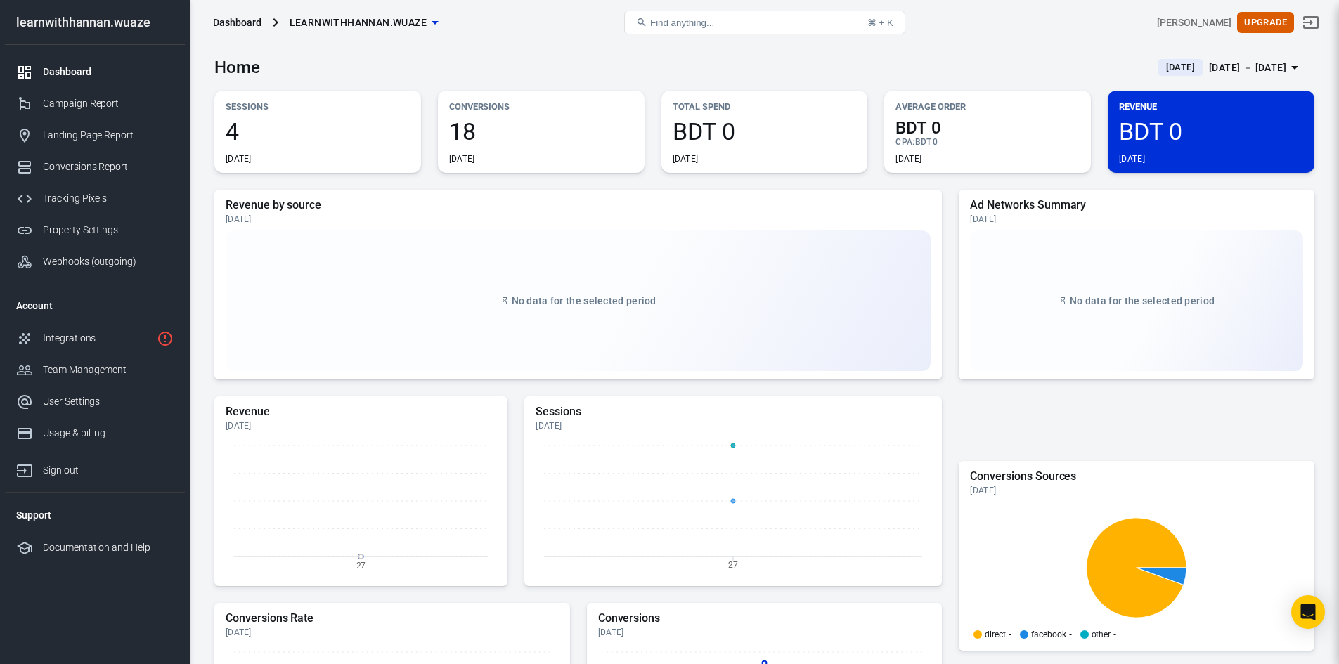
click at [457, 155] on div "[DATE]" at bounding box center [462, 158] width 26 height 11
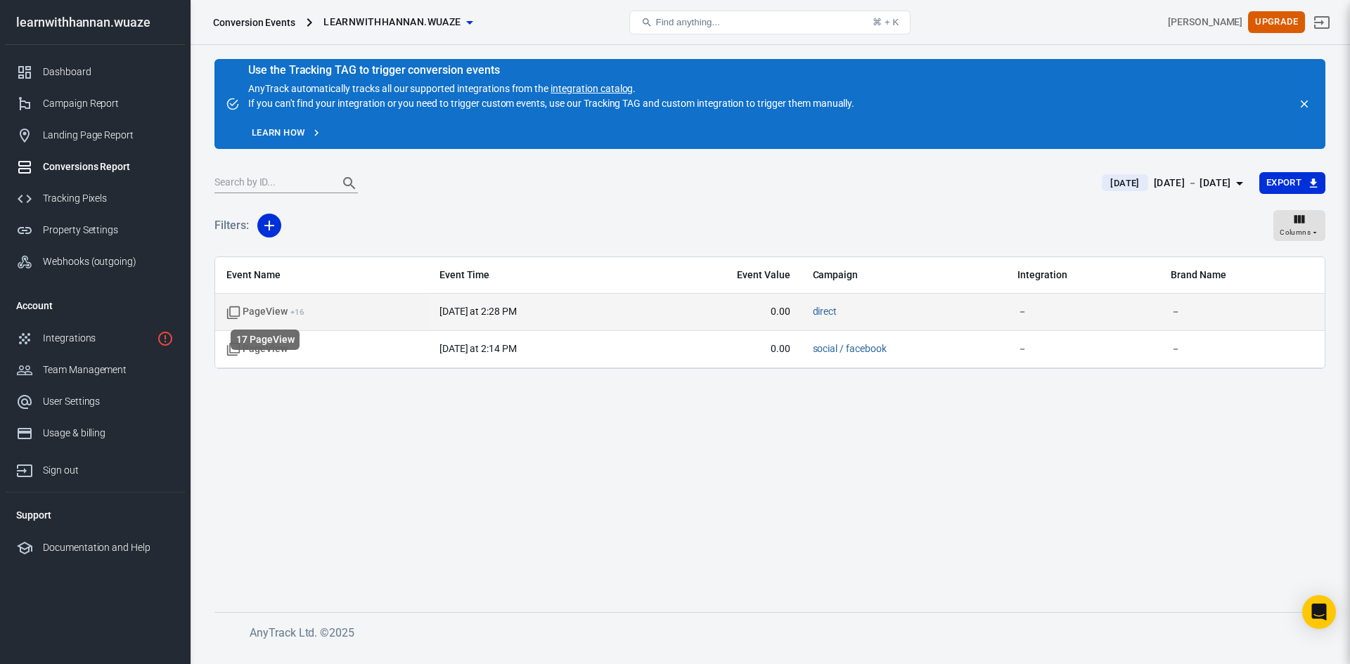
click at [261, 311] on span "PageView + 16" at bounding box center [265, 312] width 78 height 14
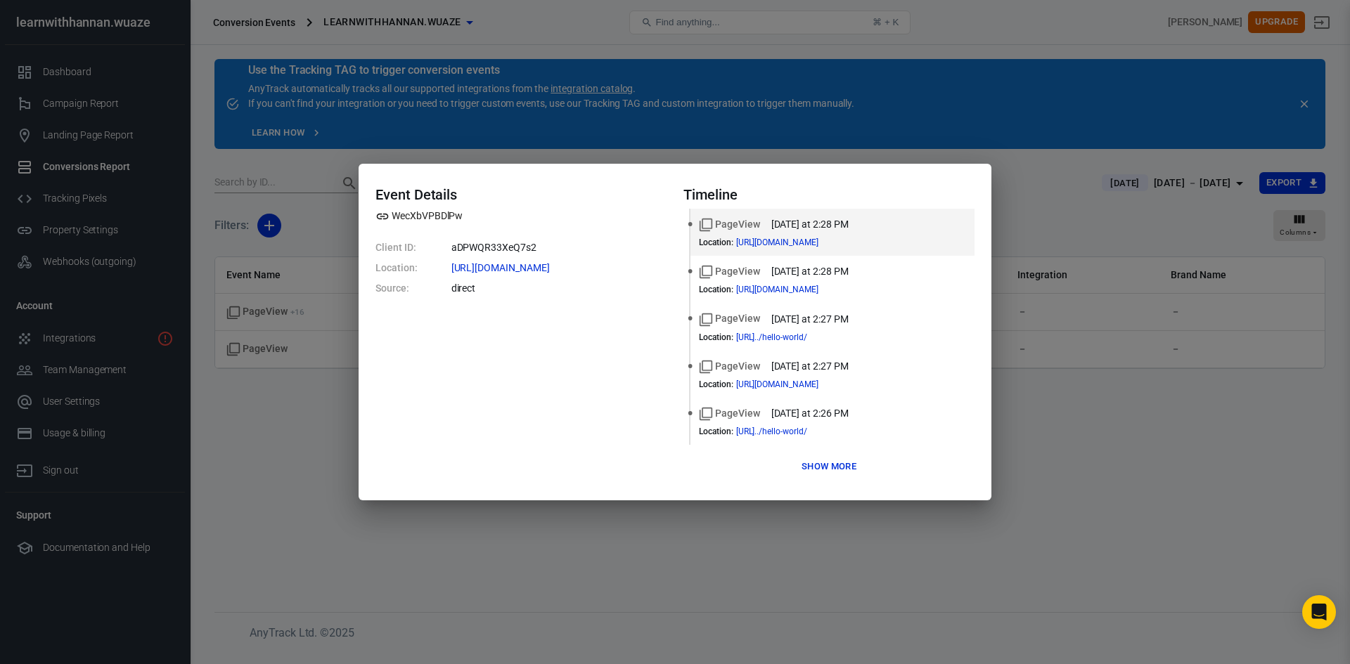
click at [837, 467] on button "Show more" at bounding box center [829, 467] width 62 height 22
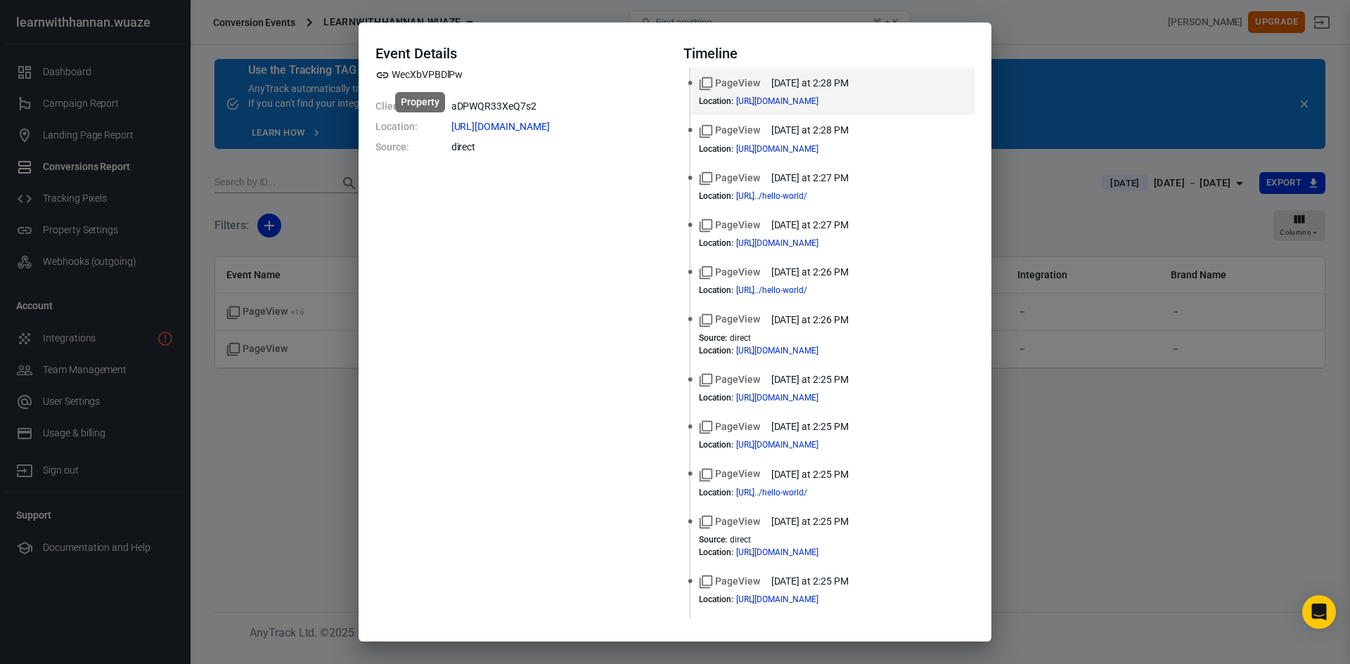
click at [407, 75] on span "WecXbVPBDlPw" at bounding box center [418, 74] width 87 height 15
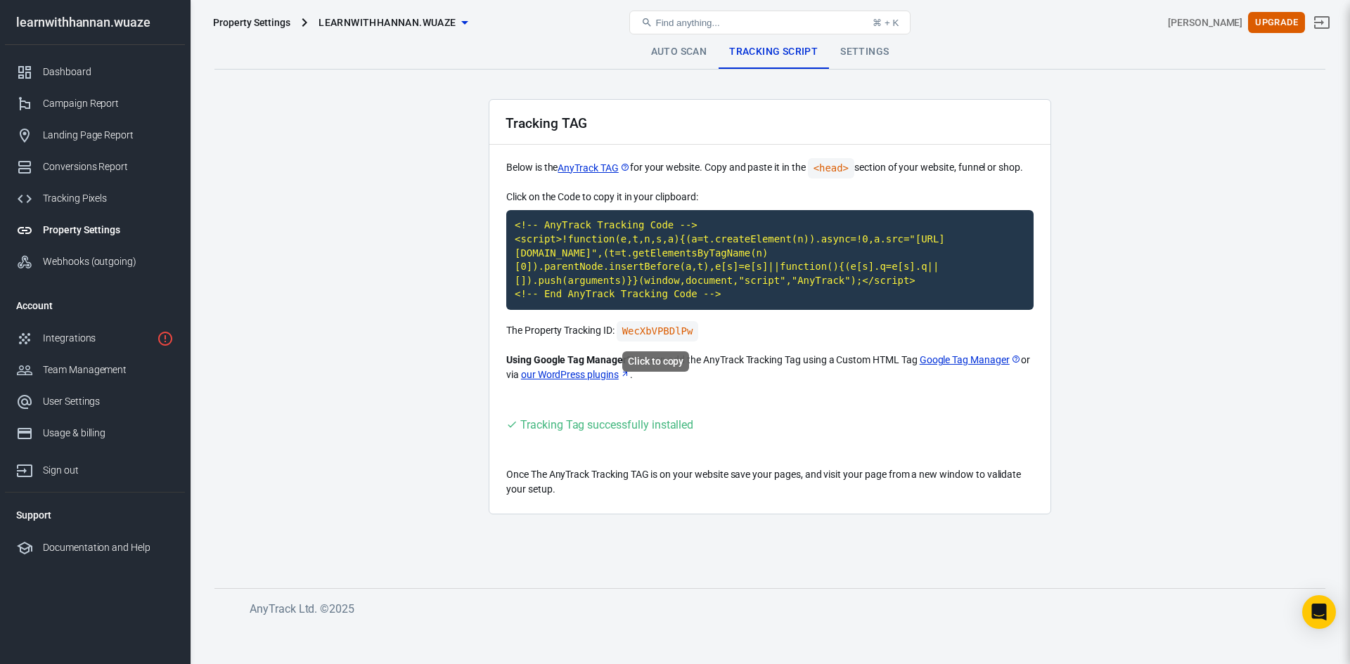
click at [647, 331] on code "WecXbVPBDlPw" at bounding box center [658, 331] width 82 height 20
drag, startPoint x: 524, startPoint y: 360, endPoint x: 626, endPoint y: 350, distance: 102.4
click at [626, 350] on div "Click on the Code to copy it in your clipboard: <!-- AnyTrack Tracking Code -->…" at bounding box center [769, 286] width 527 height 193
click at [778, 361] on p "Using Google Tag Manager? You can add the AnyTrack Tracking Tag using a Custom …" at bounding box center [769, 368] width 527 height 30
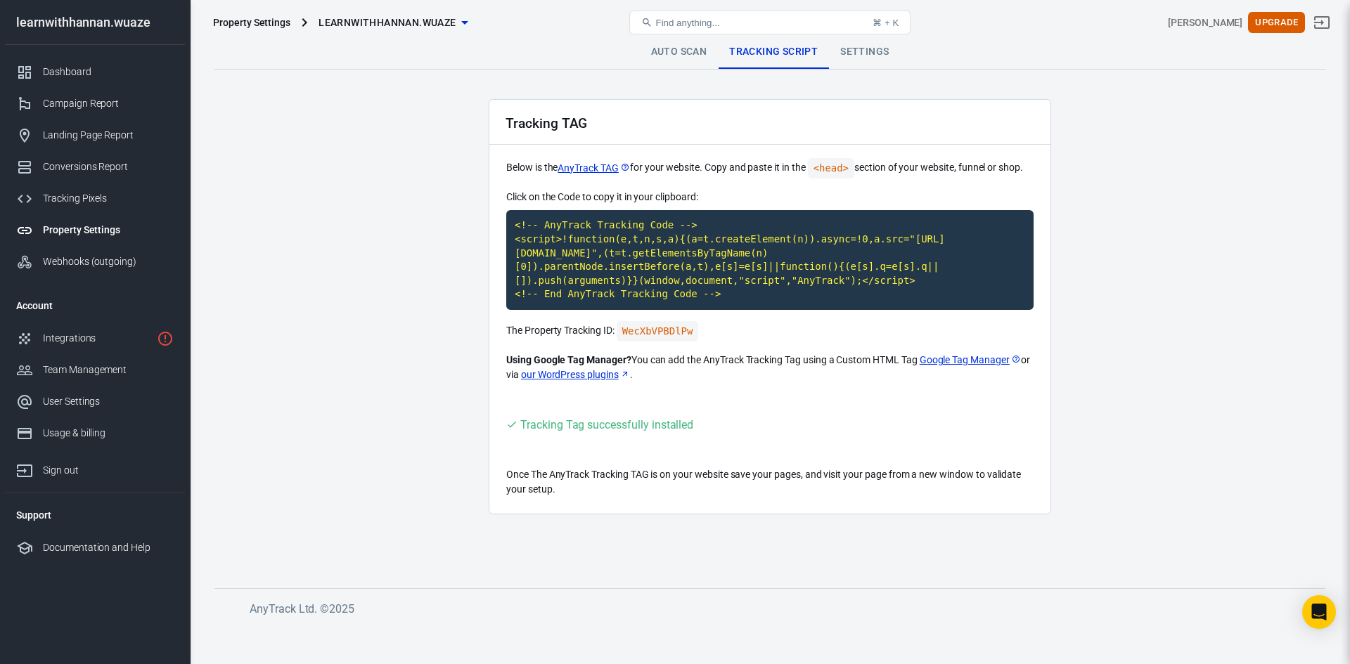
click at [958, 360] on link "Google Tag Manager" at bounding box center [970, 360] width 101 height 15
click at [645, 328] on code "WecXbVPBDlPw" at bounding box center [658, 331] width 82 height 20
click at [650, 328] on code "WecXbVPBDlPw" at bounding box center [658, 331] width 82 height 20
